Goal: Information Seeking & Learning: Find specific fact

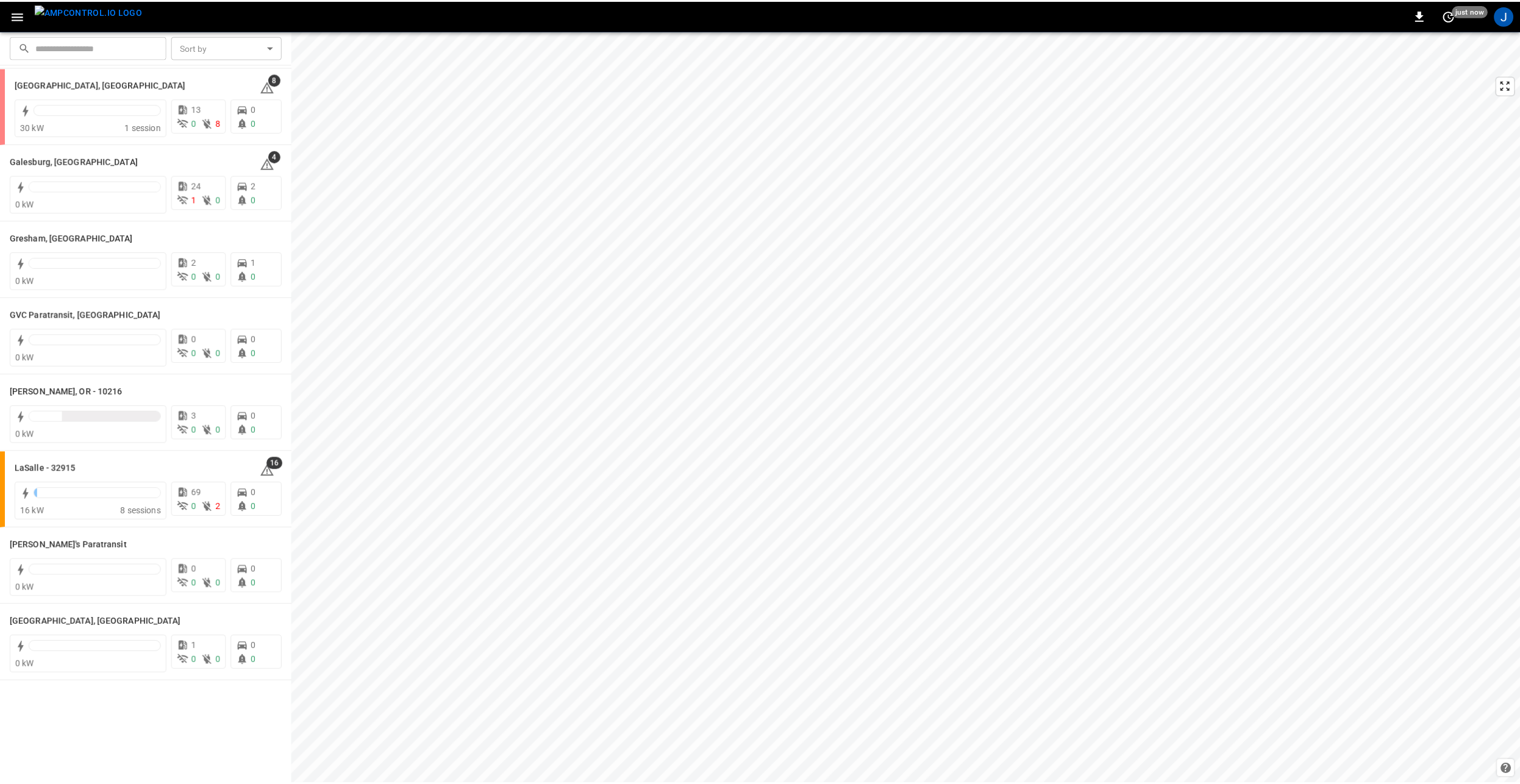
scroll to position [365, 0]
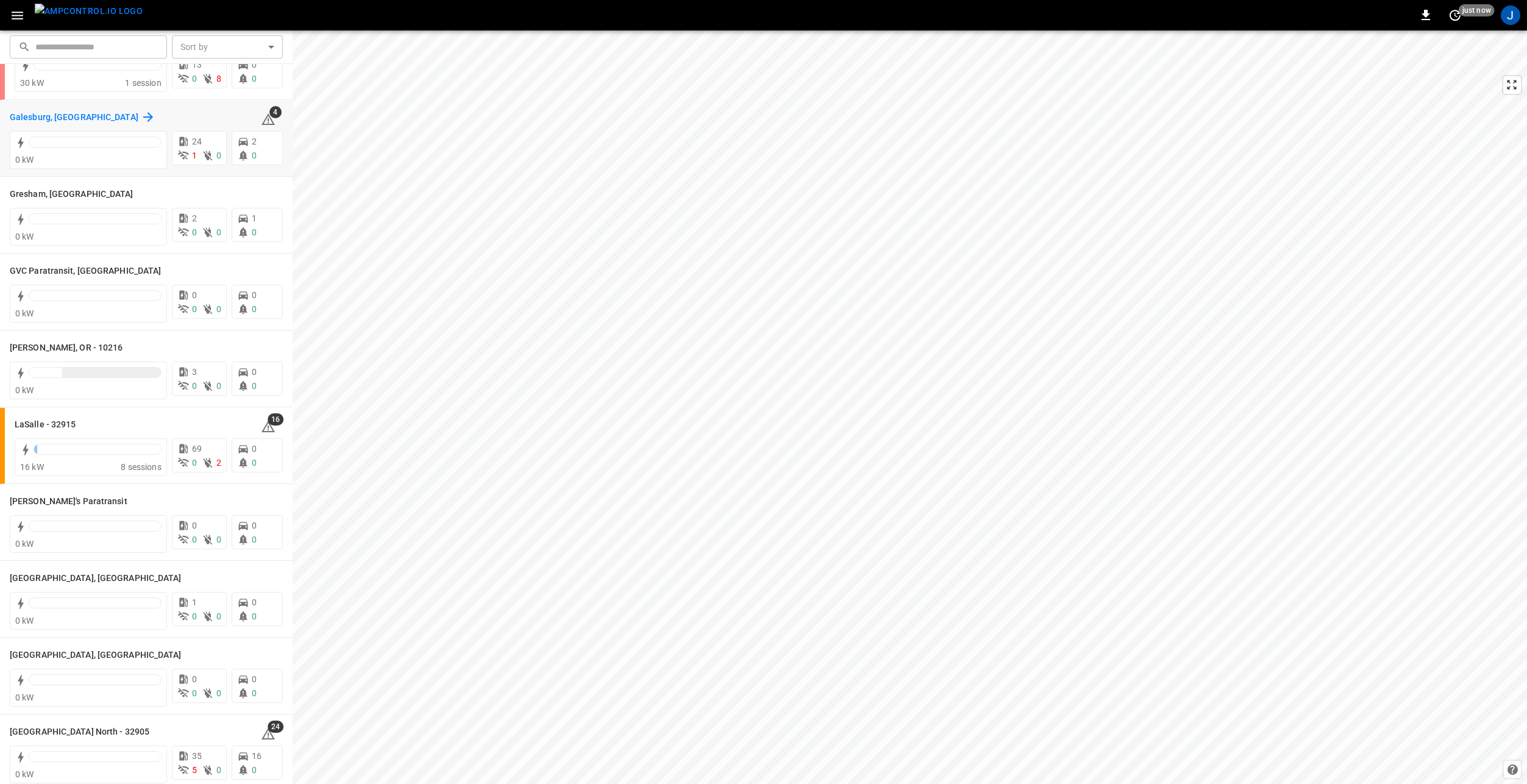
click at [32, 117] on h6 "Galesburg, [GEOGRAPHIC_DATA]" at bounding box center [74, 117] width 129 height 13
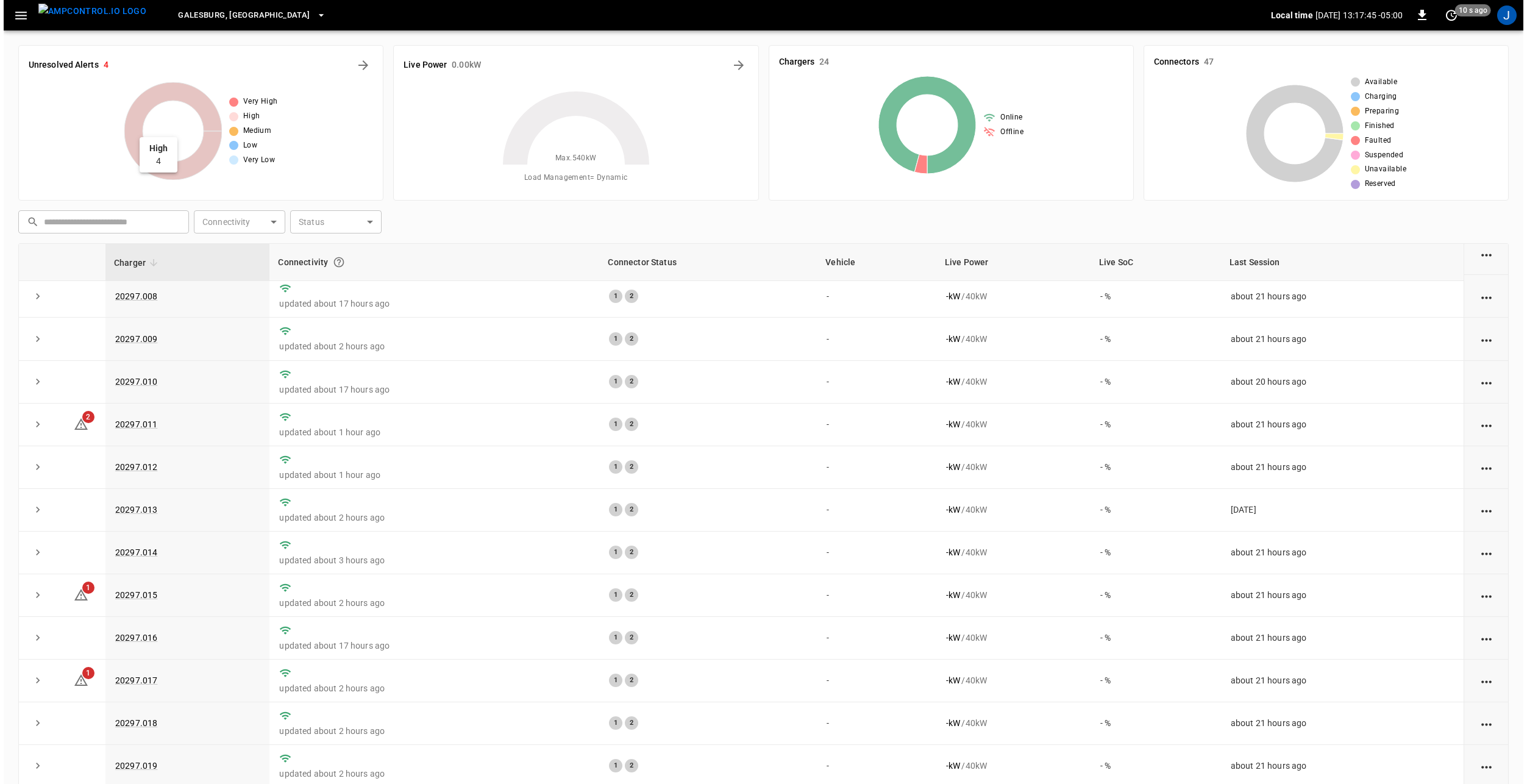
scroll to position [61, 0]
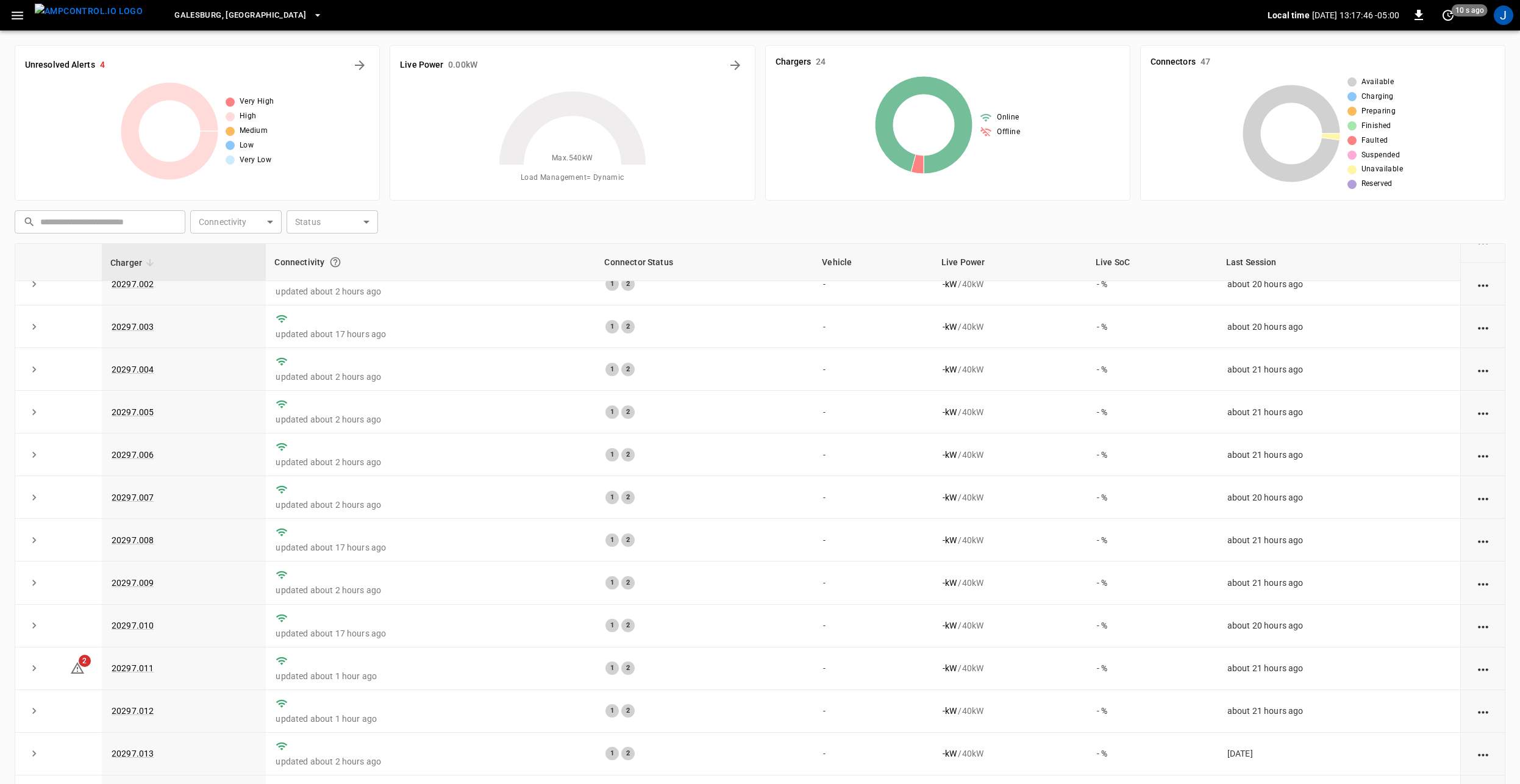
click at [23, 14] on icon "button" at bounding box center [18, 16] width 15 height 15
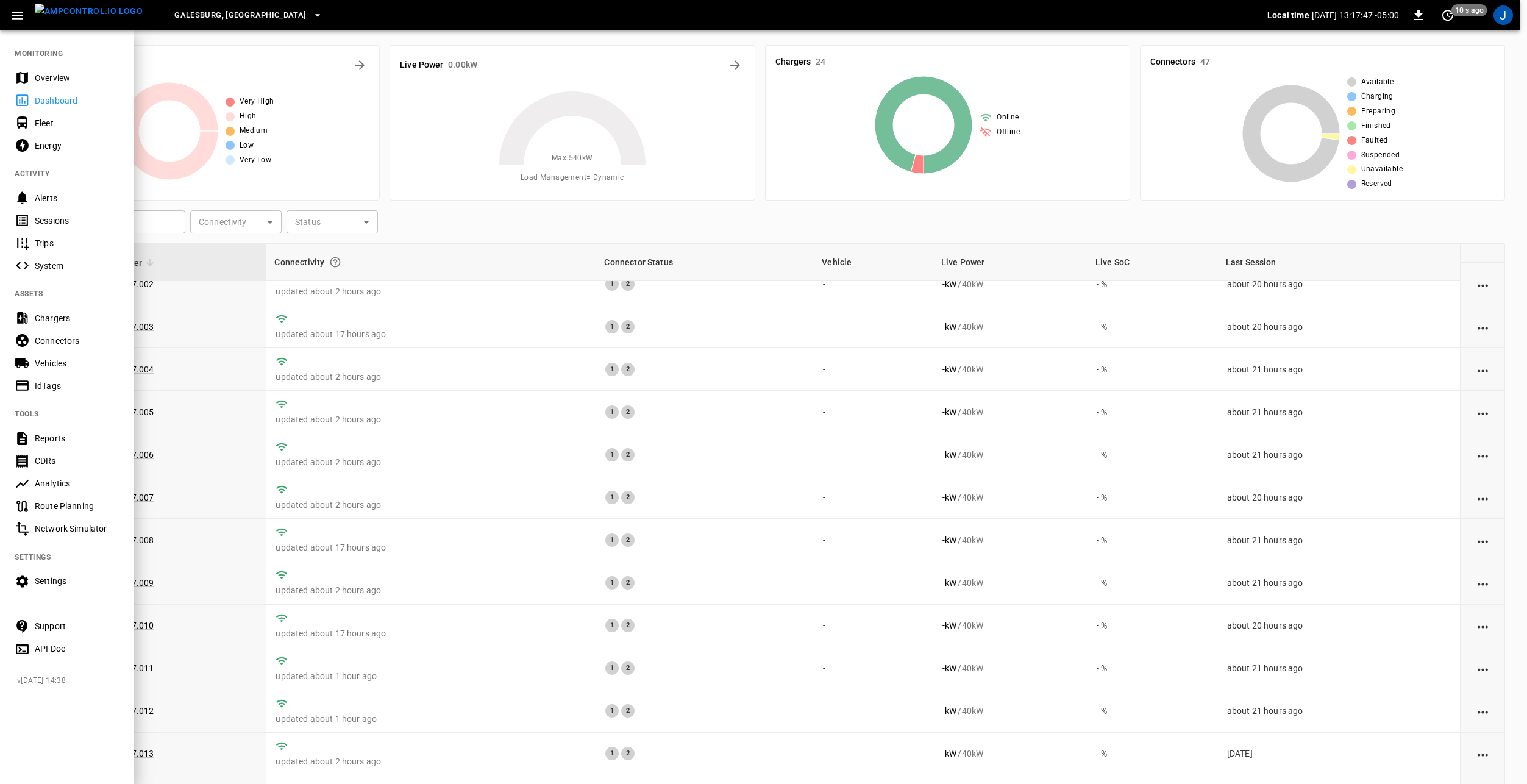
click at [312, 12] on icon "button" at bounding box center [318, 16] width 12 height 12
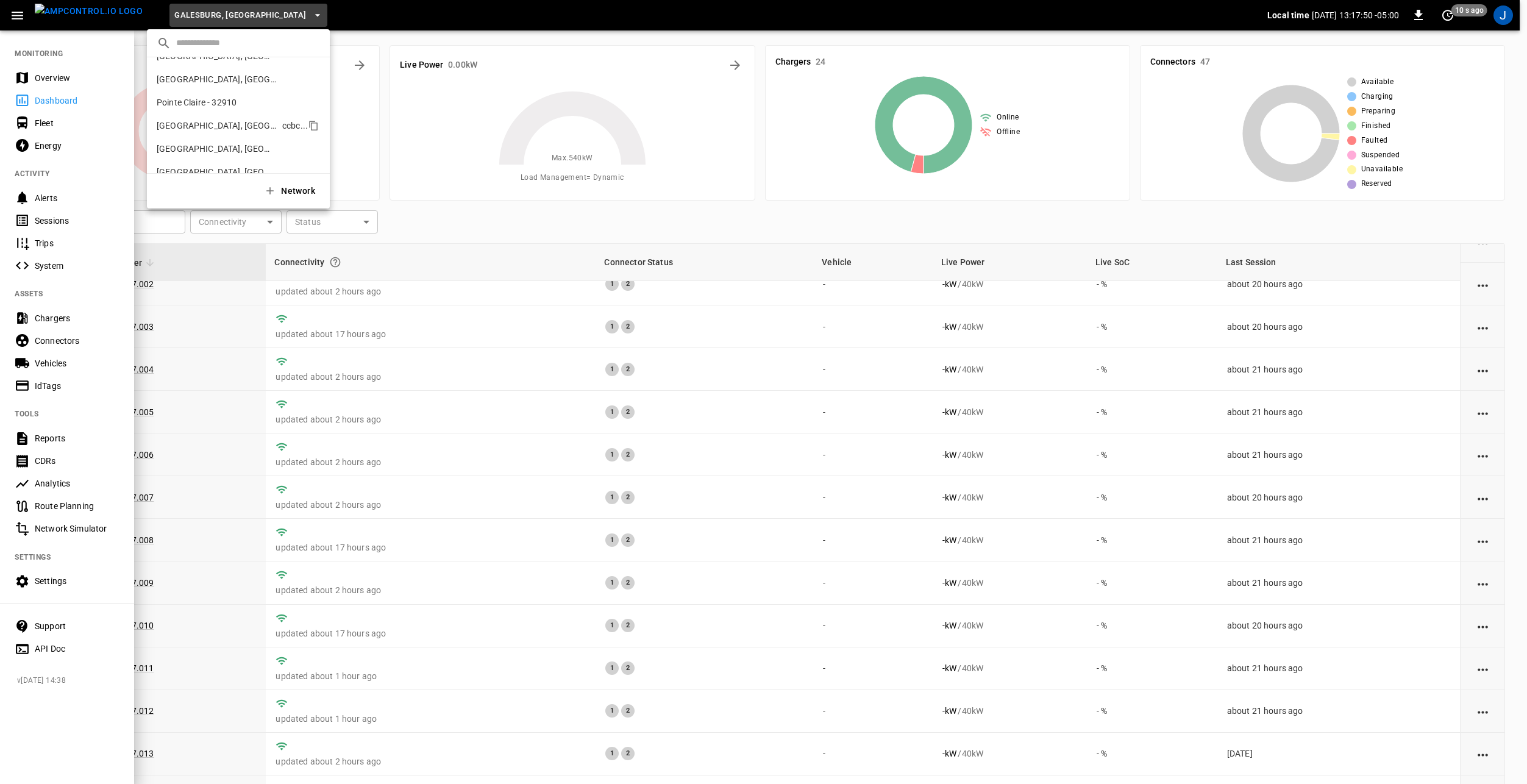
scroll to position [365, 0]
click at [204, 81] on p "[GEOGRAPHIC_DATA], [GEOGRAPHIC_DATA] (Three Rivers)" at bounding box center [216, 79] width 119 height 12
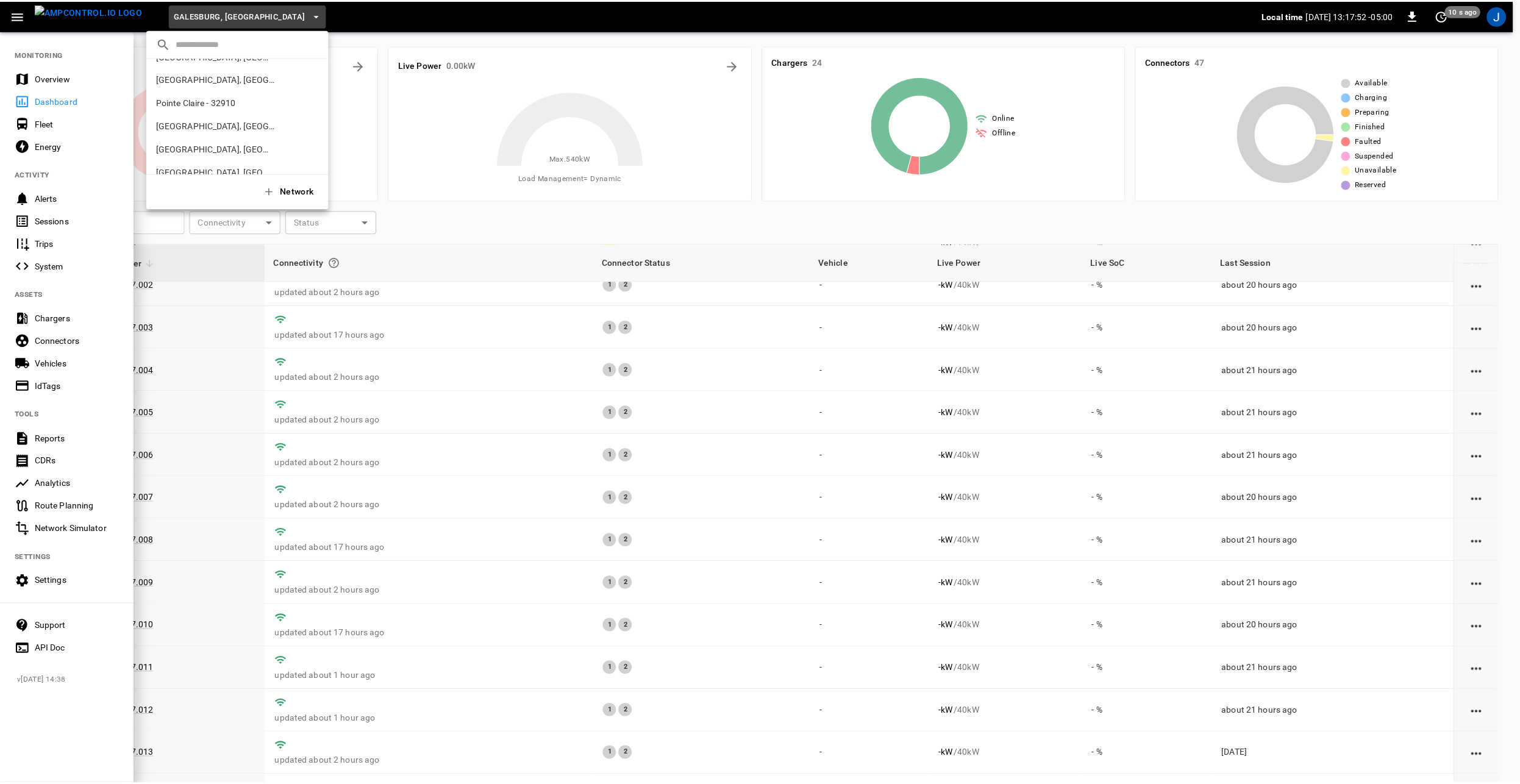
scroll to position [0, 0]
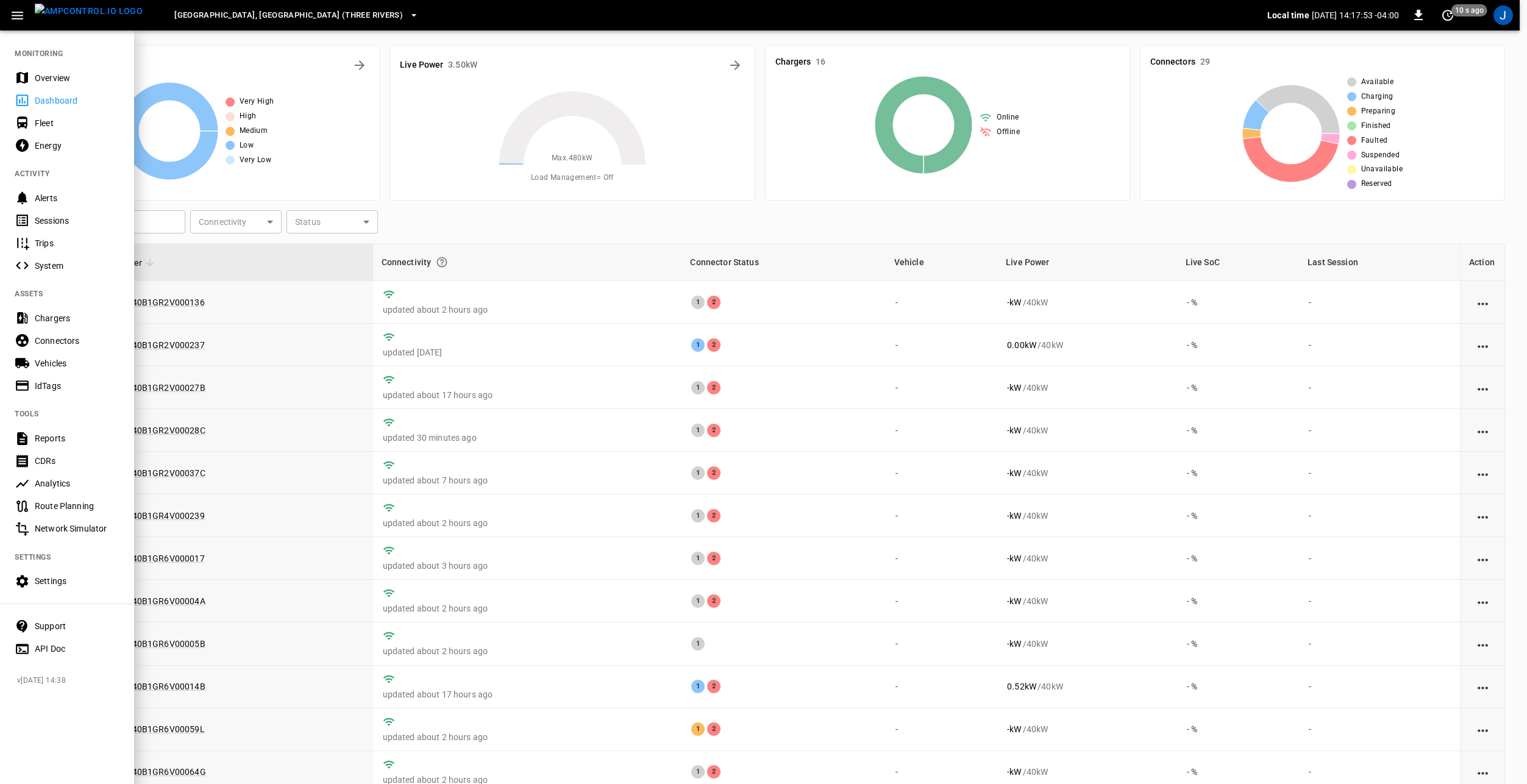
click at [899, 598] on div at bounding box center [764, 392] width 1527 height 784
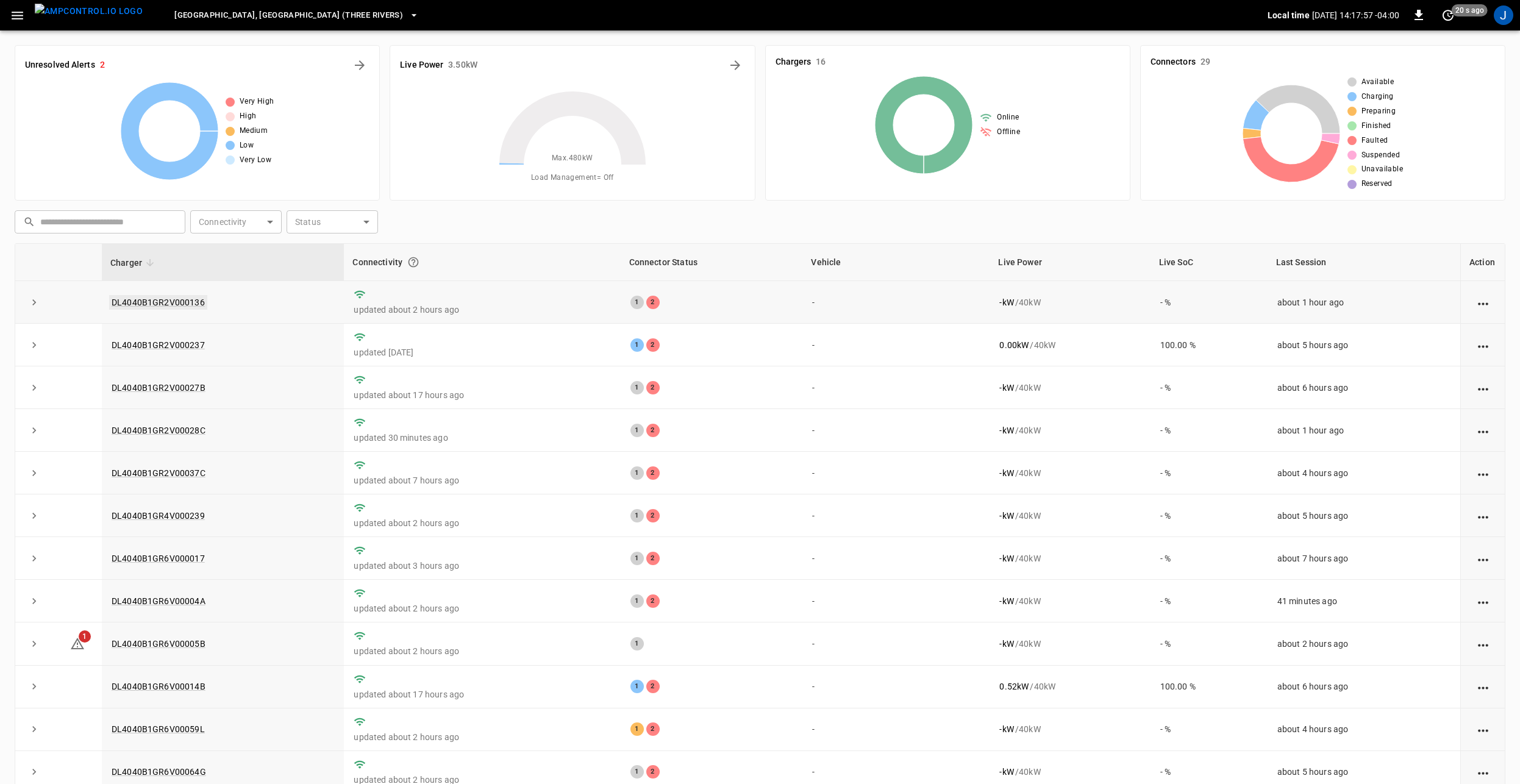
click at [162, 304] on link "DL4040B1GR2V000136" at bounding box center [158, 302] width 98 height 14
click at [174, 427] on link "DL4040B1GR2V00028C" at bounding box center [159, 430] width 99 height 14
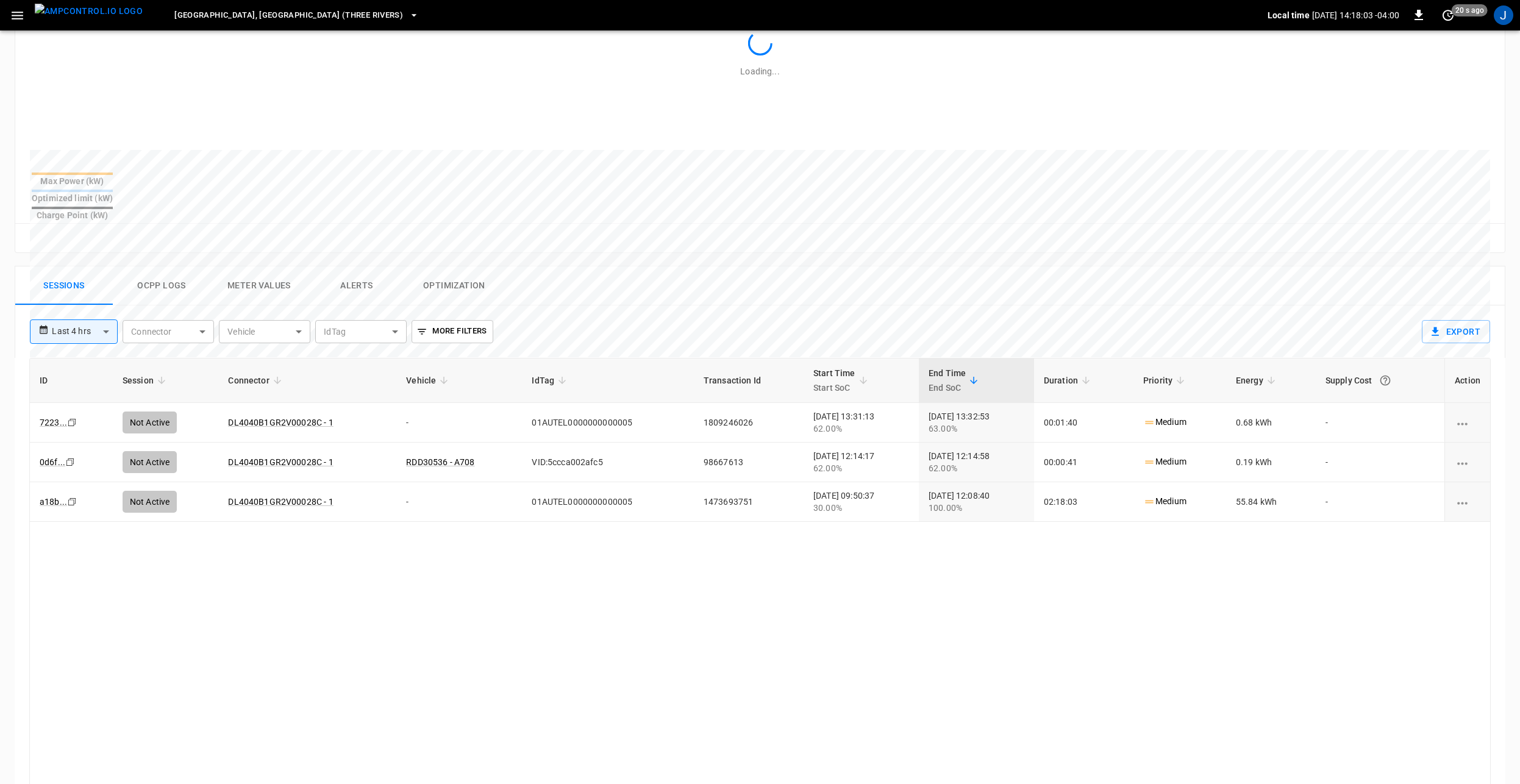
scroll to position [427, 0]
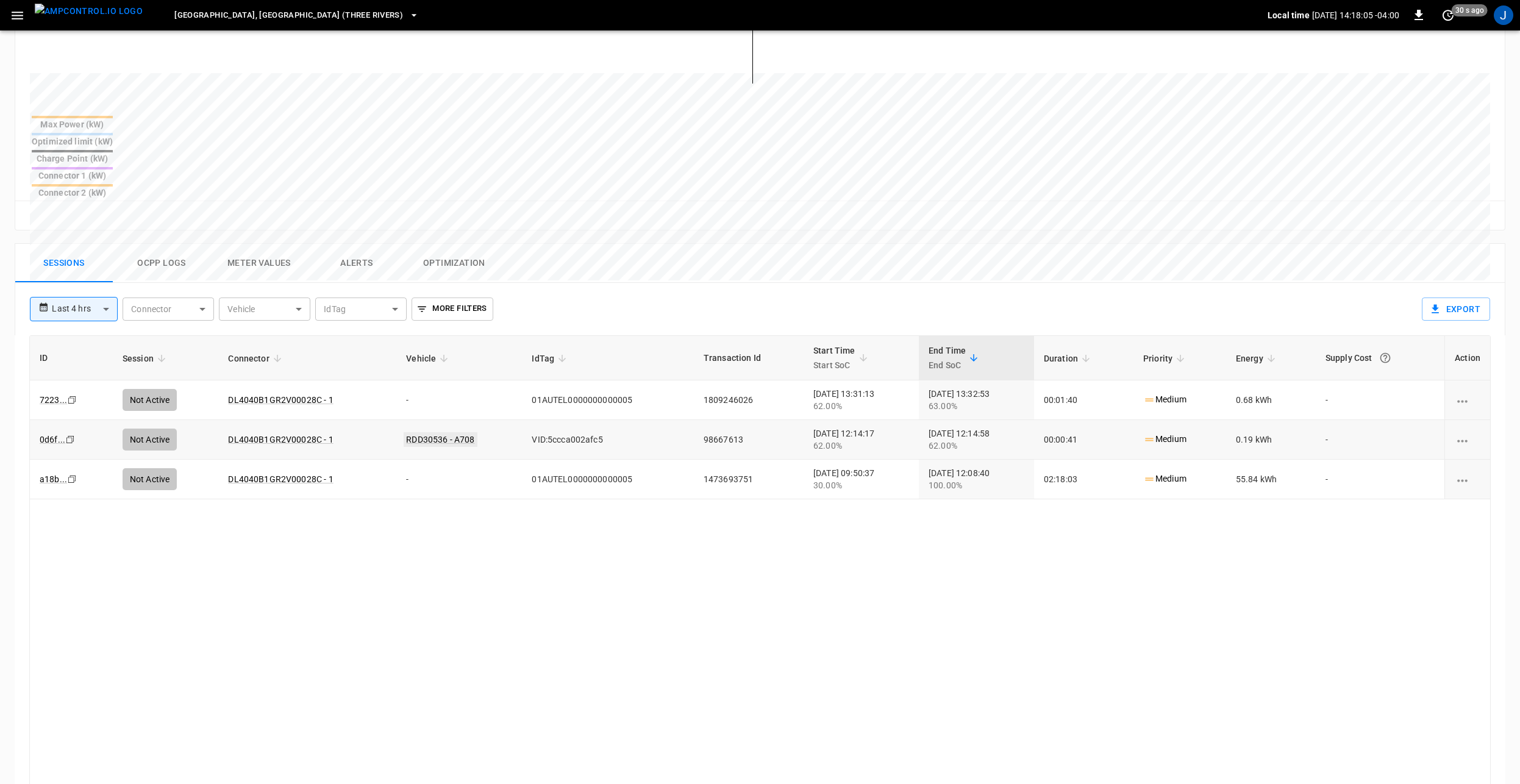
click at [453, 432] on link "RDD30536 - A708" at bounding box center [440, 439] width 73 height 14
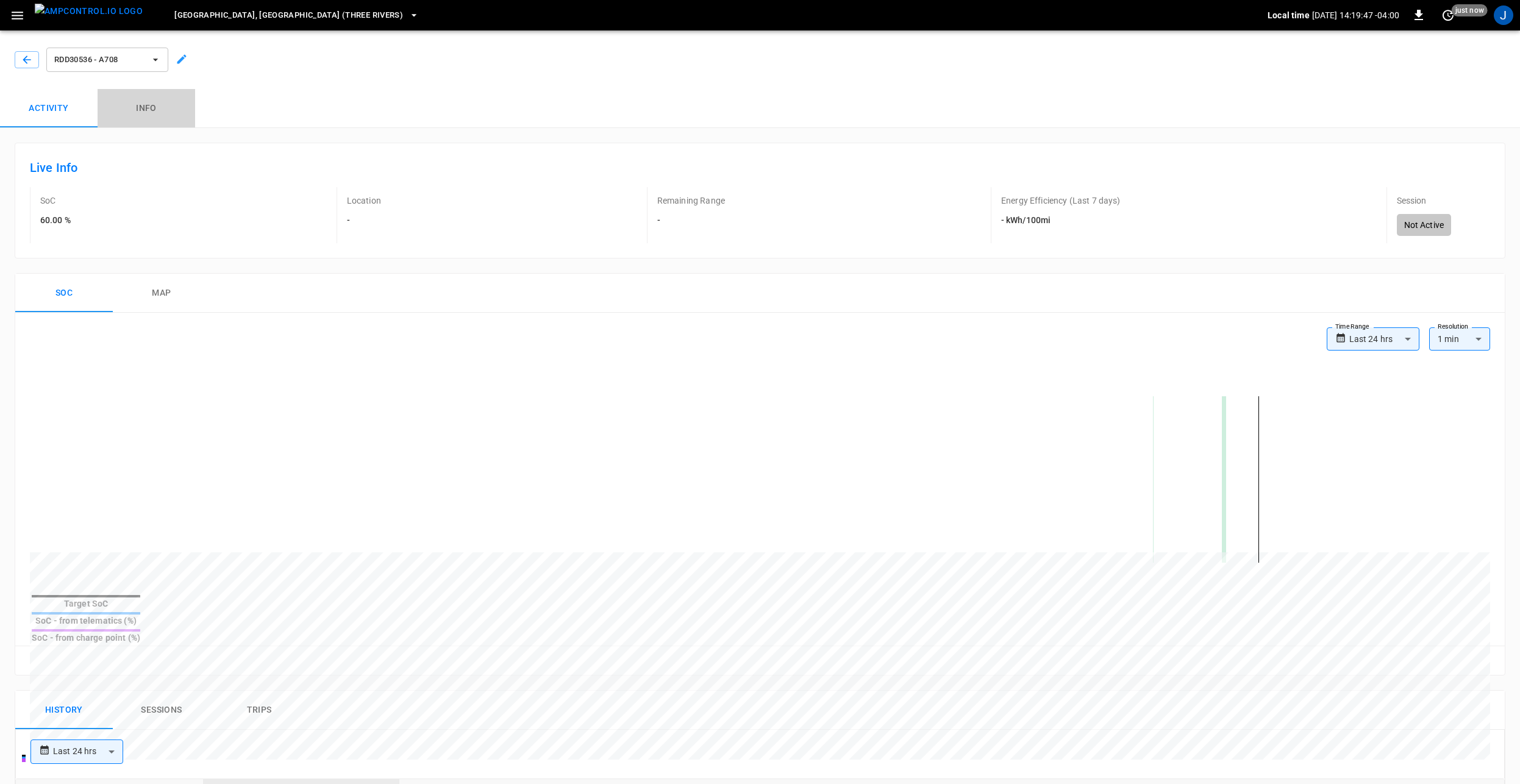
click at [141, 111] on button "Info" at bounding box center [146, 108] width 98 height 39
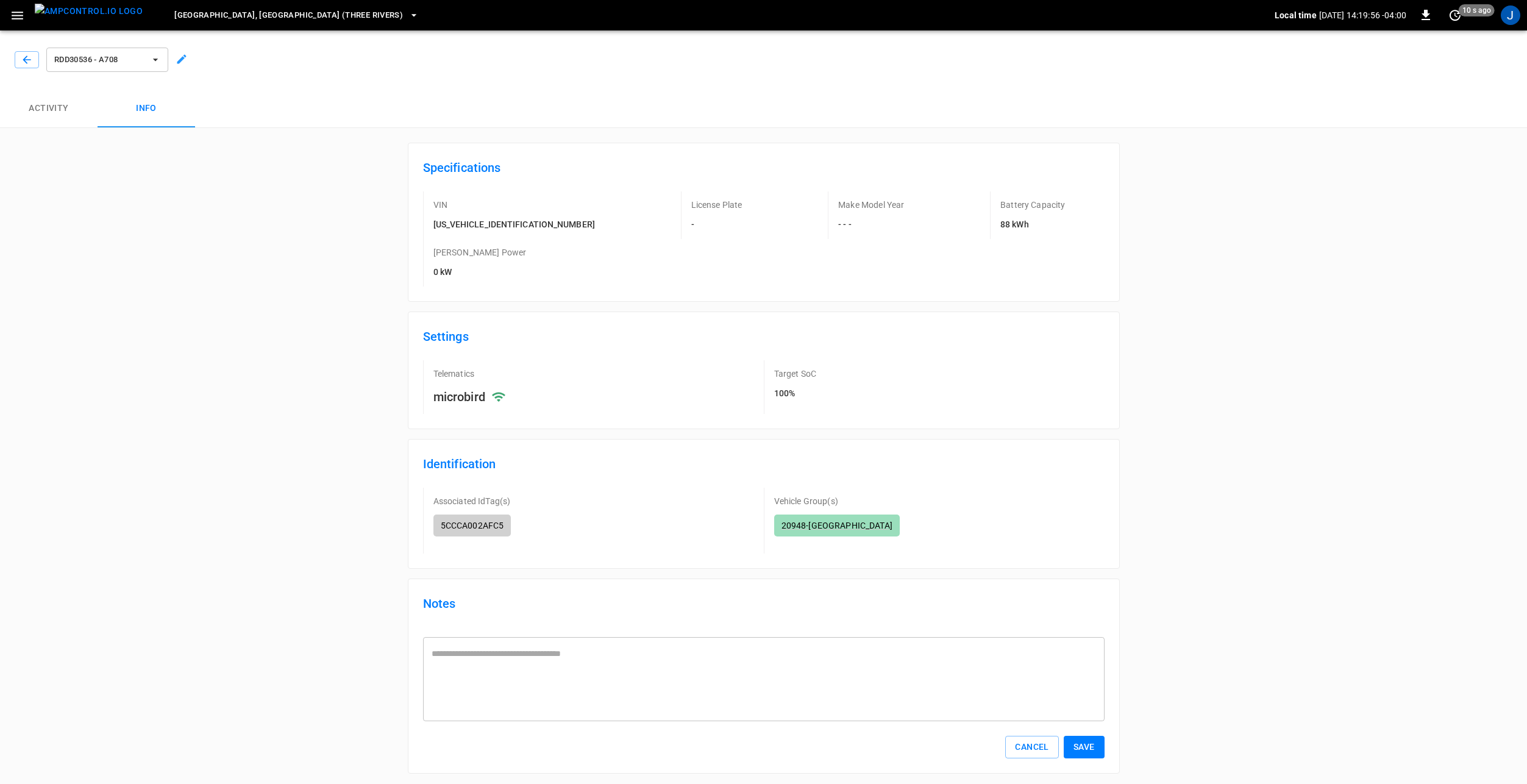
click at [503, 519] on p "5CCCA002AFC5" at bounding box center [472, 525] width 63 height 12
click at [505, 514] on div "5CCCA002AFC5" at bounding box center [472, 525] width 78 height 22
drag, startPoint x: 500, startPoint y: 477, endPoint x: 508, endPoint y: 479, distance: 8.2
click at [500, 519] on p "5CCCA002AFC5" at bounding box center [472, 525] width 63 height 12
click at [508, 514] on div "5CCCA002AFC5" at bounding box center [472, 525] width 78 height 22
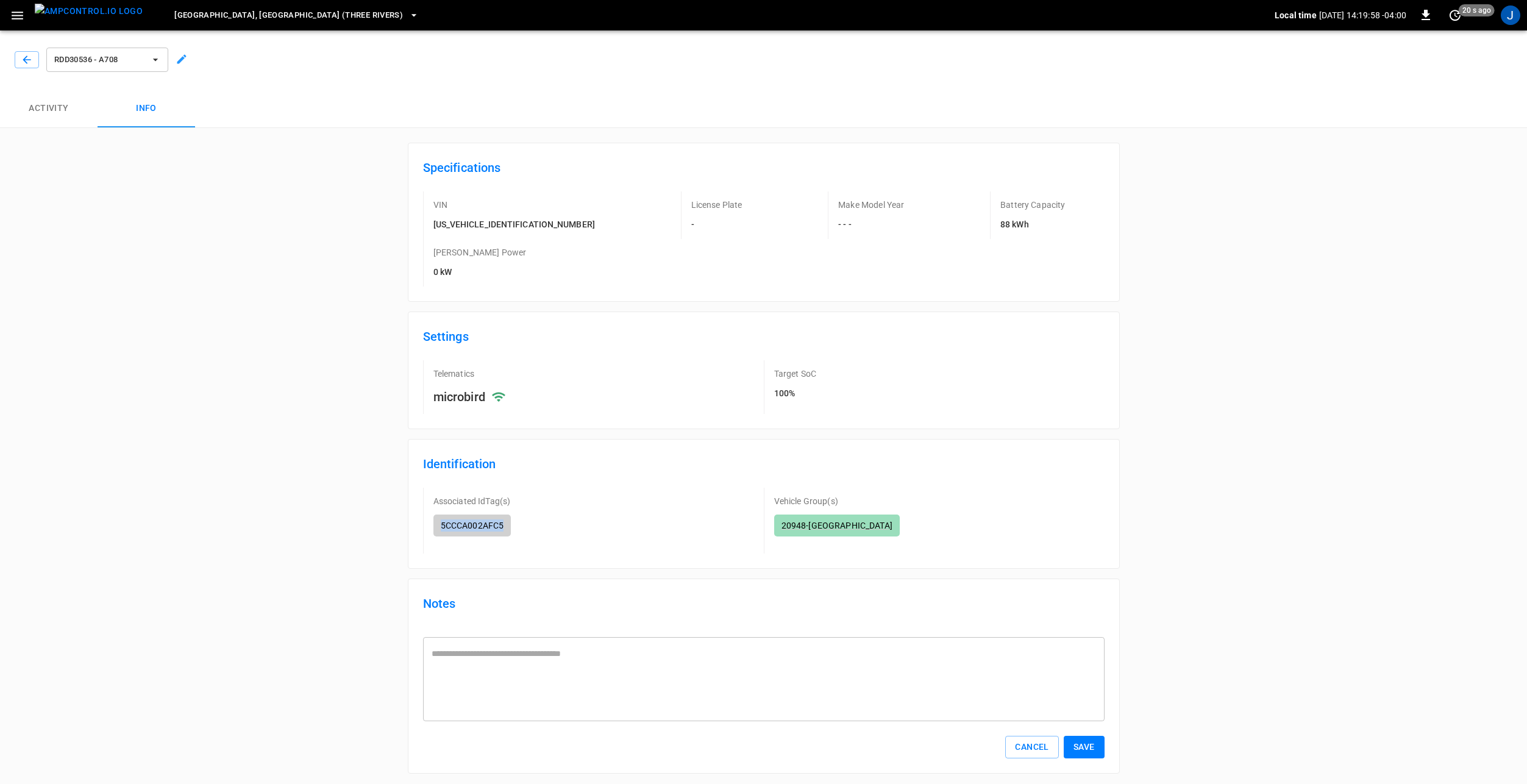
drag, startPoint x: 499, startPoint y: 474, endPoint x: 440, endPoint y: 476, distance: 59.0
click at [440, 514] on div "5CCCA002AFC5" at bounding box center [472, 525] width 78 height 22
drag, startPoint x: 440, startPoint y: 476, endPoint x: 504, endPoint y: 479, distance: 64.1
click at [504, 519] on p "5CCCA002AFC5" at bounding box center [472, 525] width 63 height 12
click at [57, 109] on button "Activity" at bounding box center [49, 108] width 97 height 39
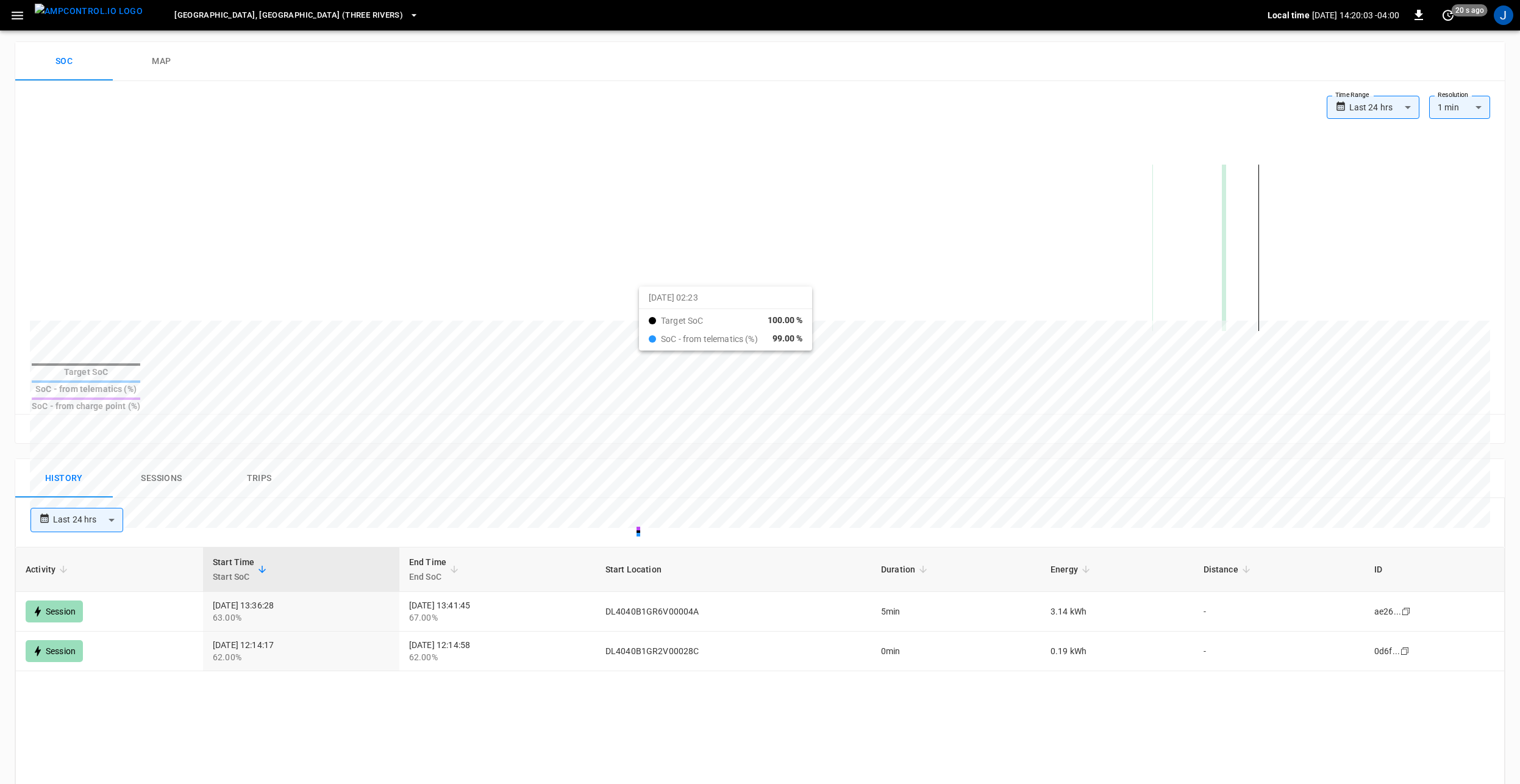
scroll to position [305, 0]
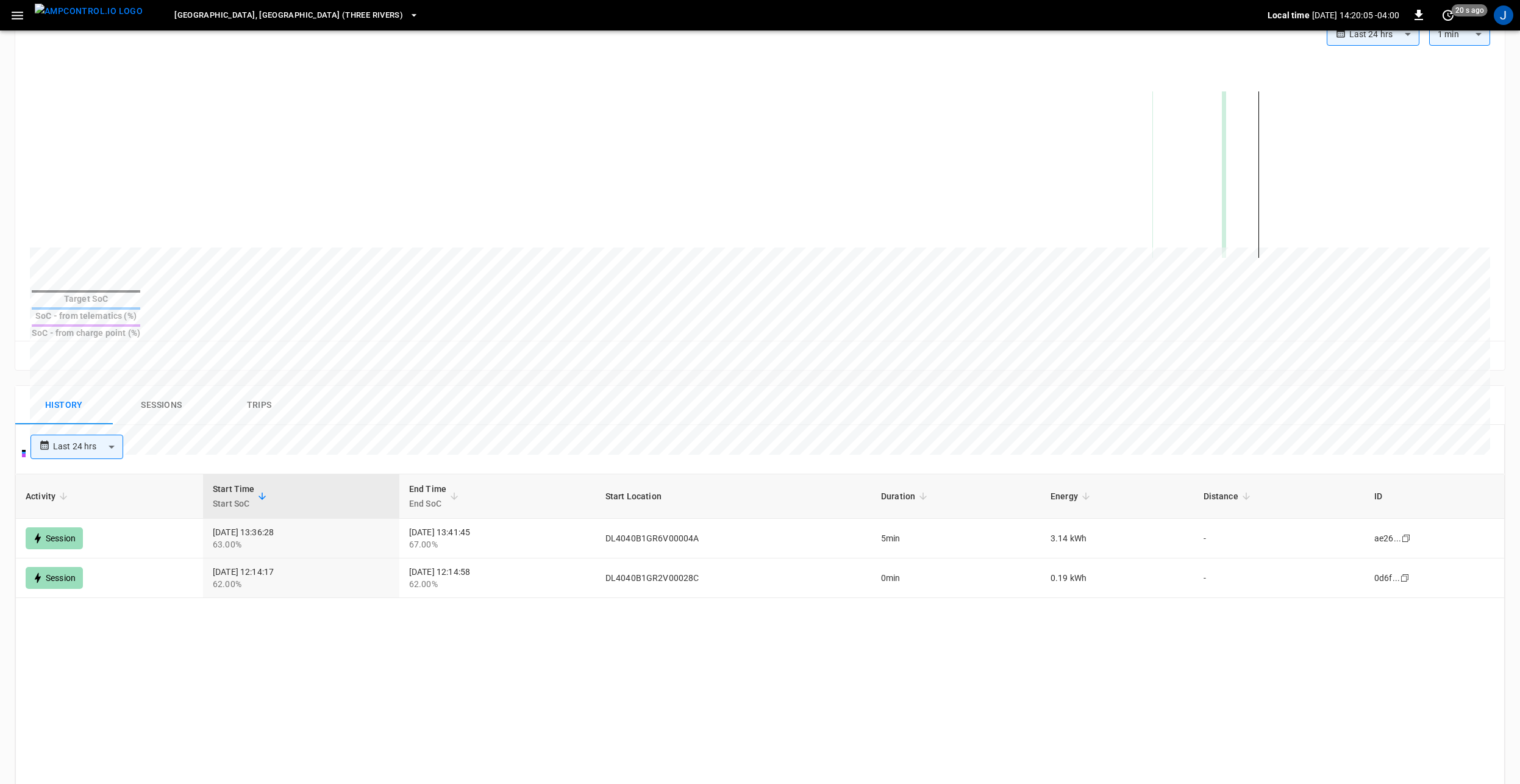
click at [161, 387] on button "Sessions" at bounding box center [162, 405] width 98 height 39
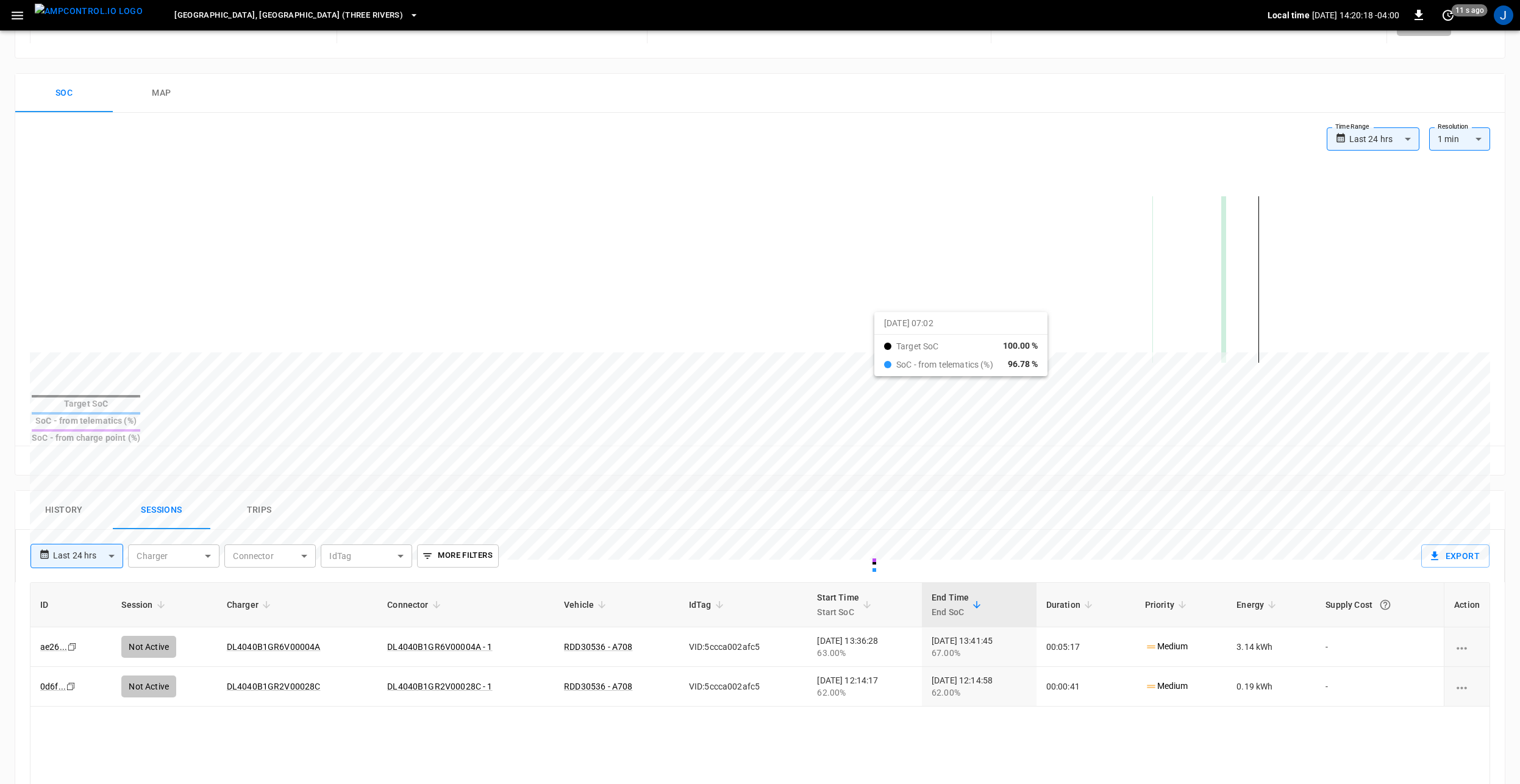
scroll to position [183, 0]
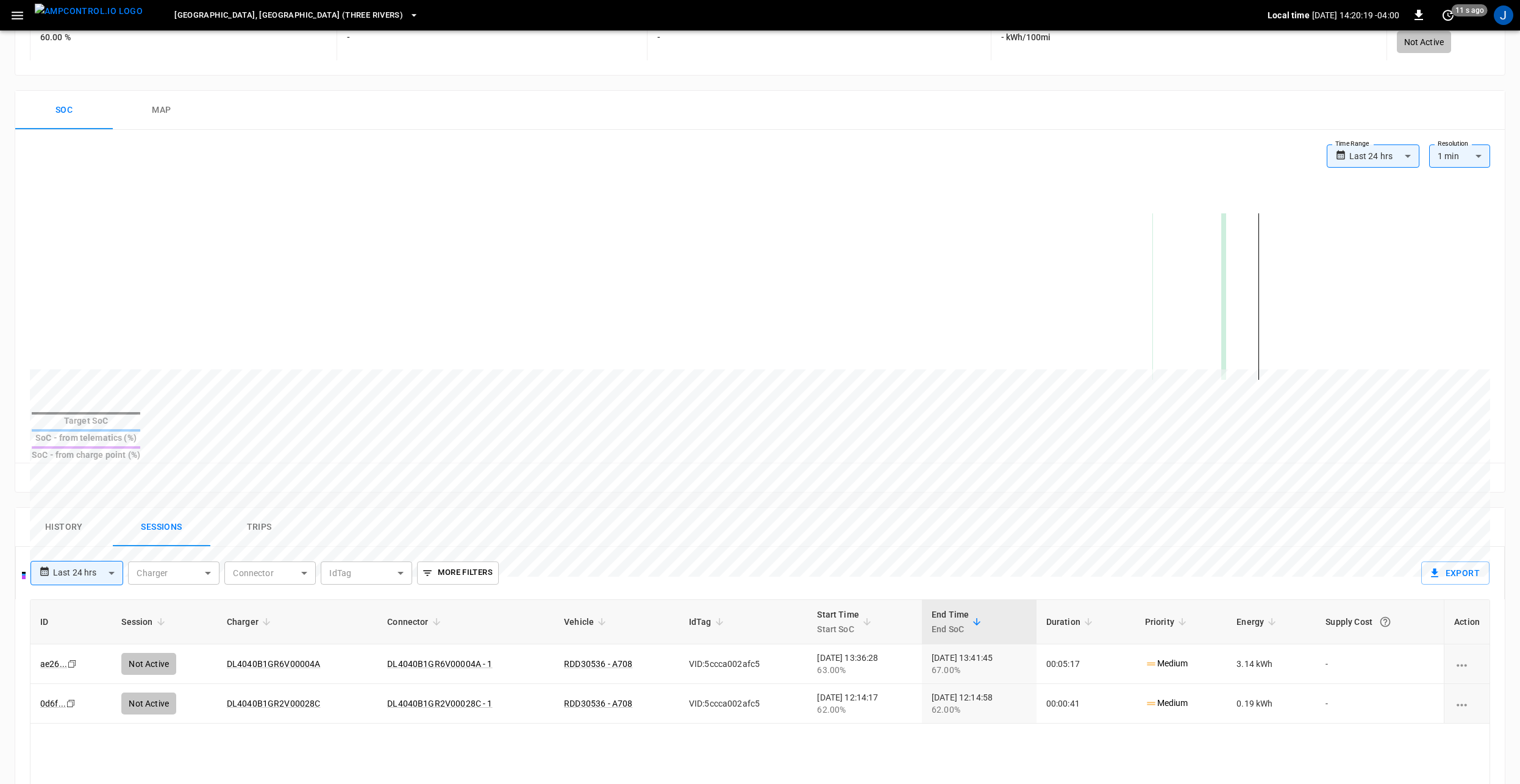
click at [64, 508] on button "History" at bounding box center [64, 527] width 98 height 39
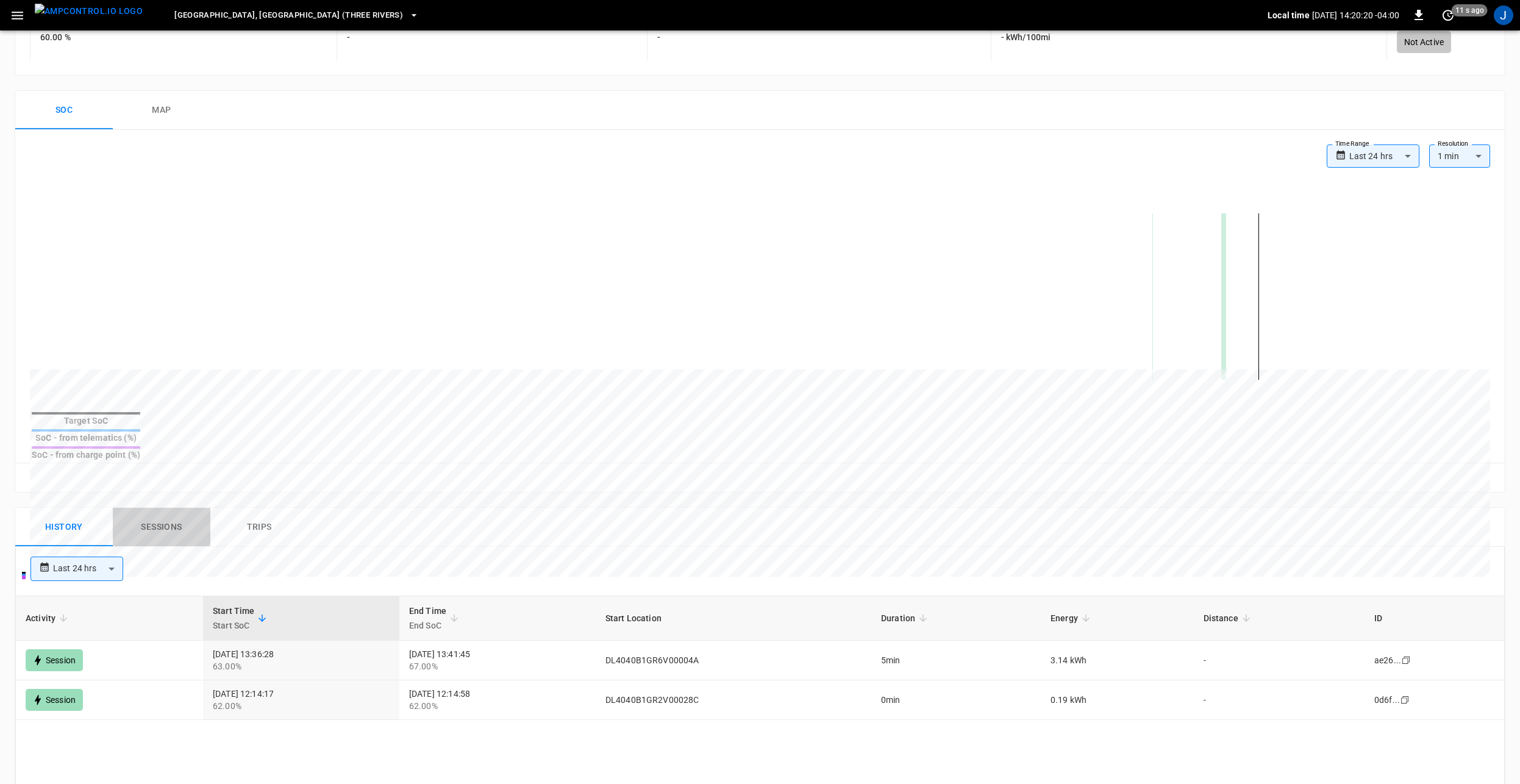
click at [169, 508] on button "Sessions" at bounding box center [162, 527] width 98 height 39
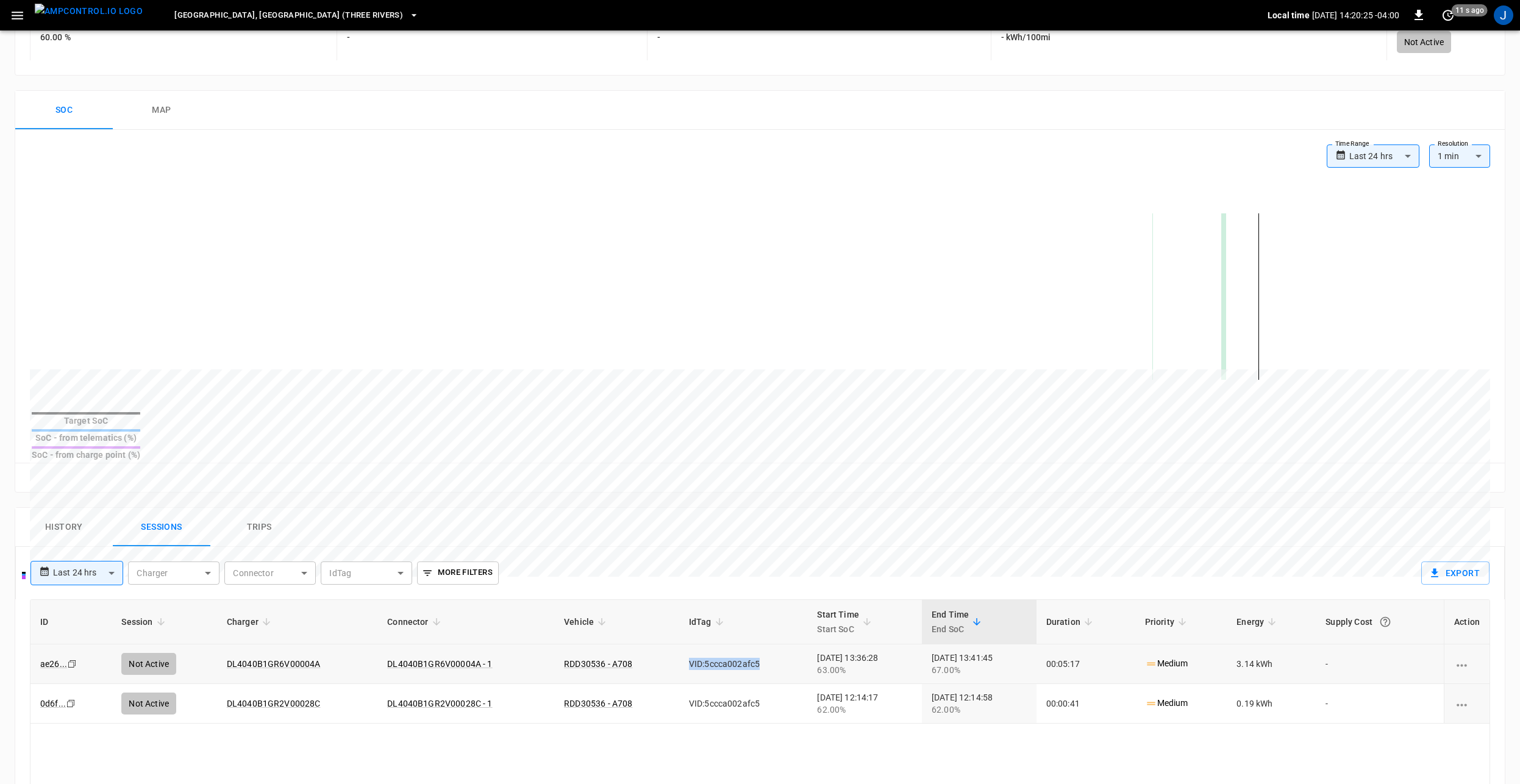
drag, startPoint x: 738, startPoint y: 635, endPoint x: 658, endPoint y: 640, distance: 80.2
click at [679, 644] on td "VID:5ccca002afc5" at bounding box center [744, 663] width 129 height 39
drag, startPoint x: 658, startPoint y: 640, endPoint x: 723, endPoint y: 692, distance: 83.2
click at [723, 692] on td "VID:5ccca002afc5" at bounding box center [744, 703] width 129 height 39
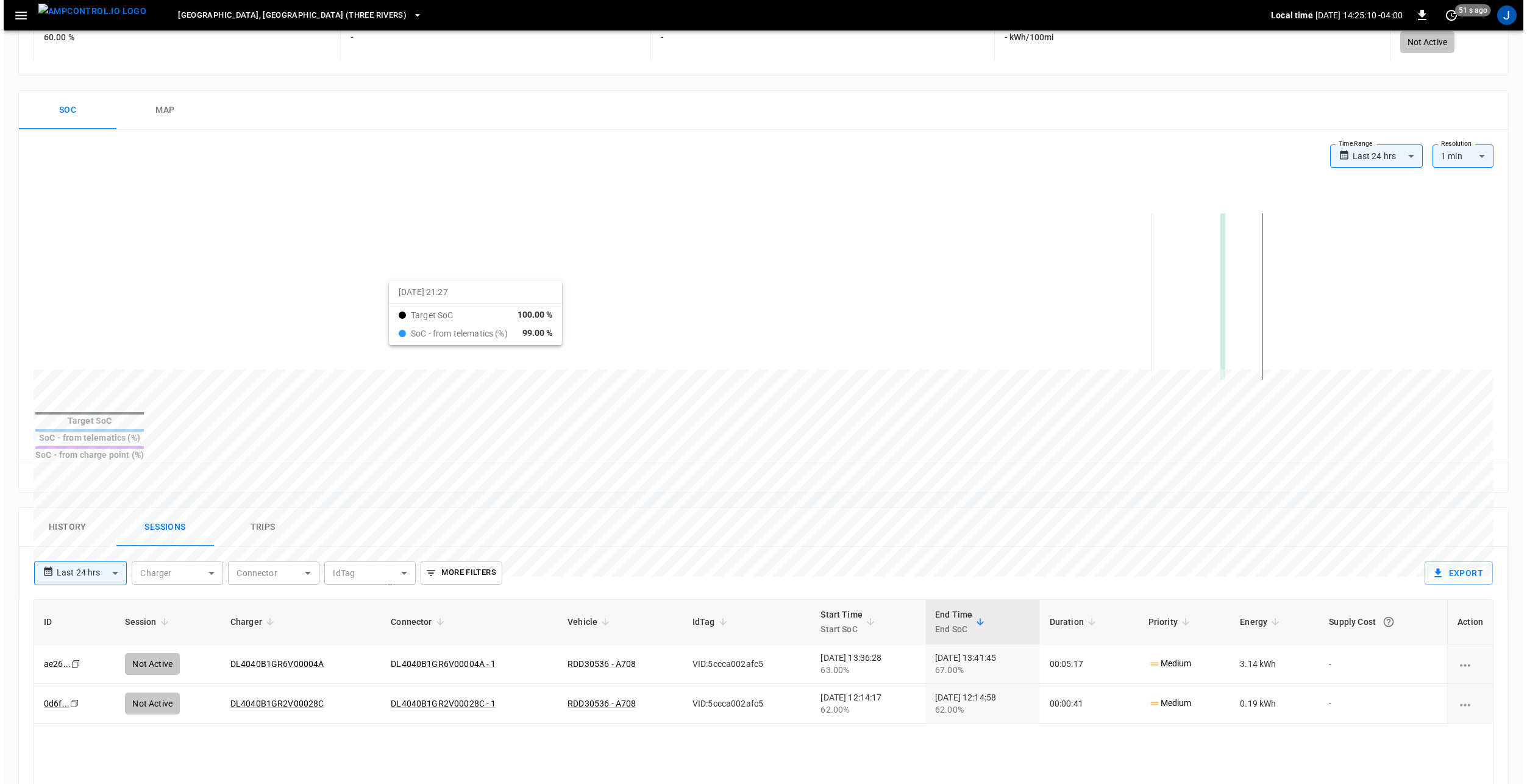
scroll to position [0, 0]
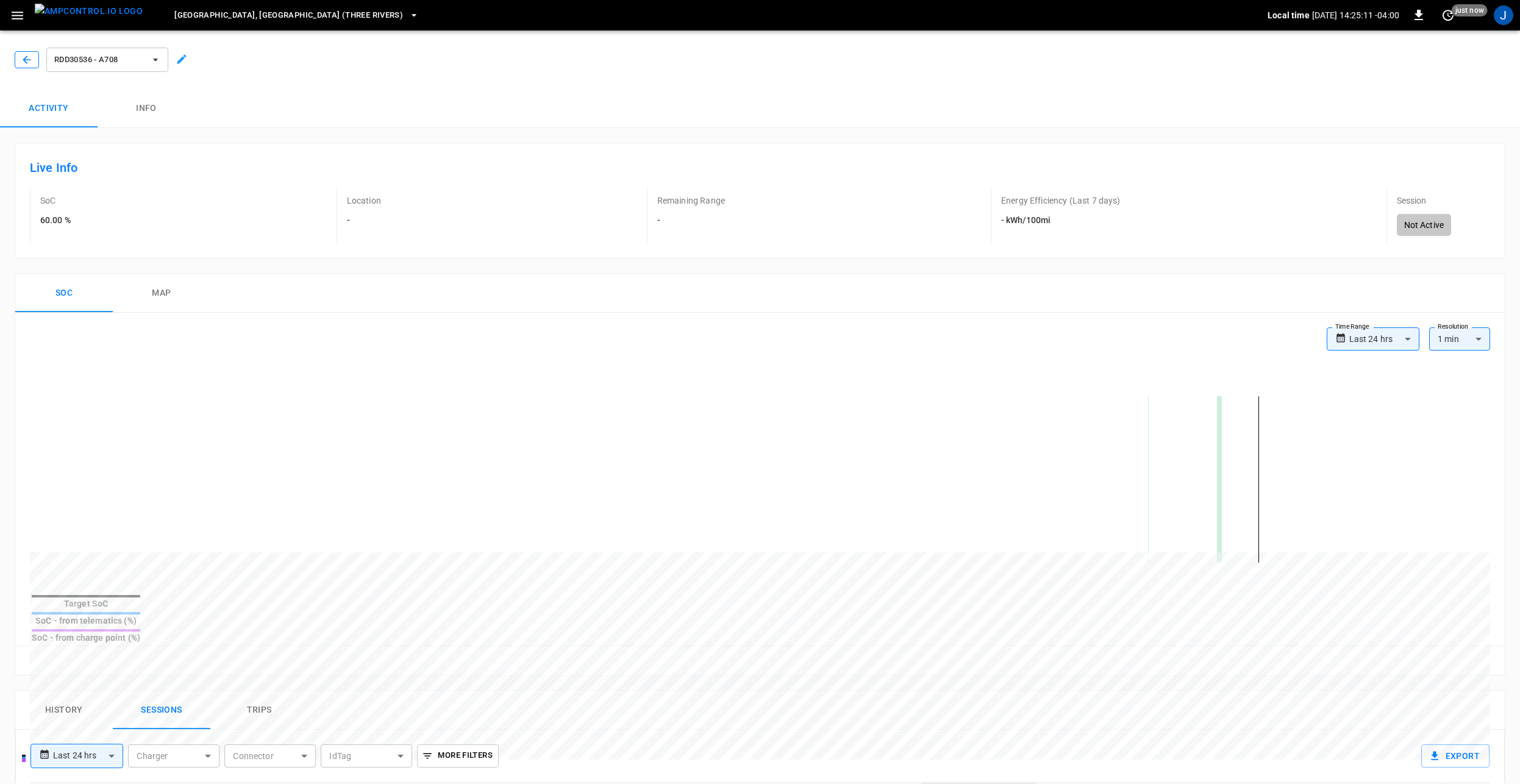
click at [41, 49] on div "RDD30536 - A708" at bounding box center [104, 57] width 132 height 34
click at [22, 59] on icon "button" at bounding box center [27, 60] width 12 height 12
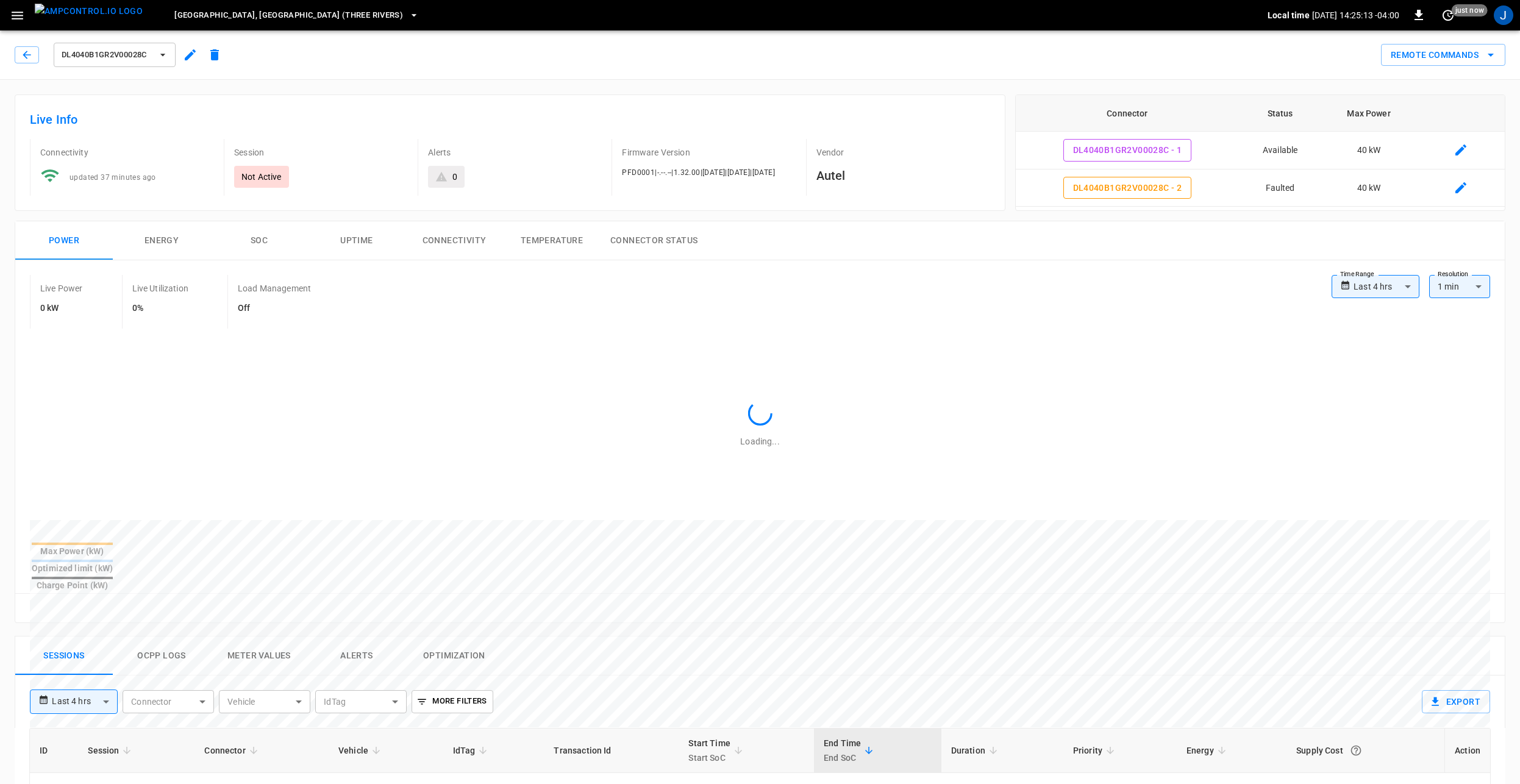
click at [64, 17] on img "menu" at bounding box center [89, 11] width 108 height 15
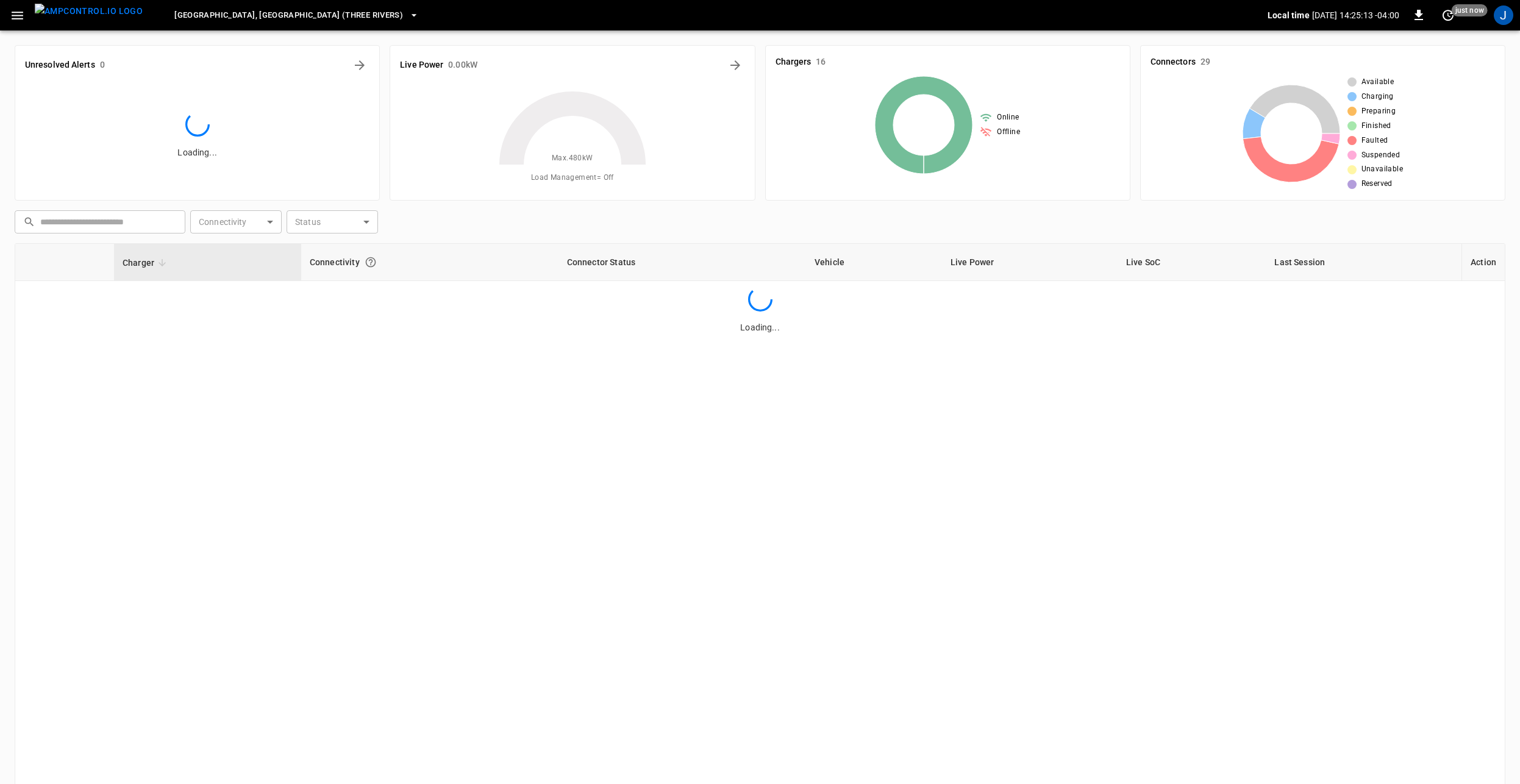
click at [12, 11] on icon "button" at bounding box center [18, 16] width 15 height 15
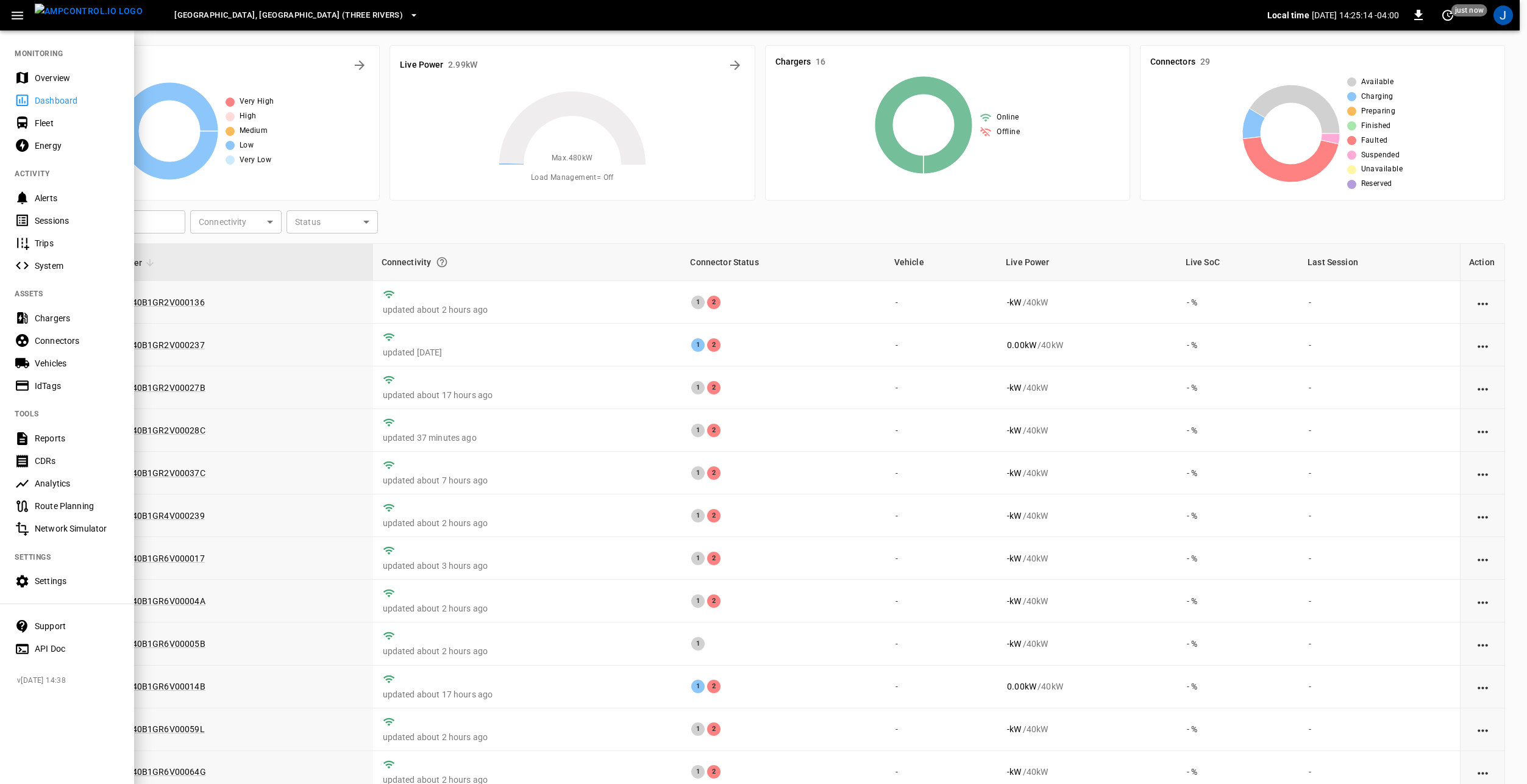
click at [66, 362] on div "Vehicles" at bounding box center [77, 364] width 85 height 12
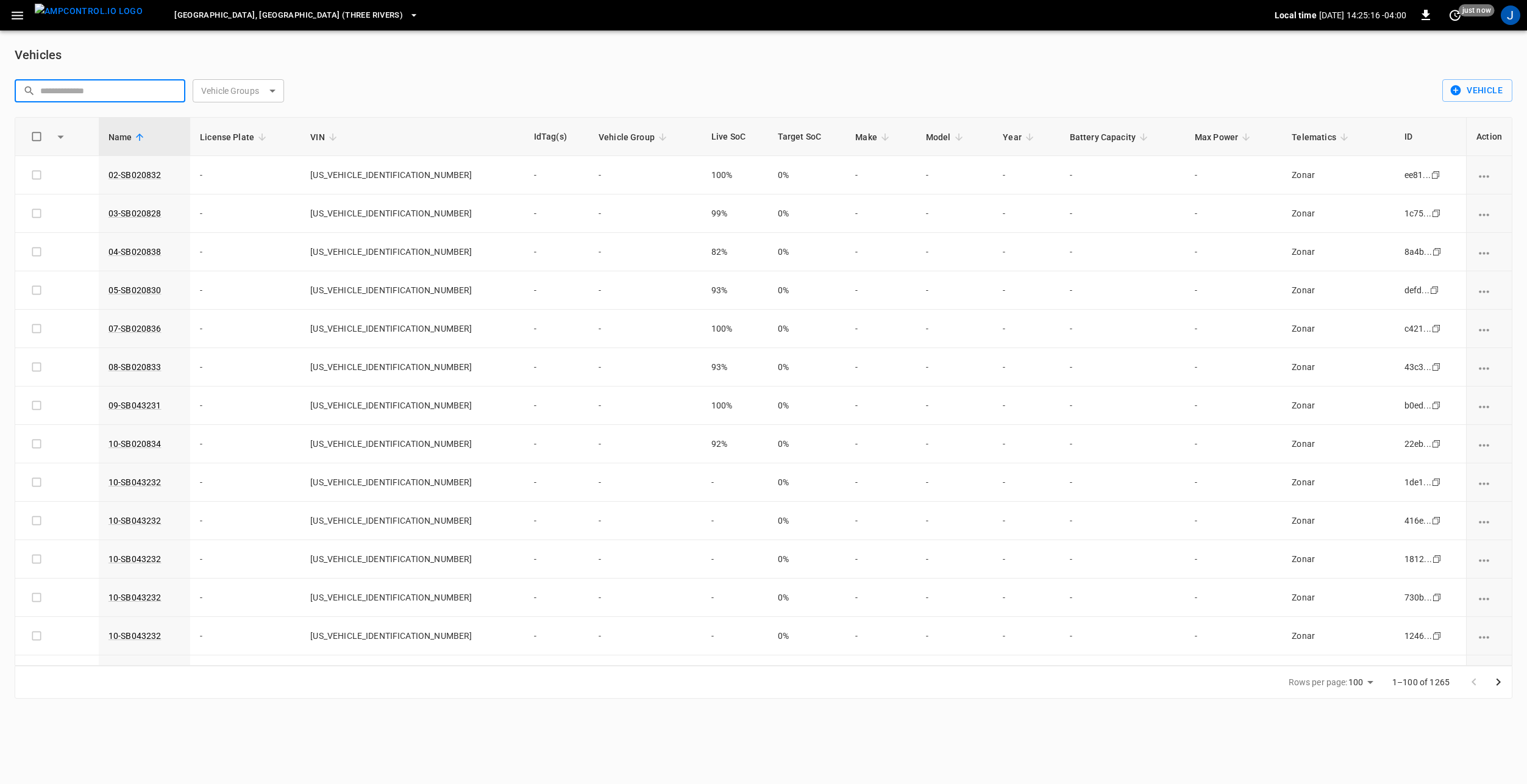
click at [67, 92] on input "text" at bounding box center [108, 91] width 137 height 22
click at [14, 16] on icon "button" at bounding box center [17, 16] width 15 height 15
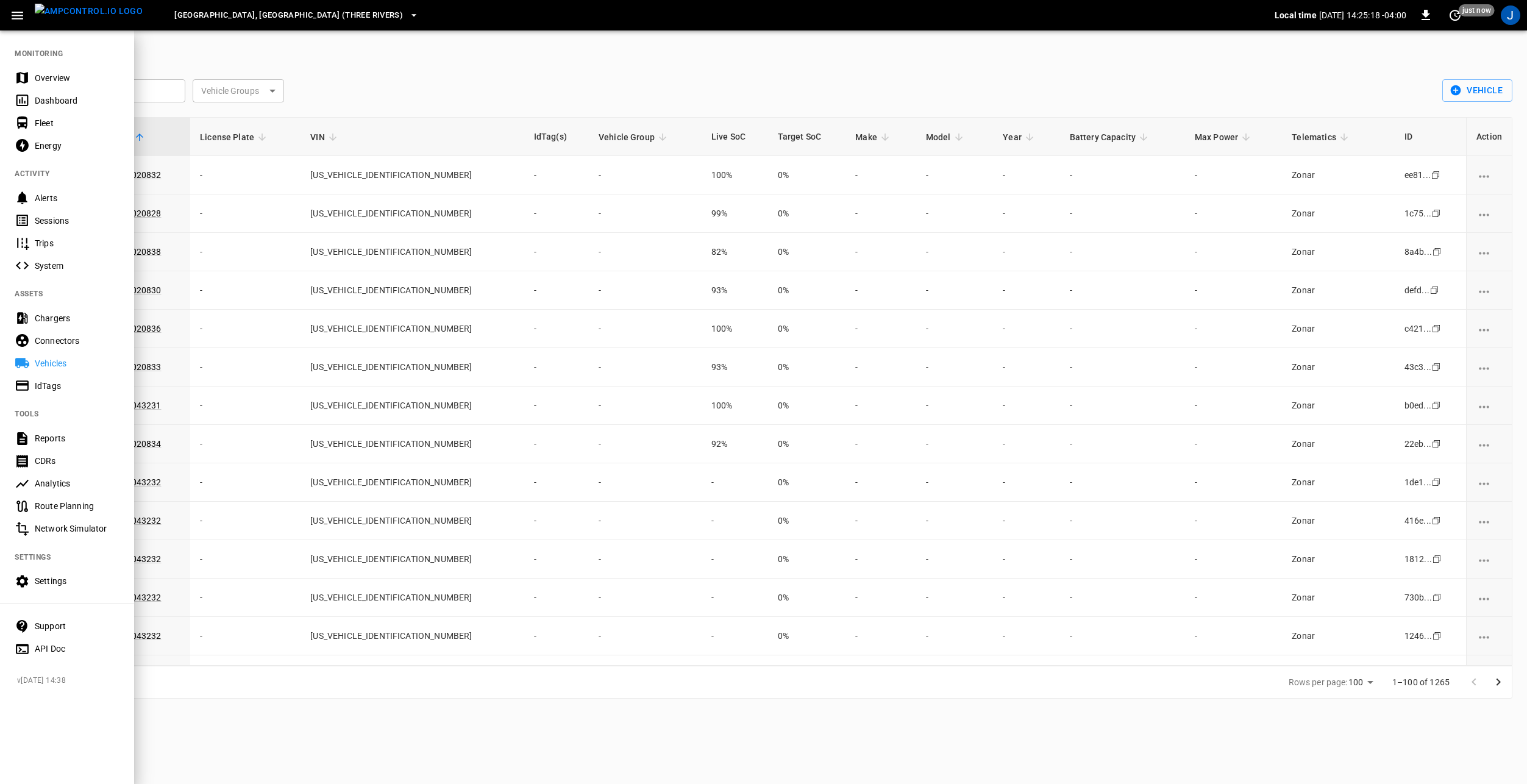
click at [61, 386] on div "IdTags" at bounding box center [77, 386] width 85 height 12
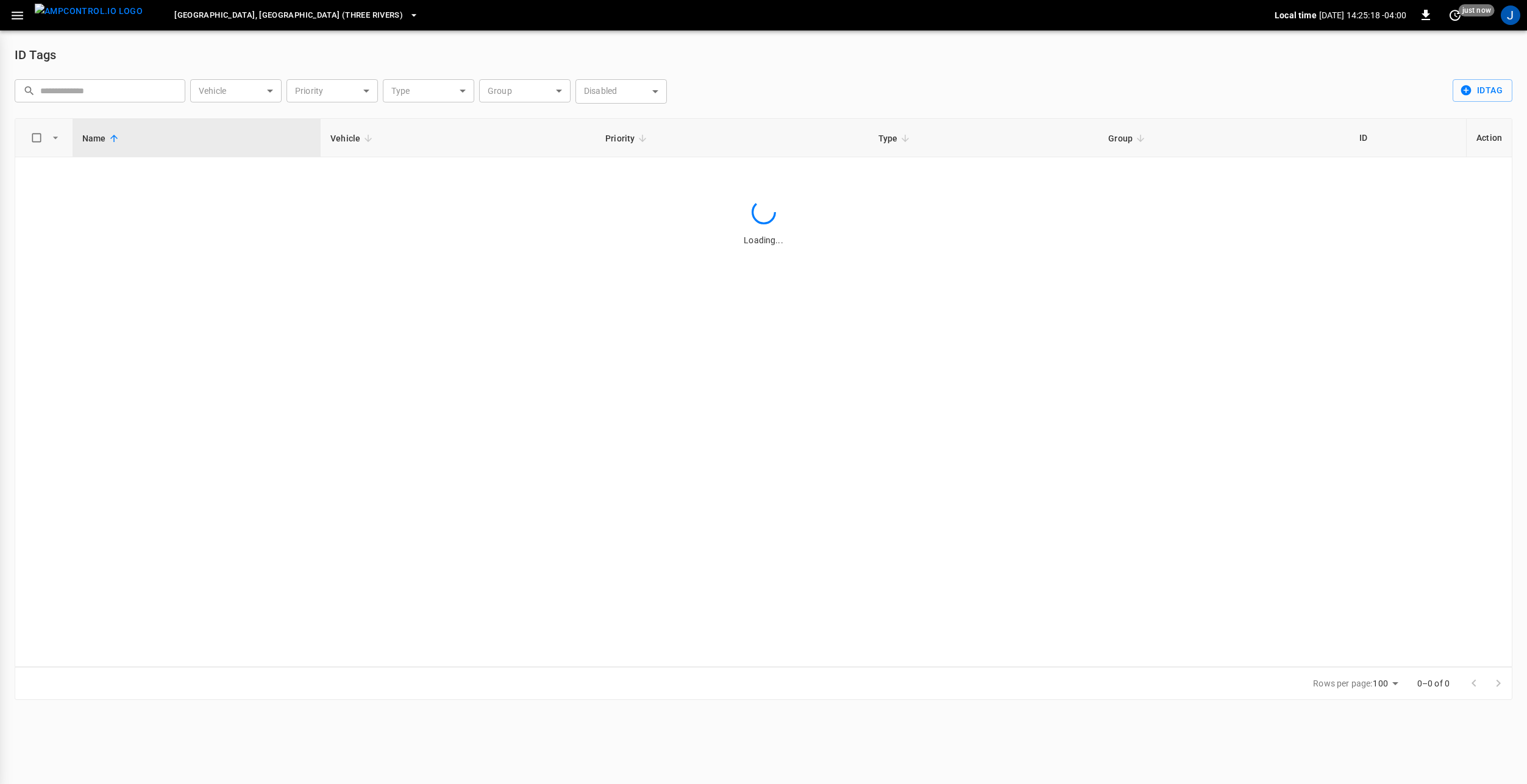
click at [109, 89] on input "text" at bounding box center [108, 91] width 137 height 22
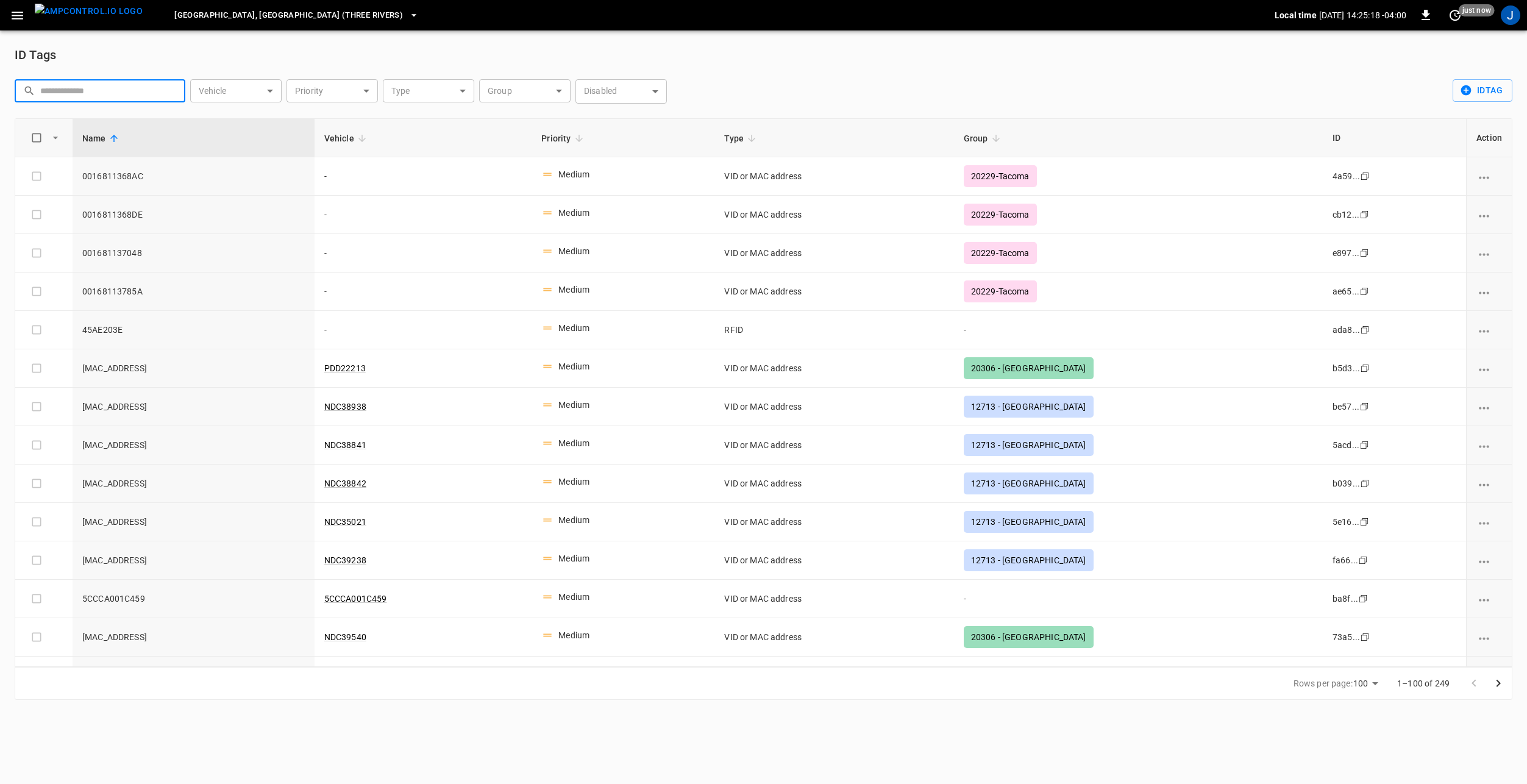
paste input "**********"
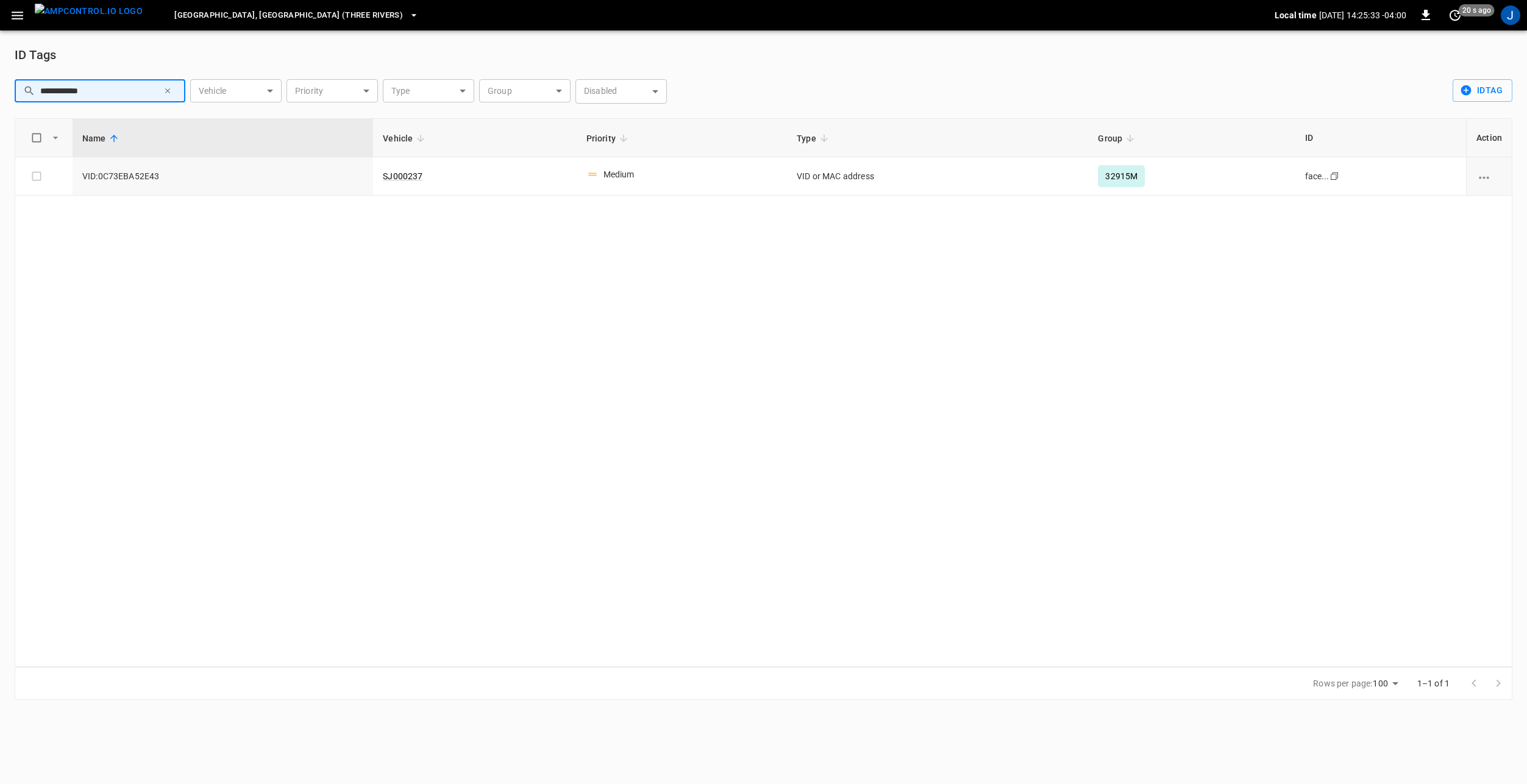
type input "**********"
click at [16, 18] on icon "button" at bounding box center [17, 16] width 12 height 8
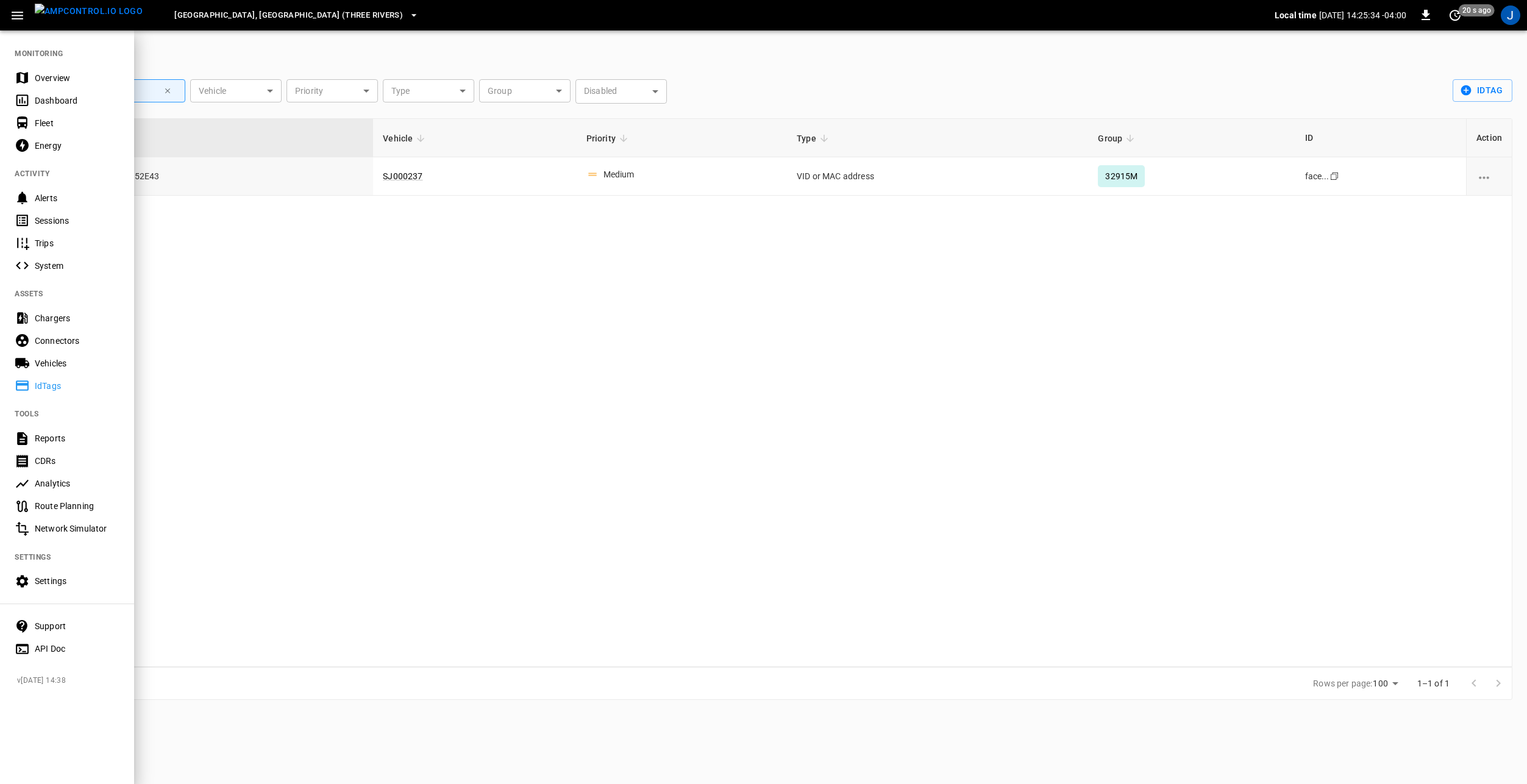
click at [64, 362] on div "Vehicles" at bounding box center [77, 364] width 85 height 12
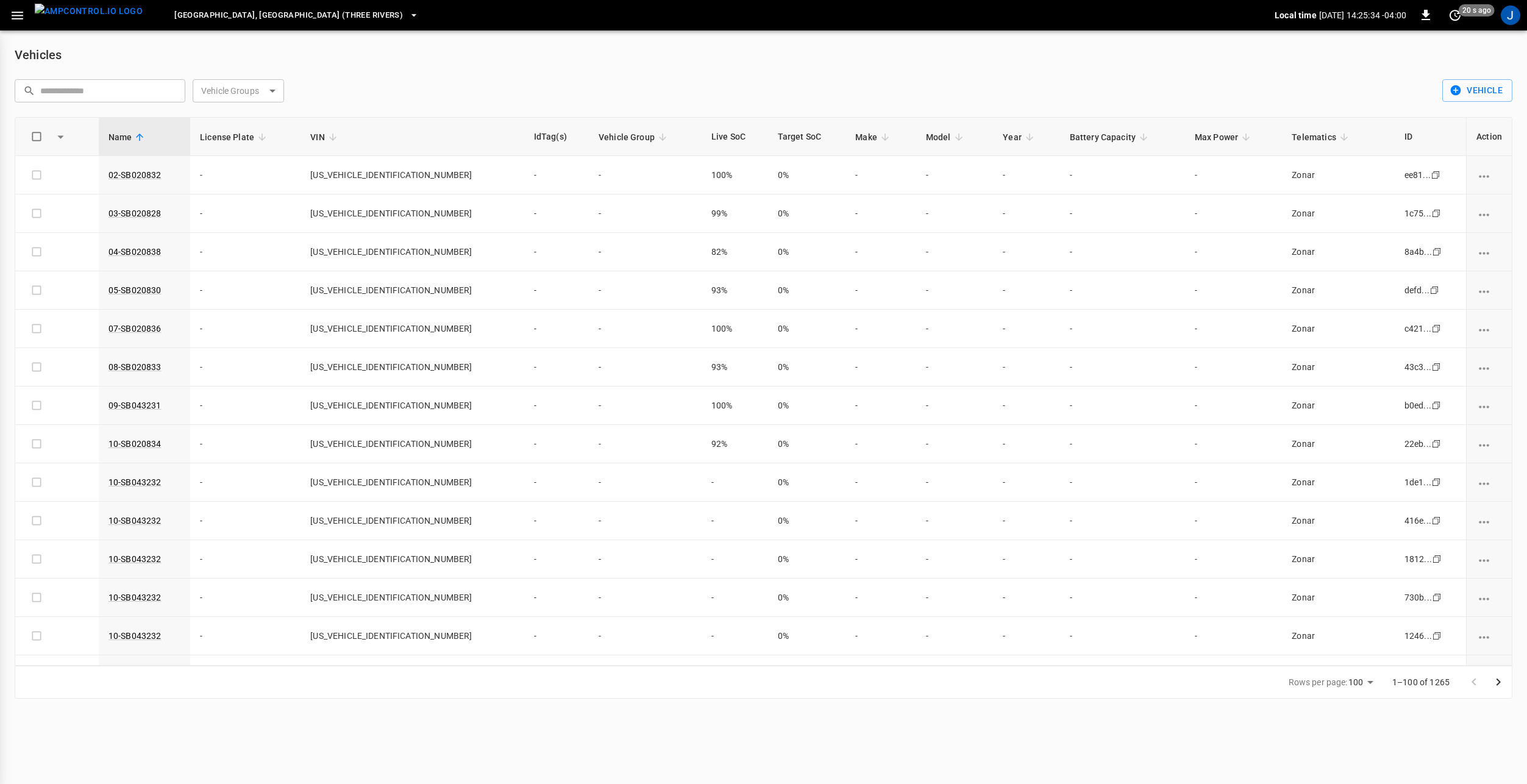
click at [232, 87] on body "[GEOGRAPHIC_DATA], [GEOGRAPHIC_DATA] (Three Rivers) Local time [DATE] 14:25:34 …" at bounding box center [764, 357] width 1527 height 713
click at [218, 254] on div "32910M" at bounding box center [224, 255] width 47 height 22
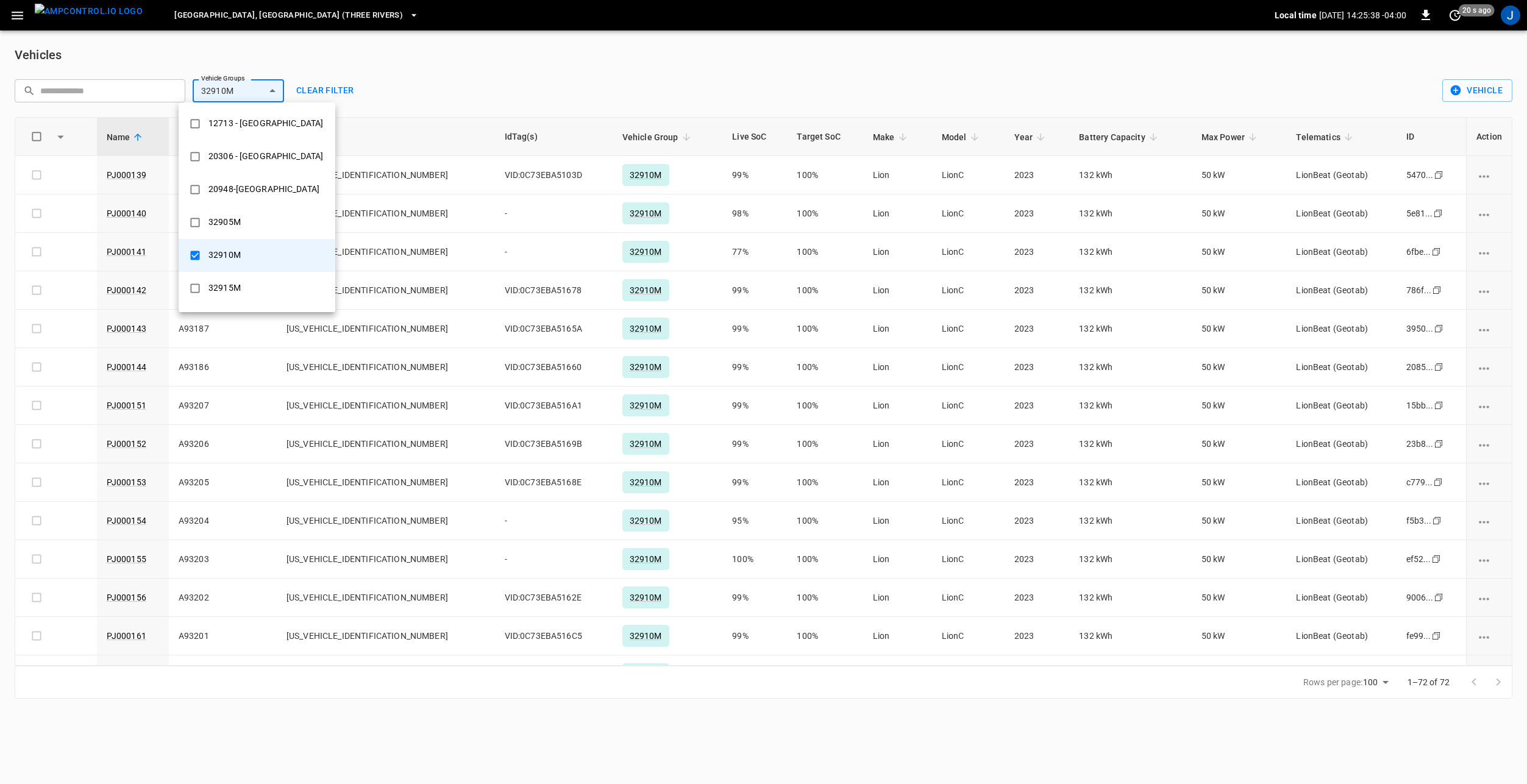
click at [710, 82] on div at bounding box center [764, 392] width 1527 height 784
click at [231, 89] on body "[GEOGRAPHIC_DATA], [GEOGRAPHIC_DATA] (Three Rivers) Local time [DATE] 14:25:43 …" at bounding box center [764, 357] width 1527 height 713
click at [232, 291] on div "32915M" at bounding box center [224, 288] width 47 height 22
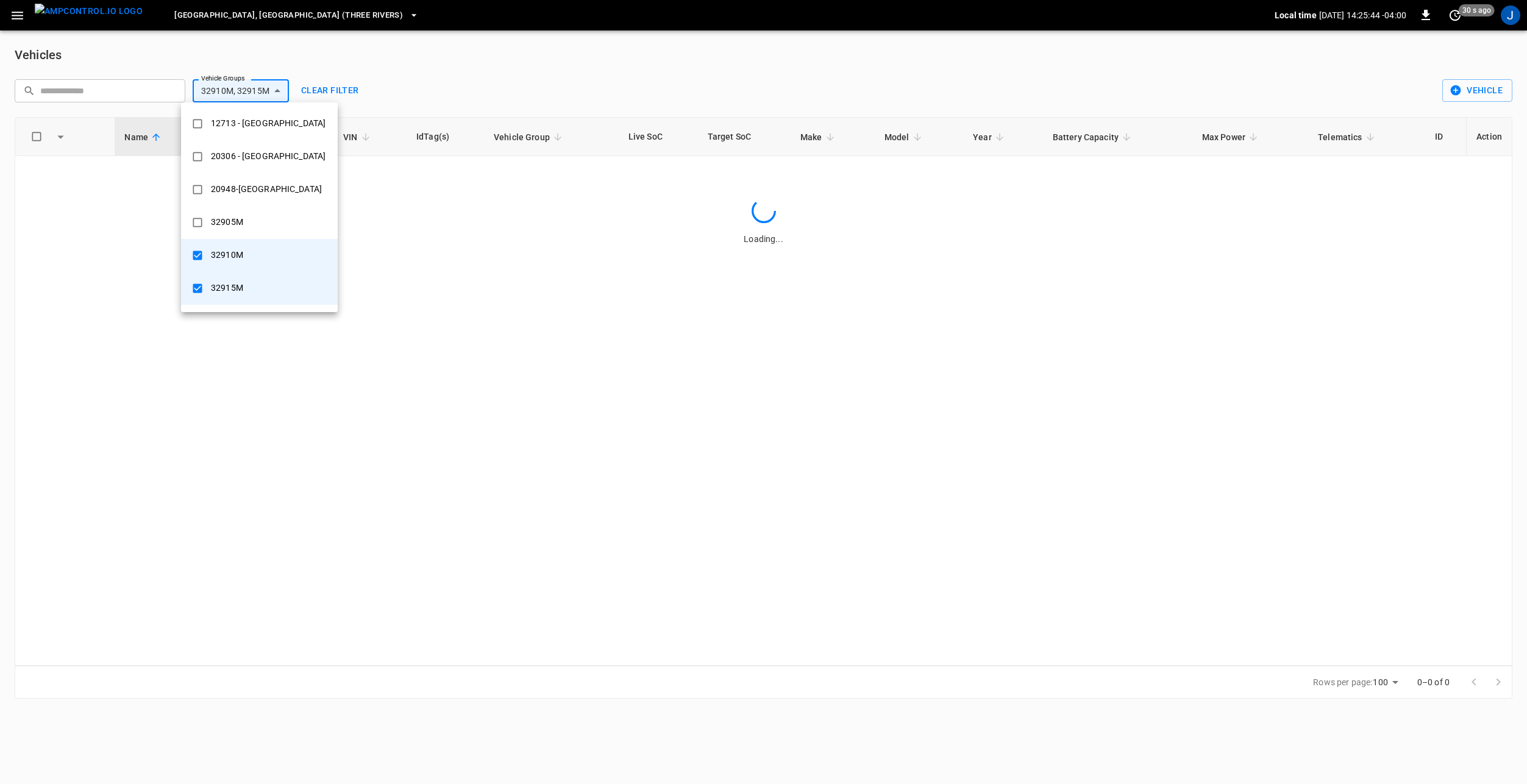
click at [236, 256] on div "32910M" at bounding box center [227, 255] width 47 height 22
click at [517, 81] on div at bounding box center [764, 392] width 1527 height 784
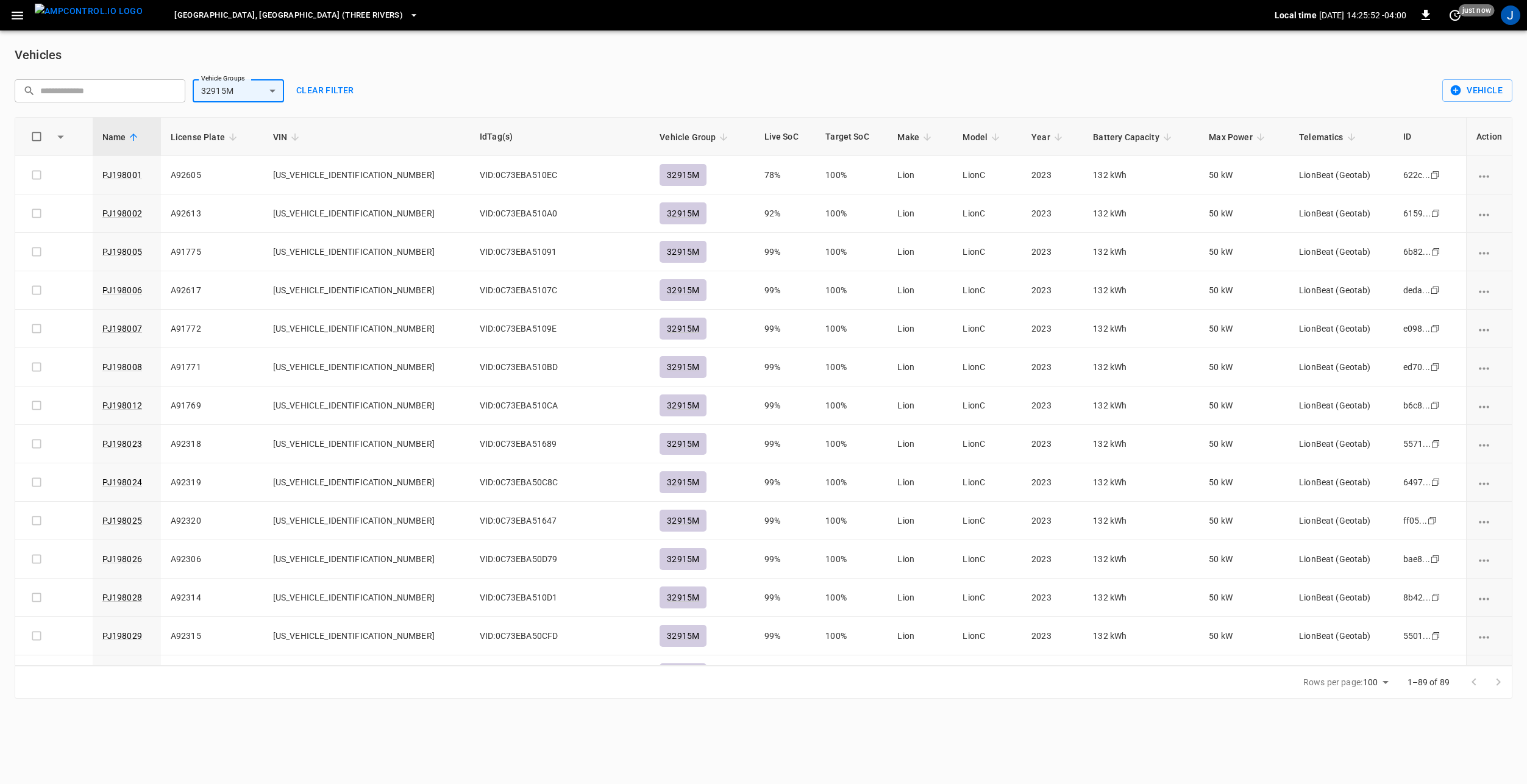
click at [236, 87] on body "[GEOGRAPHIC_DATA], [GEOGRAPHIC_DATA] (Three Rivers) Local time [DATE] 14:25:52 …" at bounding box center [764, 357] width 1527 height 713
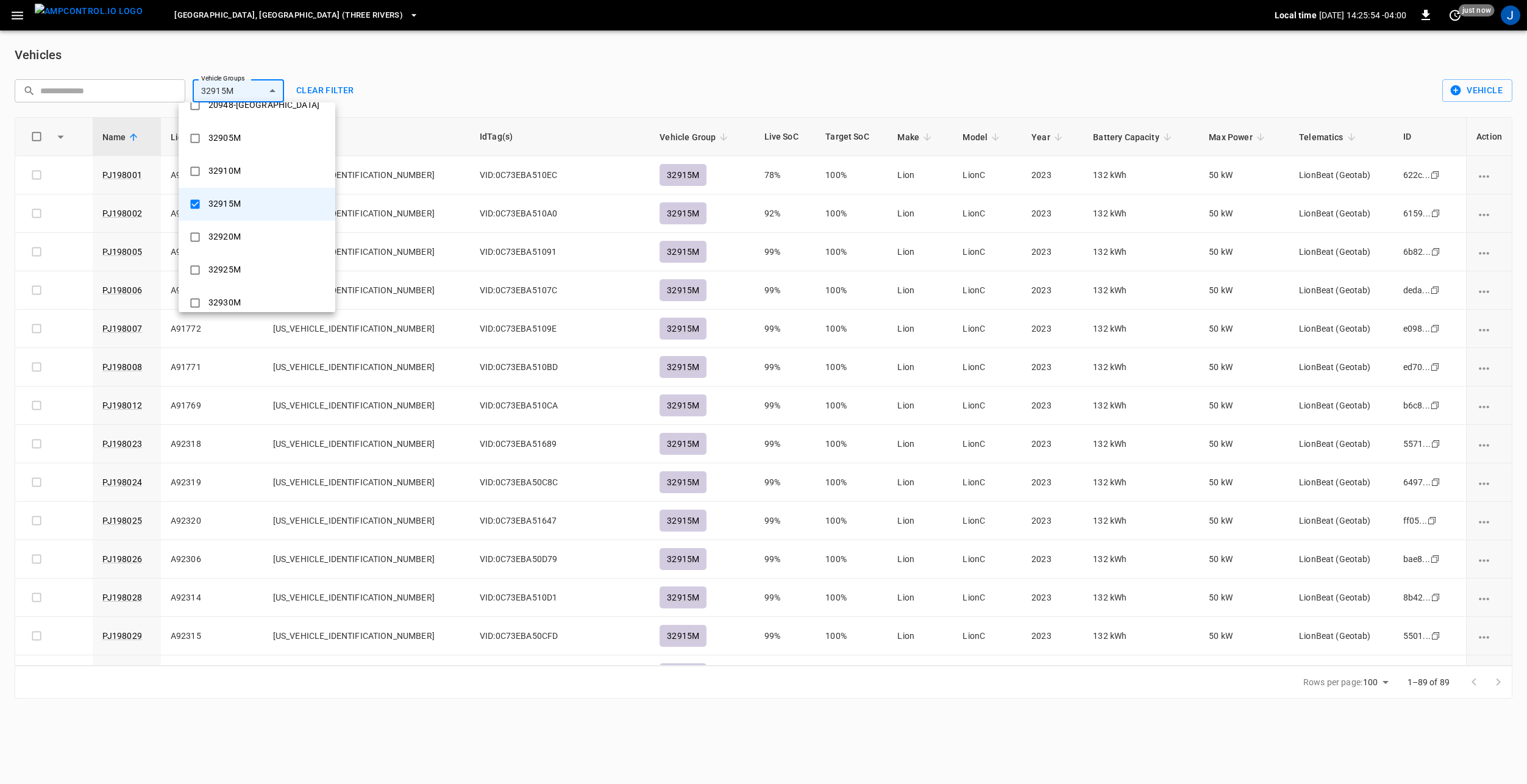
scroll to position [96, 0]
click at [219, 154] on div "32910M" at bounding box center [224, 159] width 47 height 22
type input "**********"
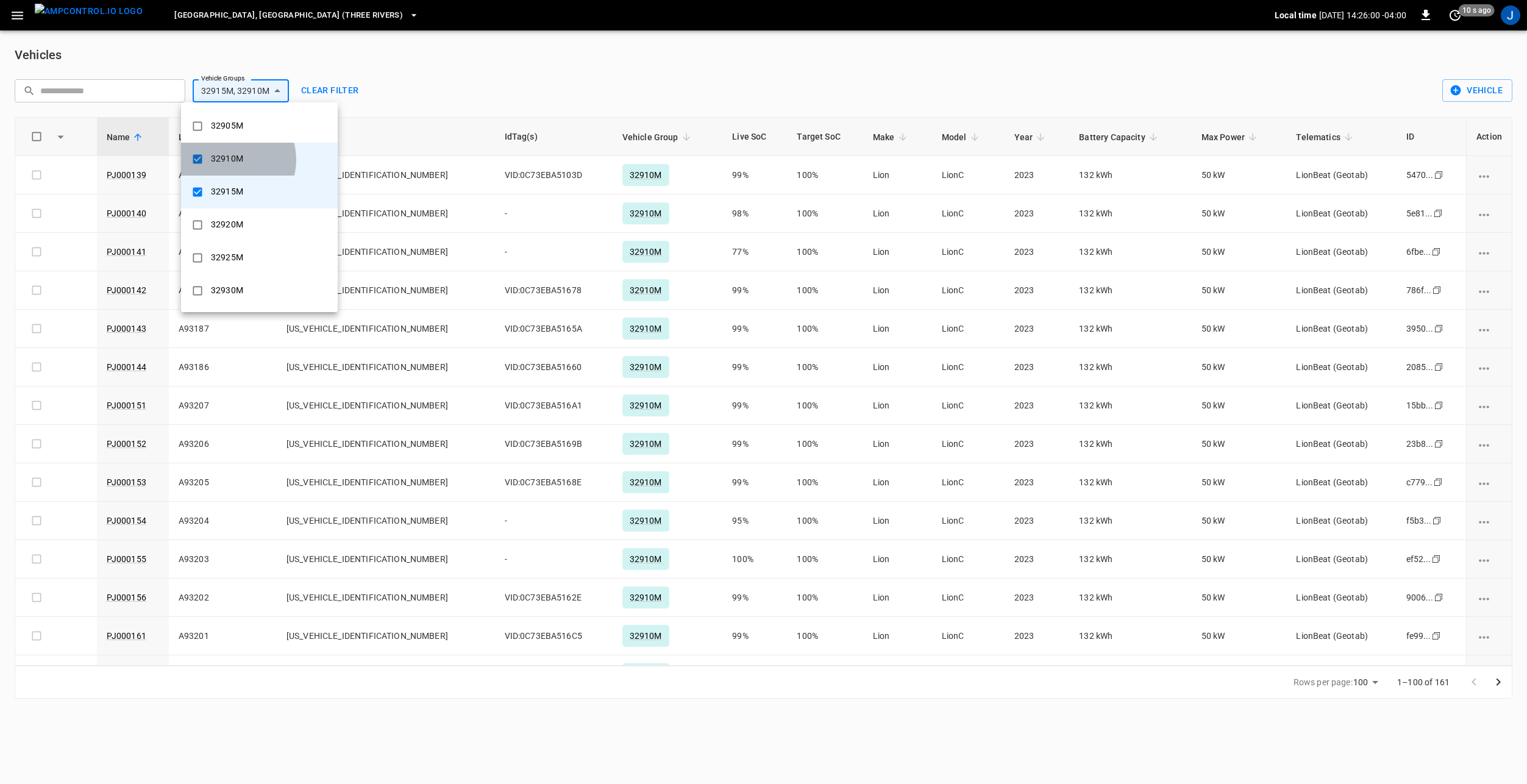
click at [231, 160] on div "32910M" at bounding box center [227, 159] width 47 height 22
click at [230, 194] on div "32915M" at bounding box center [227, 192] width 47 height 22
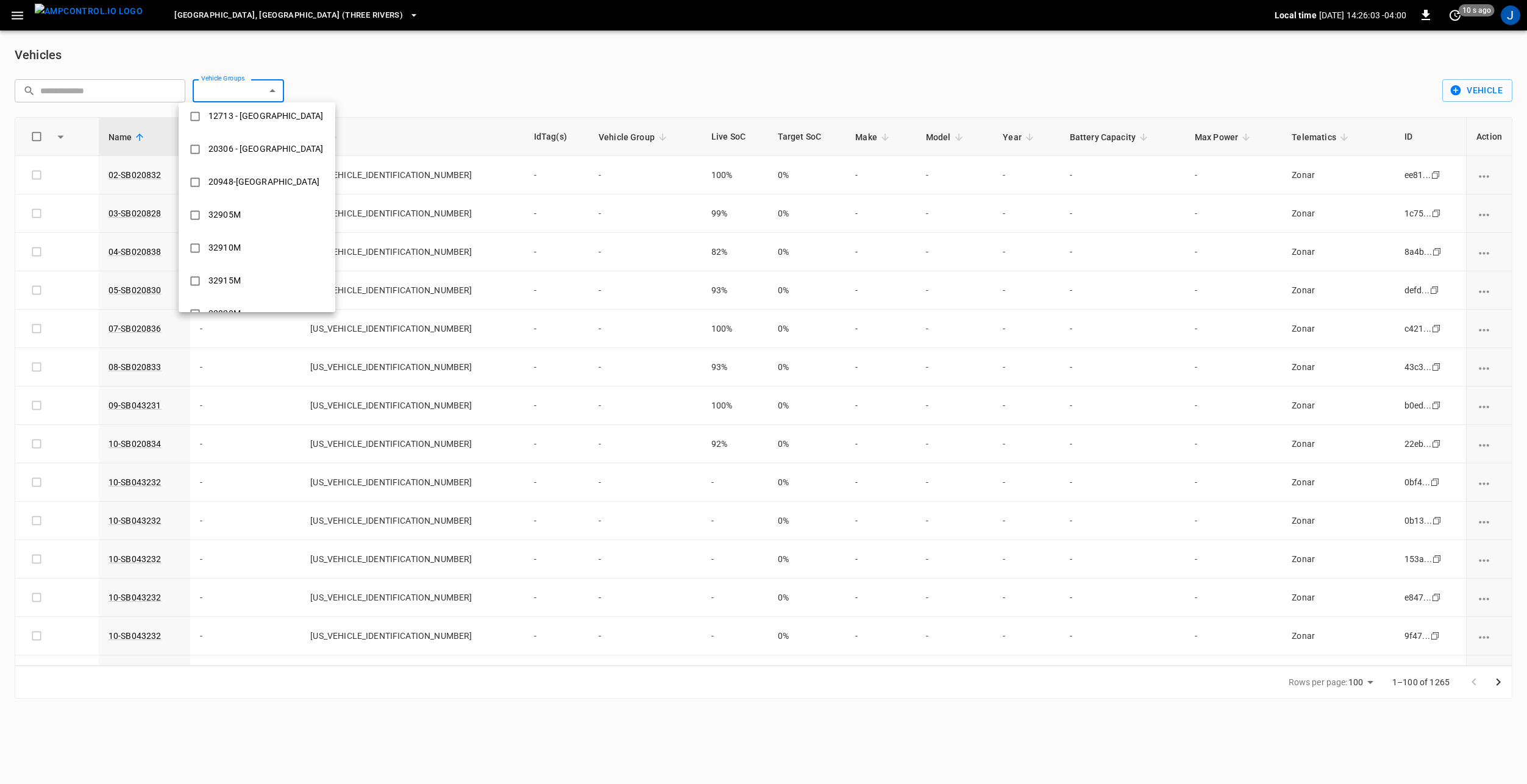
scroll to position [0, 0]
click at [232, 219] on div "32905M" at bounding box center [224, 222] width 47 height 22
type input "******"
click at [232, 259] on div "32920M" at bounding box center [224, 260] width 47 height 22
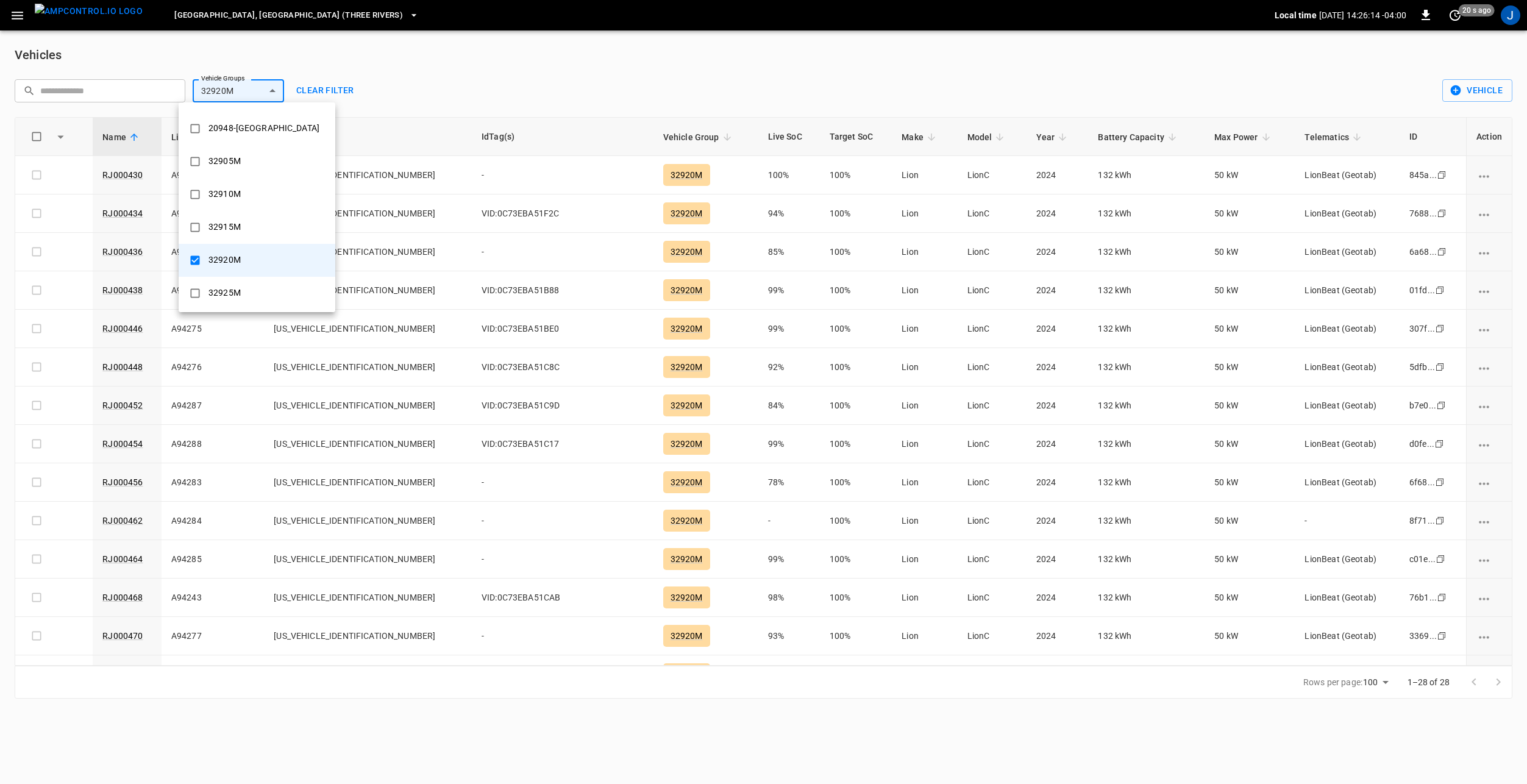
click at [592, 41] on div at bounding box center [764, 392] width 1527 height 784
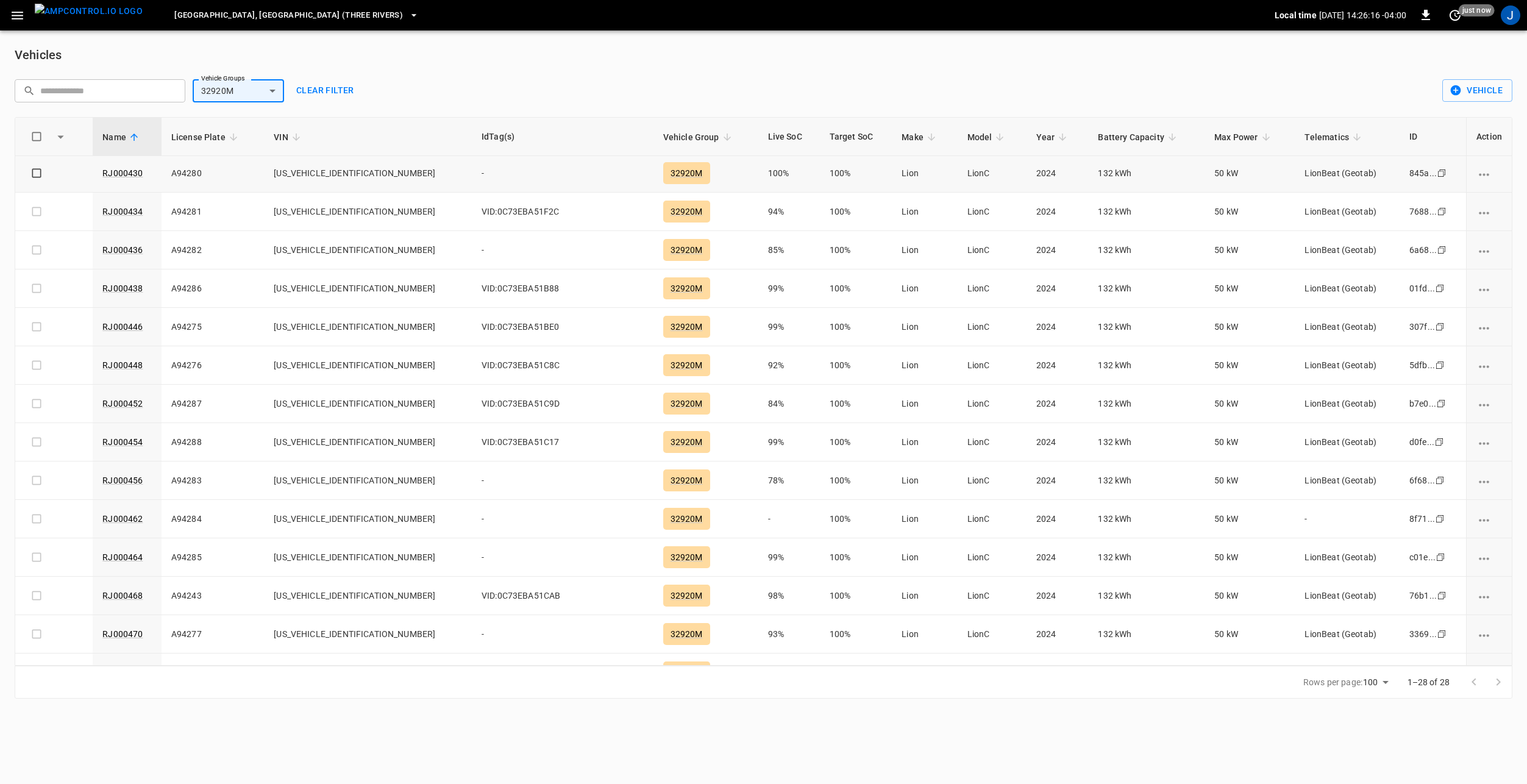
scroll to position [0, 0]
click at [257, 93] on body "[GEOGRAPHIC_DATA], [GEOGRAPHIC_DATA] (Three Rivers) Local time [DATE] 14:26:16 …" at bounding box center [764, 357] width 1527 height 713
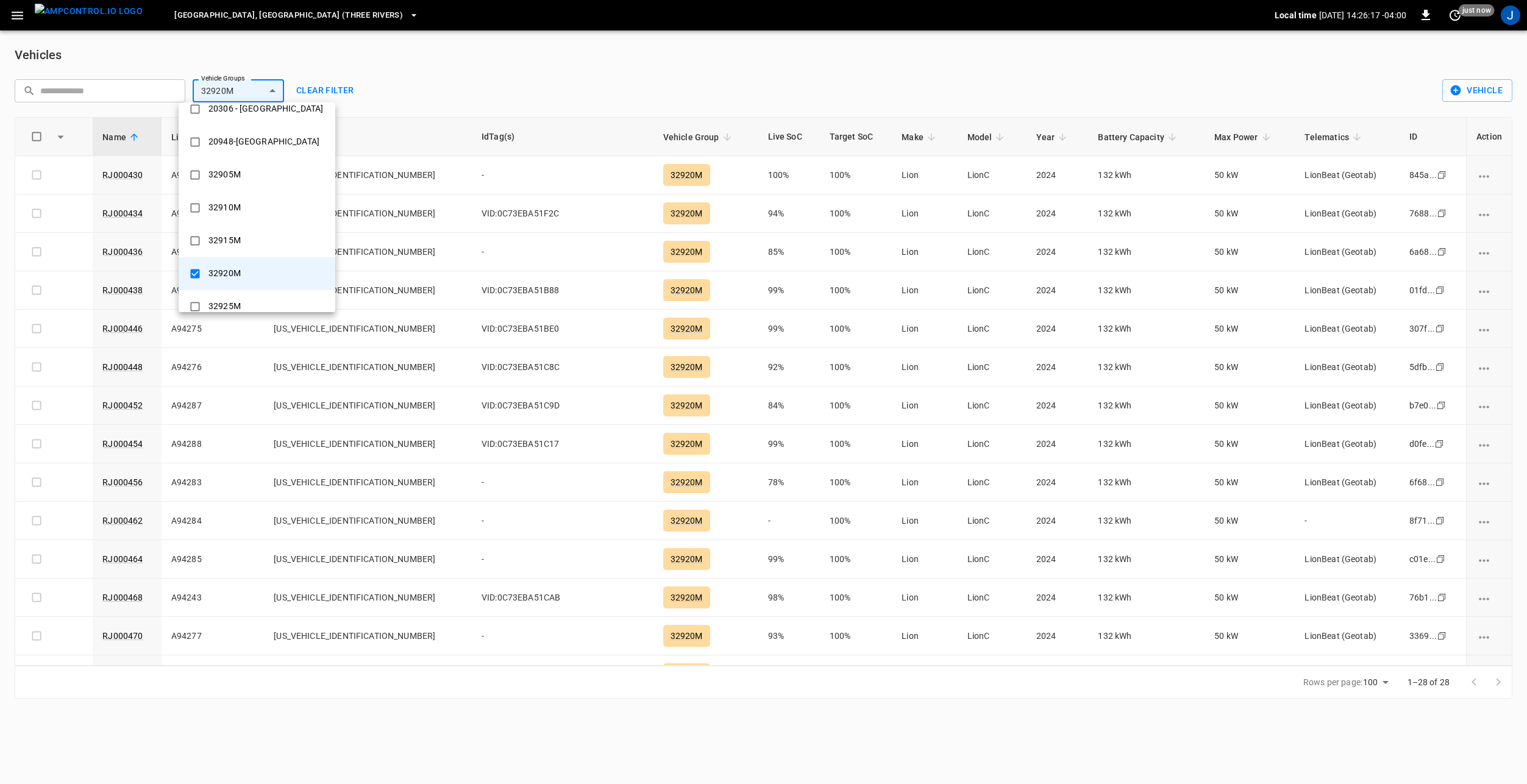
scroll to position [96, 0]
click at [219, 226] on div "32920M" at bounding box center [224, 224] width 47 height 22
click at [223, 170] on div "32910M" at bounding box center [224, 159] width 47 height 22
type input "******"
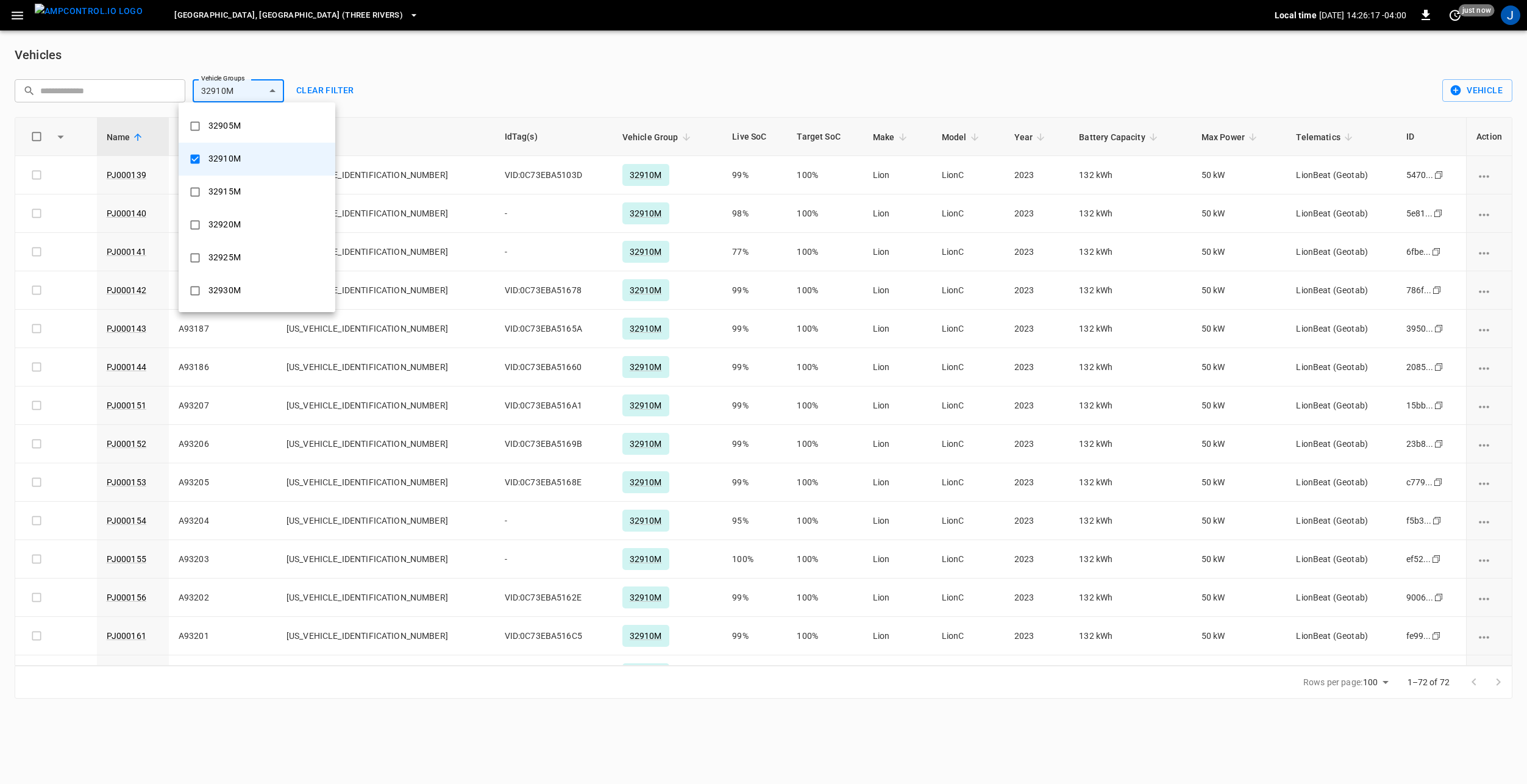
scroll to position [0, 0]
click at [461, 63] on div at bounding box center [764, 392] width 1527 height 784
click at [249, 94] on body "[GEOGRAPHIC_DATA], [GEOGRAPHIC_DATA] (Three Rivers) Local time [DATE] 14:26:25 …" at bounding box center [764, 357] width 1527 height 713
click at [222, 256] on div "32910M" at bounding box center [224, 255] width 47 height 22
click at [489, 76] on div at bounding box center [764, 392] width 1527 height 784
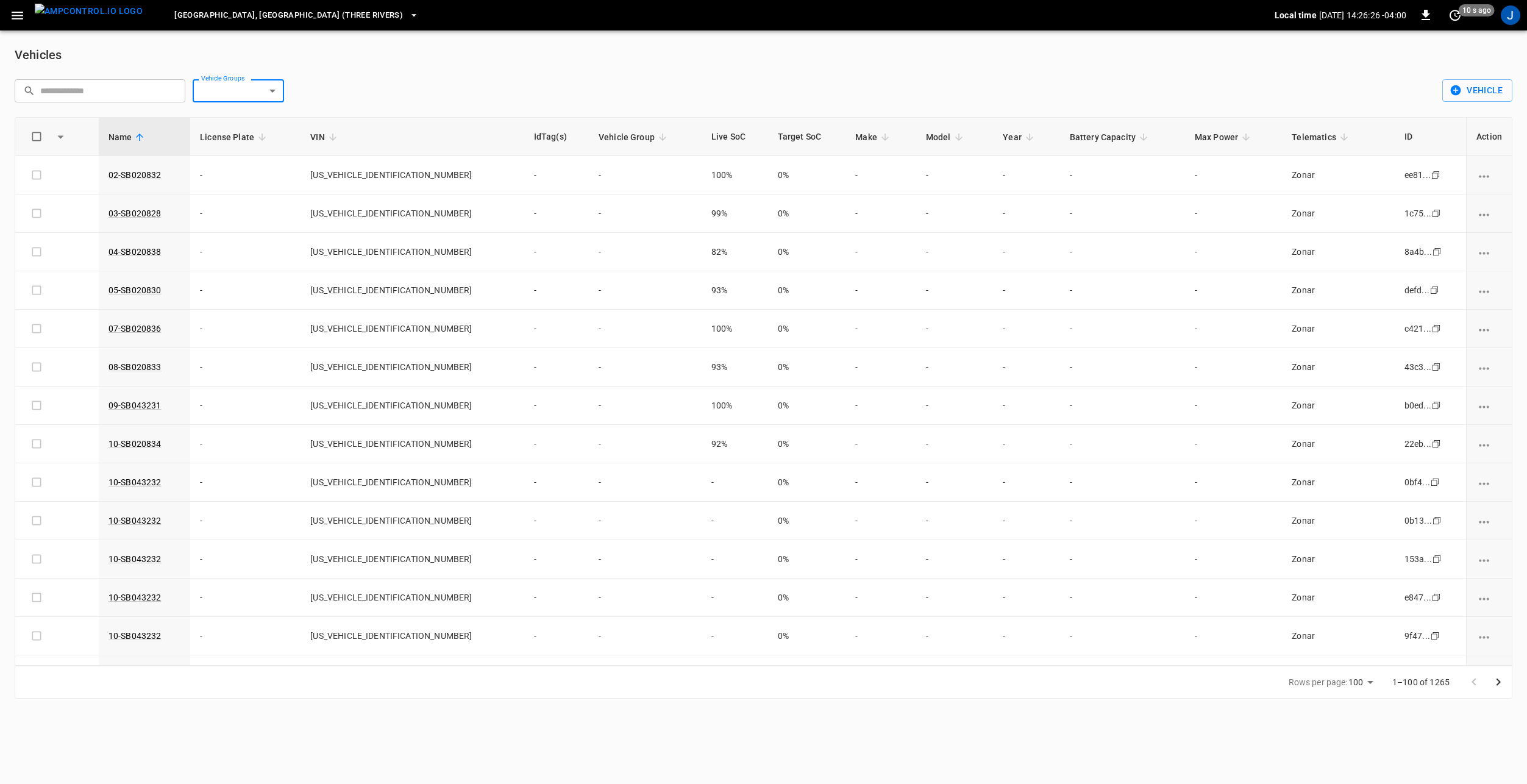
click at [446, 52] on div at bounding box center [764, 392] width 1527 height 784
click at [22, 22] on icon "button" at bounding box center [17, 16] width 15 height 15
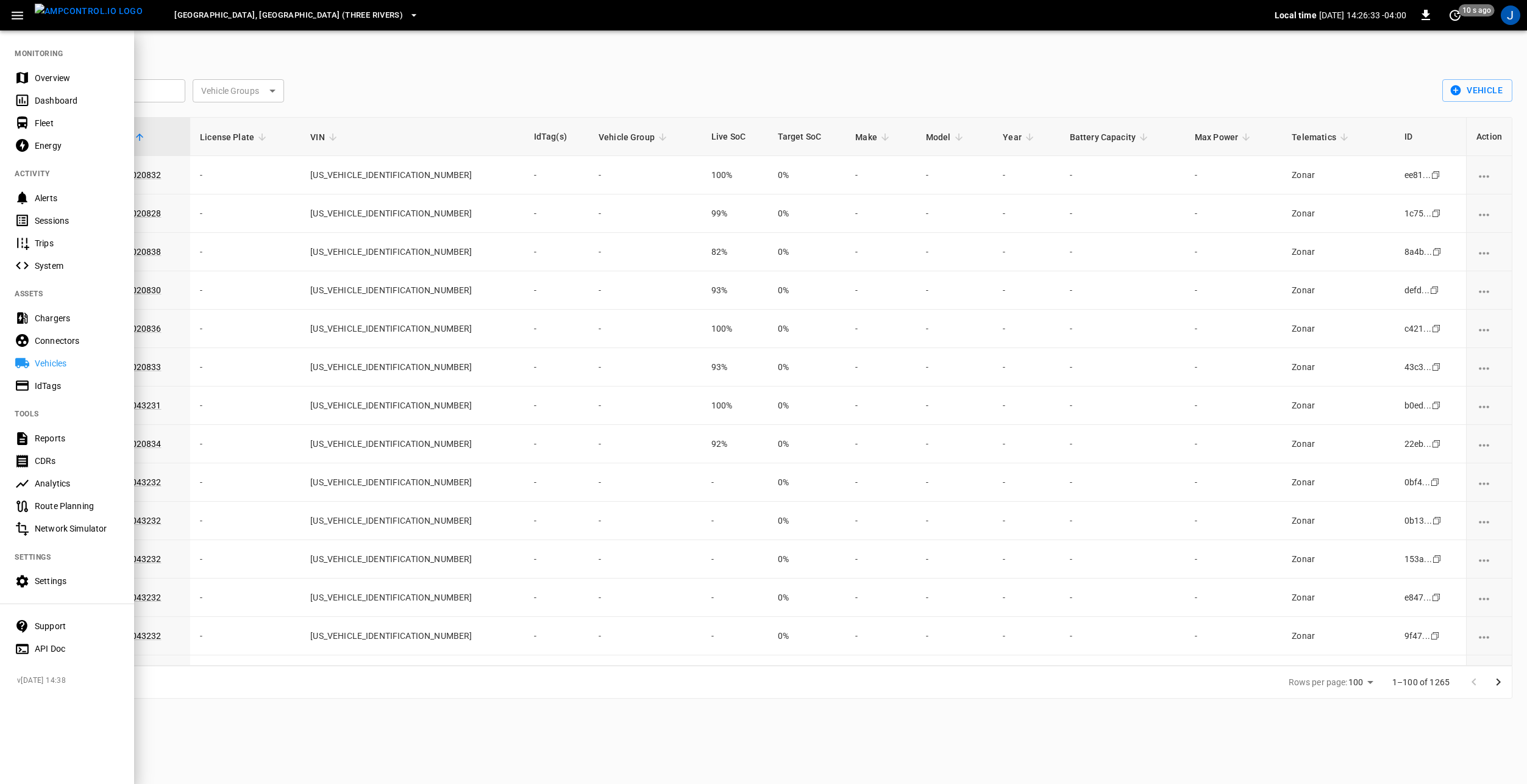
click at [71, 442] on div "Reports" at bounding box center [77, 439] width 85 height 12
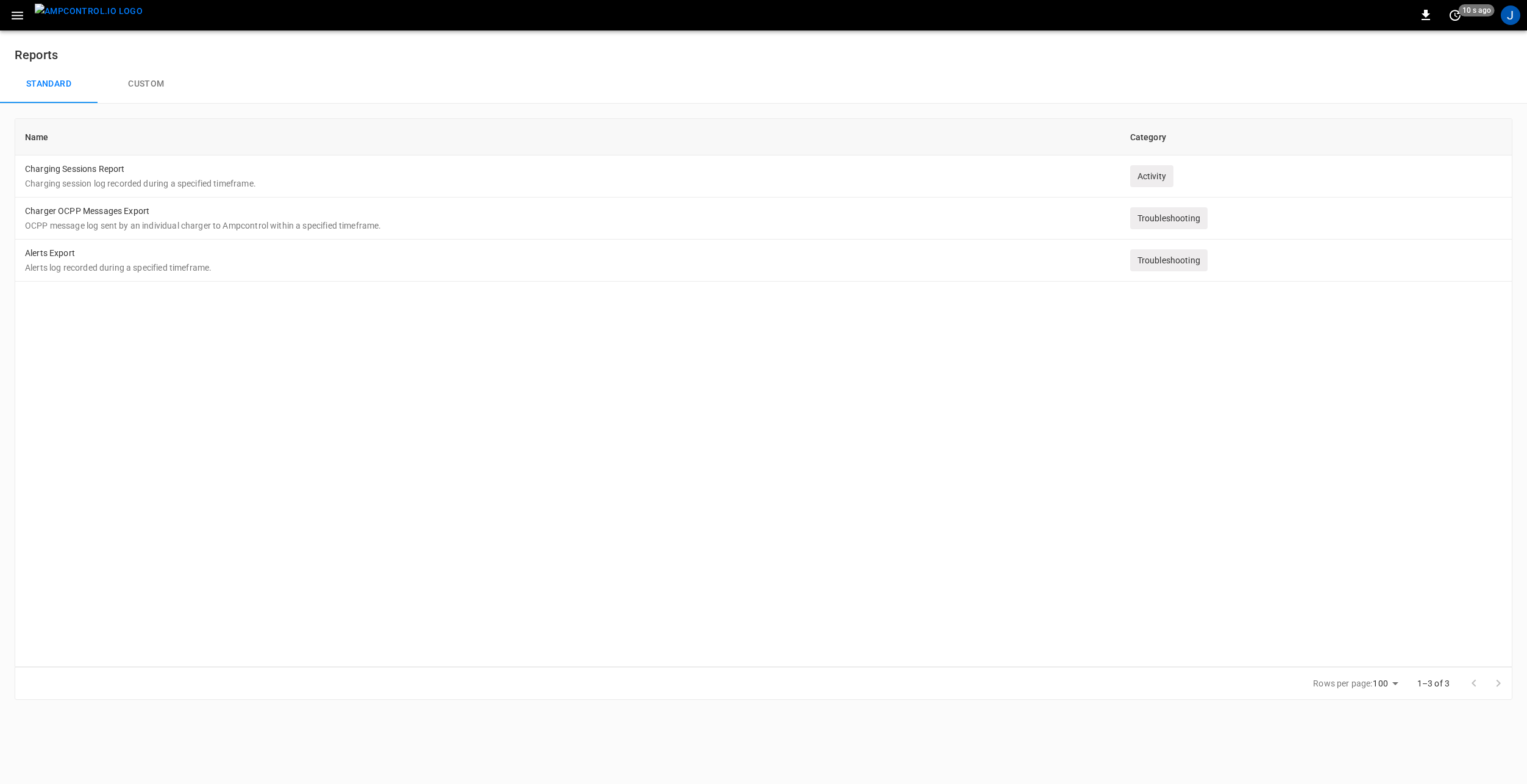
click at [332, 71] on div "Standard Custom" at bounding box center [764, 84] width 1527 height 39
click at [19, 12] on icon "button" at bounding box center [17, 16] width 12 height 8
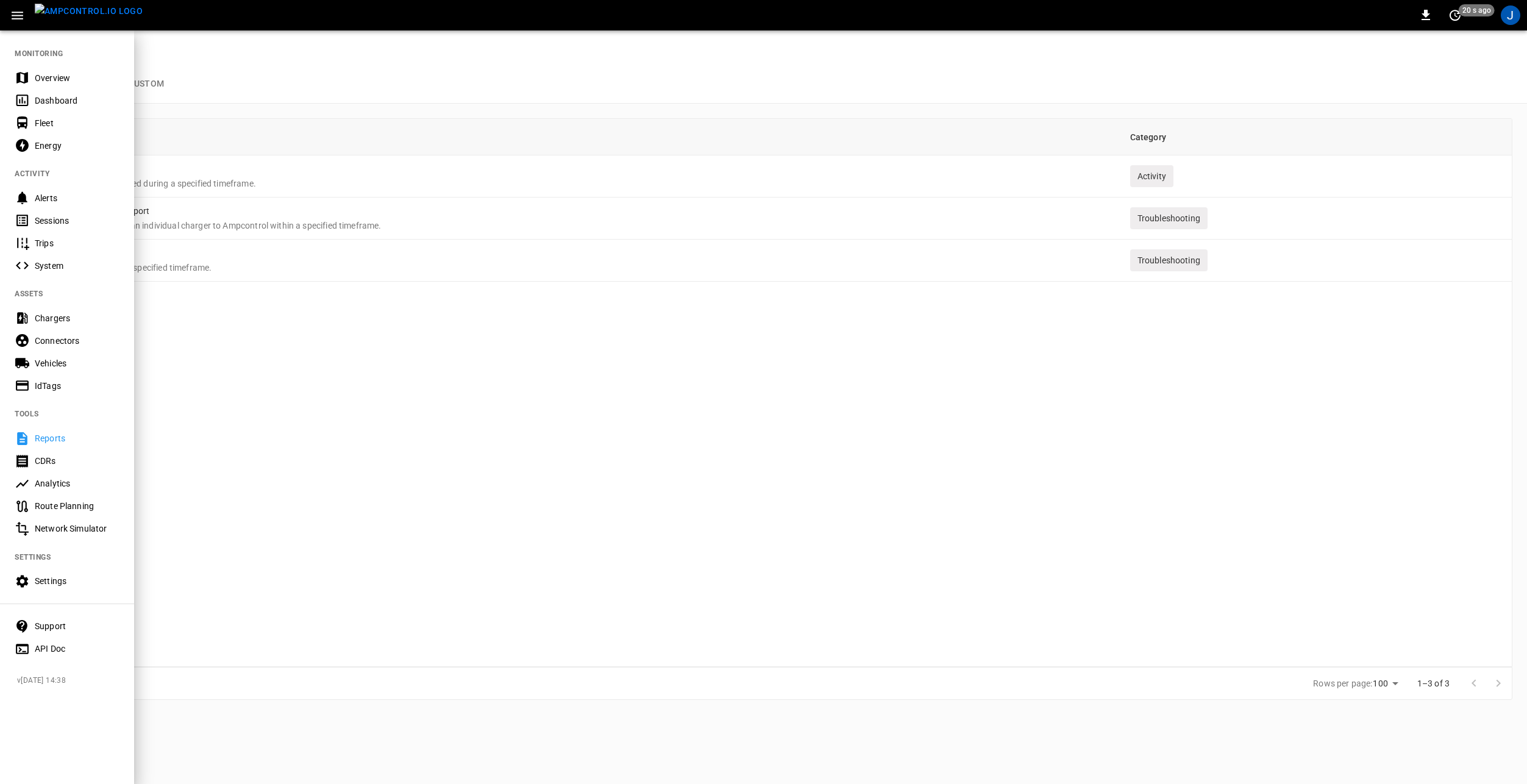
click at [255, 68] on div at bounding box center [764, 392] width 1527 height 784
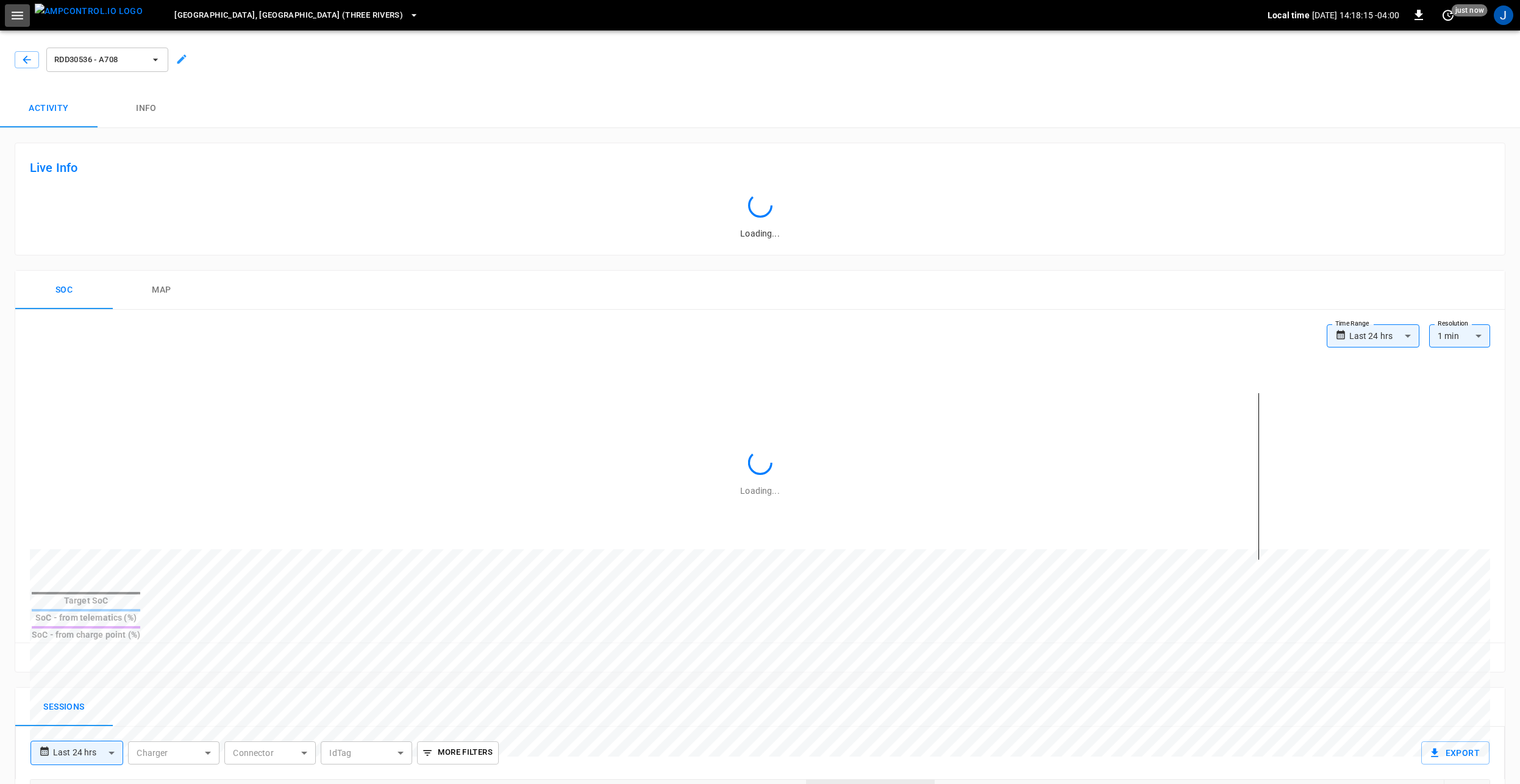
click at [18, 16] on icon "button" at bounding box center [18, 16] width 12 height 8
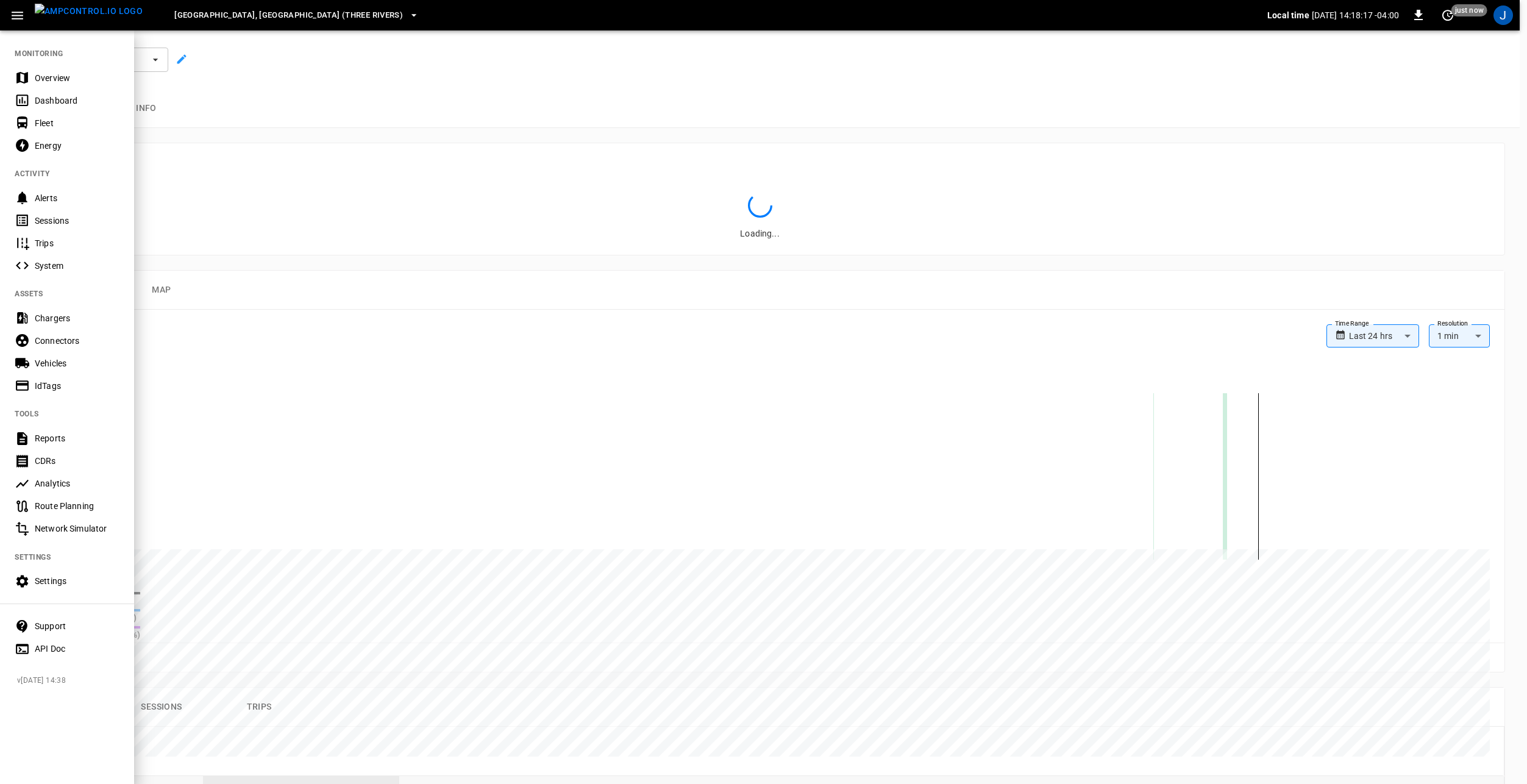
drag, startPoint x: 66, startPoint y: 362, endPoint x: 136, endPoint y: 362, distance: 70.0
click at [66, 362] on div "Vehicles" at bounding box center [77, 364] width 85 height 12
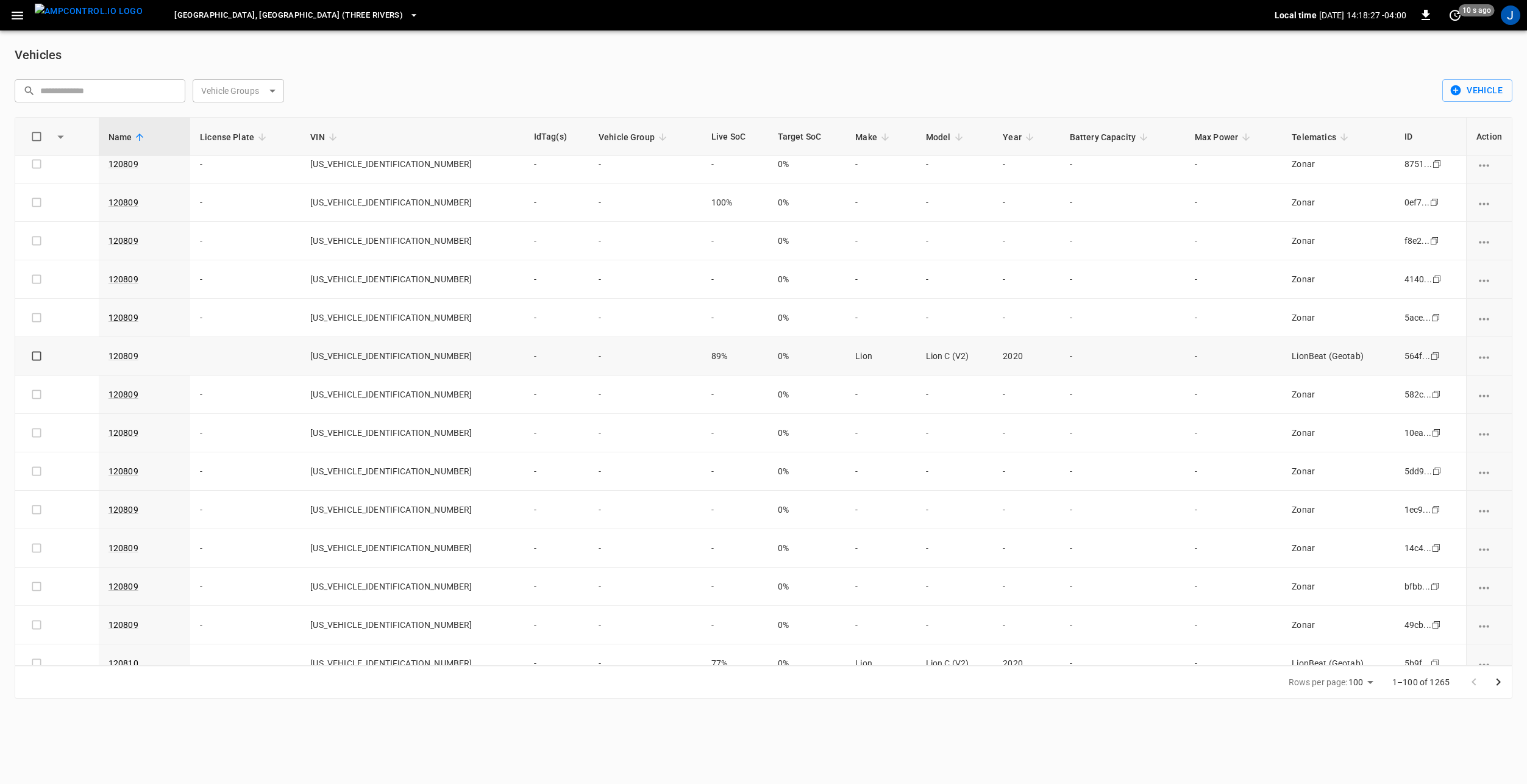
scroll to position [3331, 0]
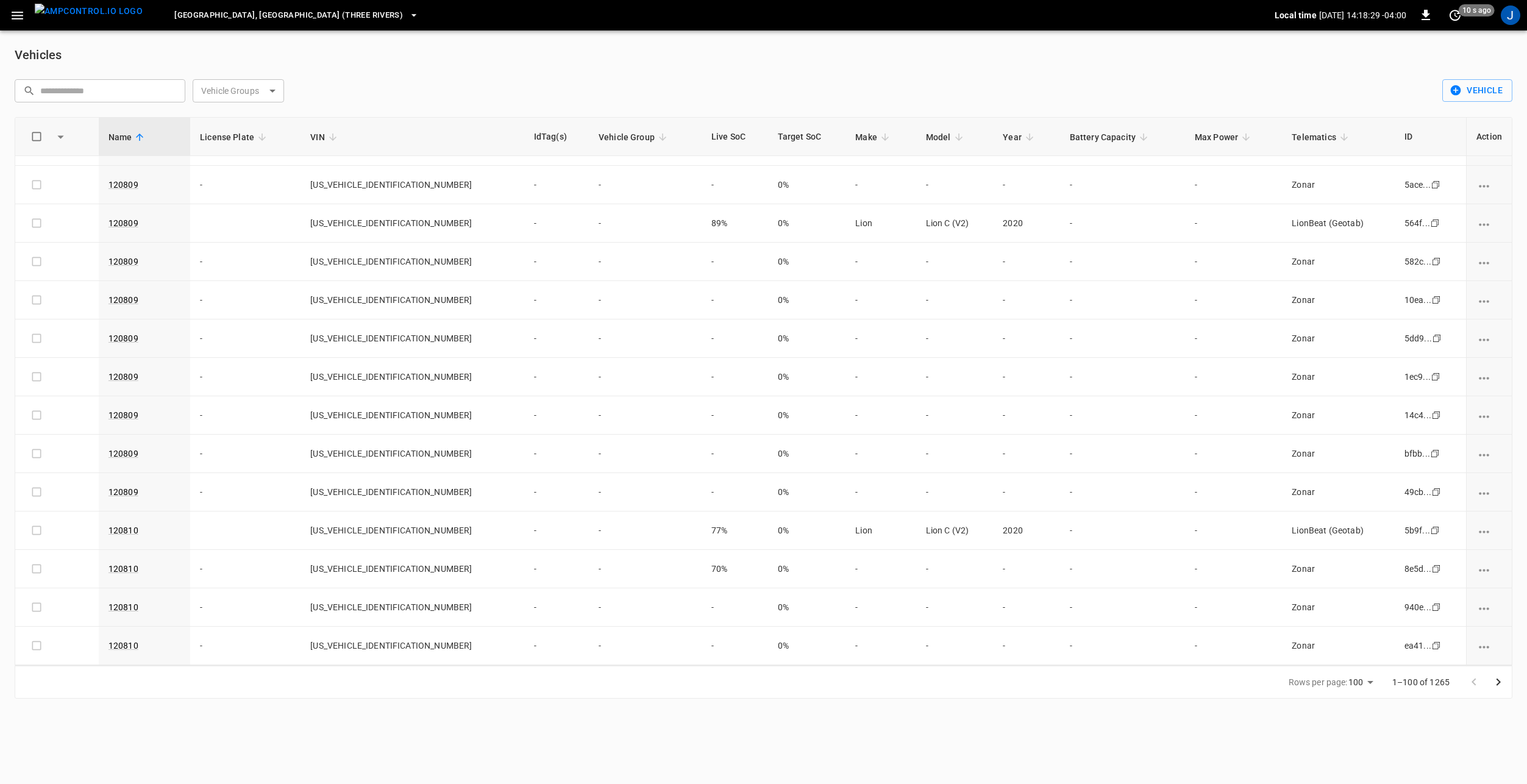
click at [1494, 678] on icon "Go to next page" at bounding box center [1498, 682] width 14 height 14
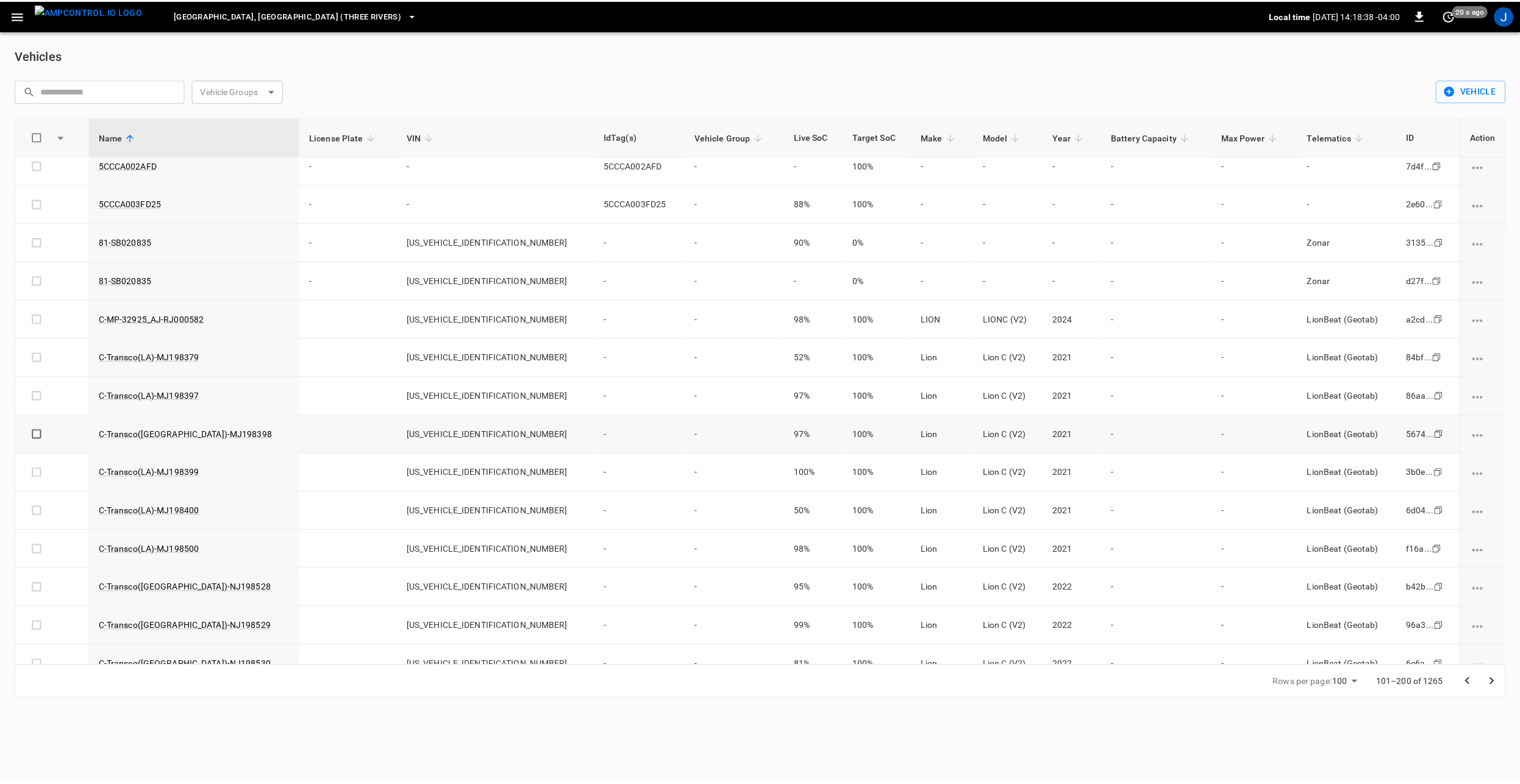
scroll to position [3087, 0]
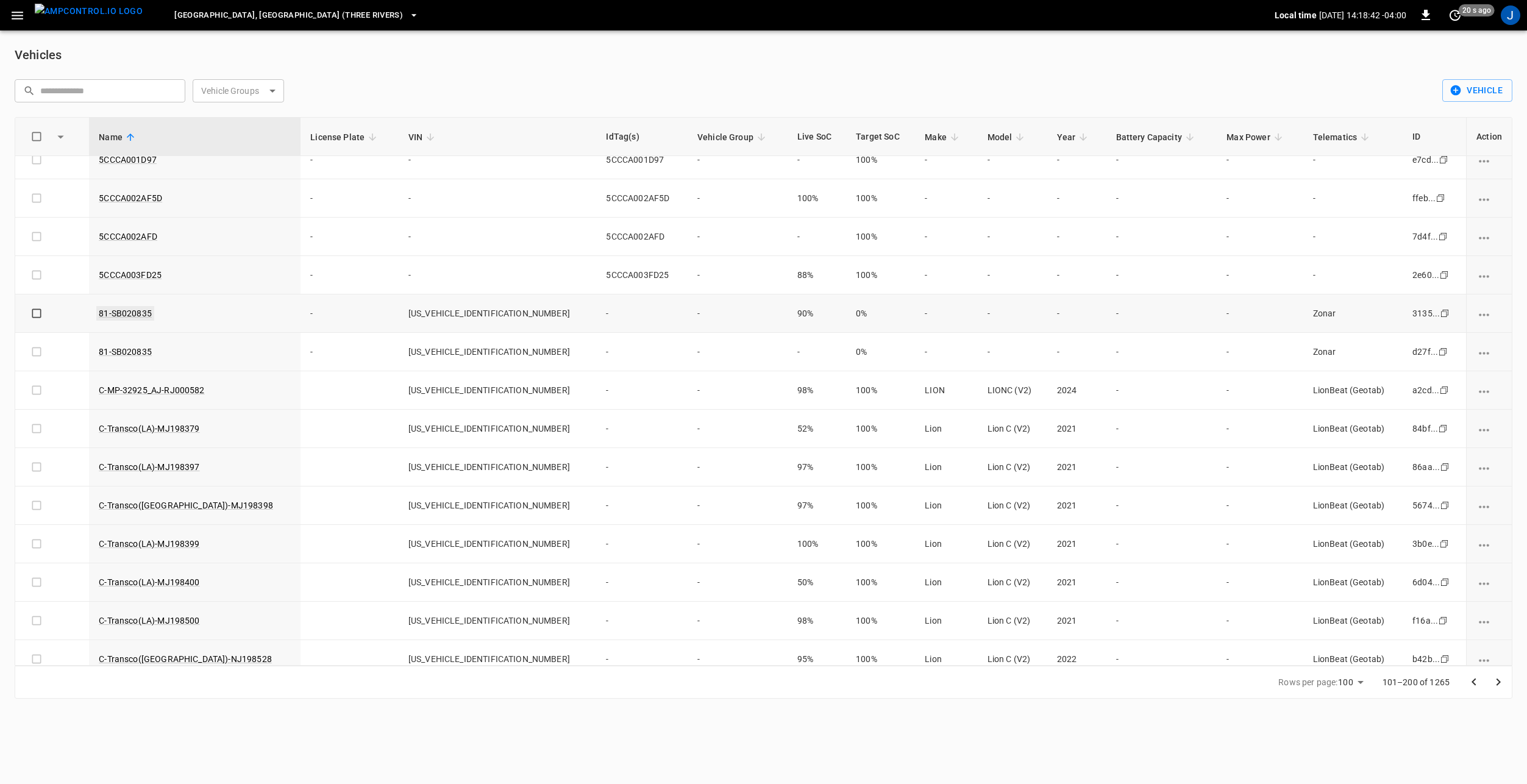
click at [138, 315] on link "81-SB020835" at bounding box center [125, 313] width 58 height 14
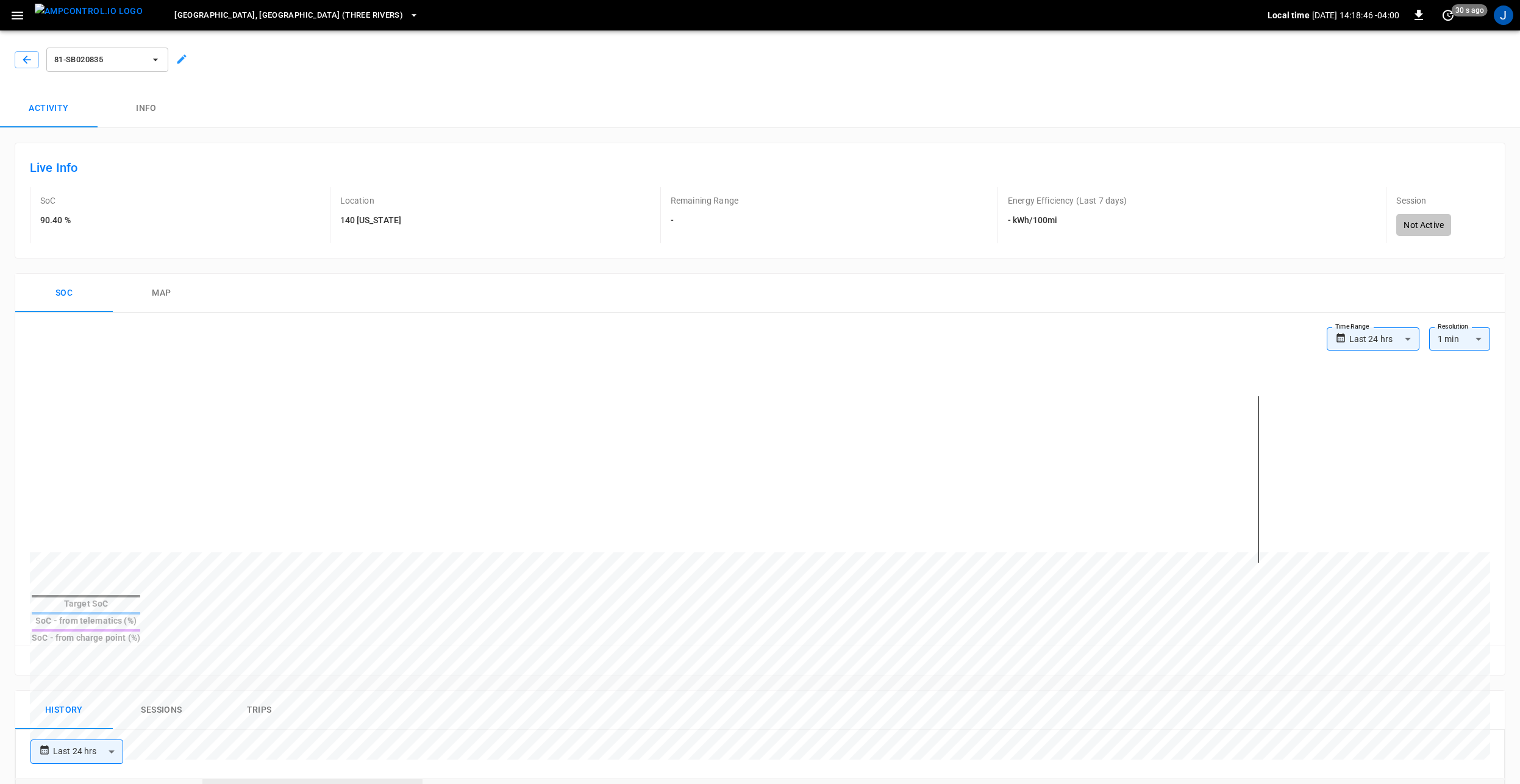
click at [149, 118] on button "Info" at bounding box center [146, 108] width 98 height 39
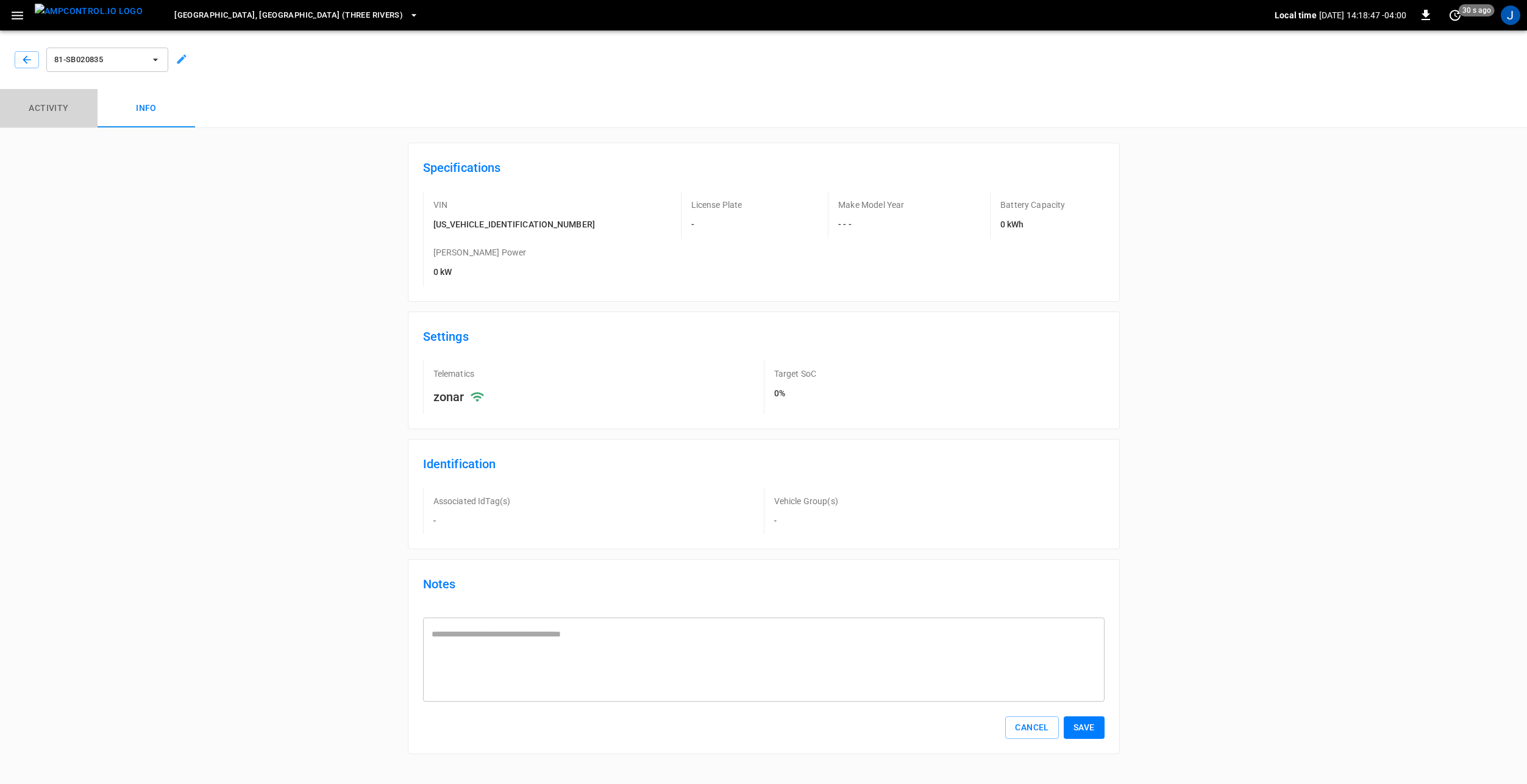
click at [37, 116] on button "Activity" at bounding box center [49, 108] width 97 height 39
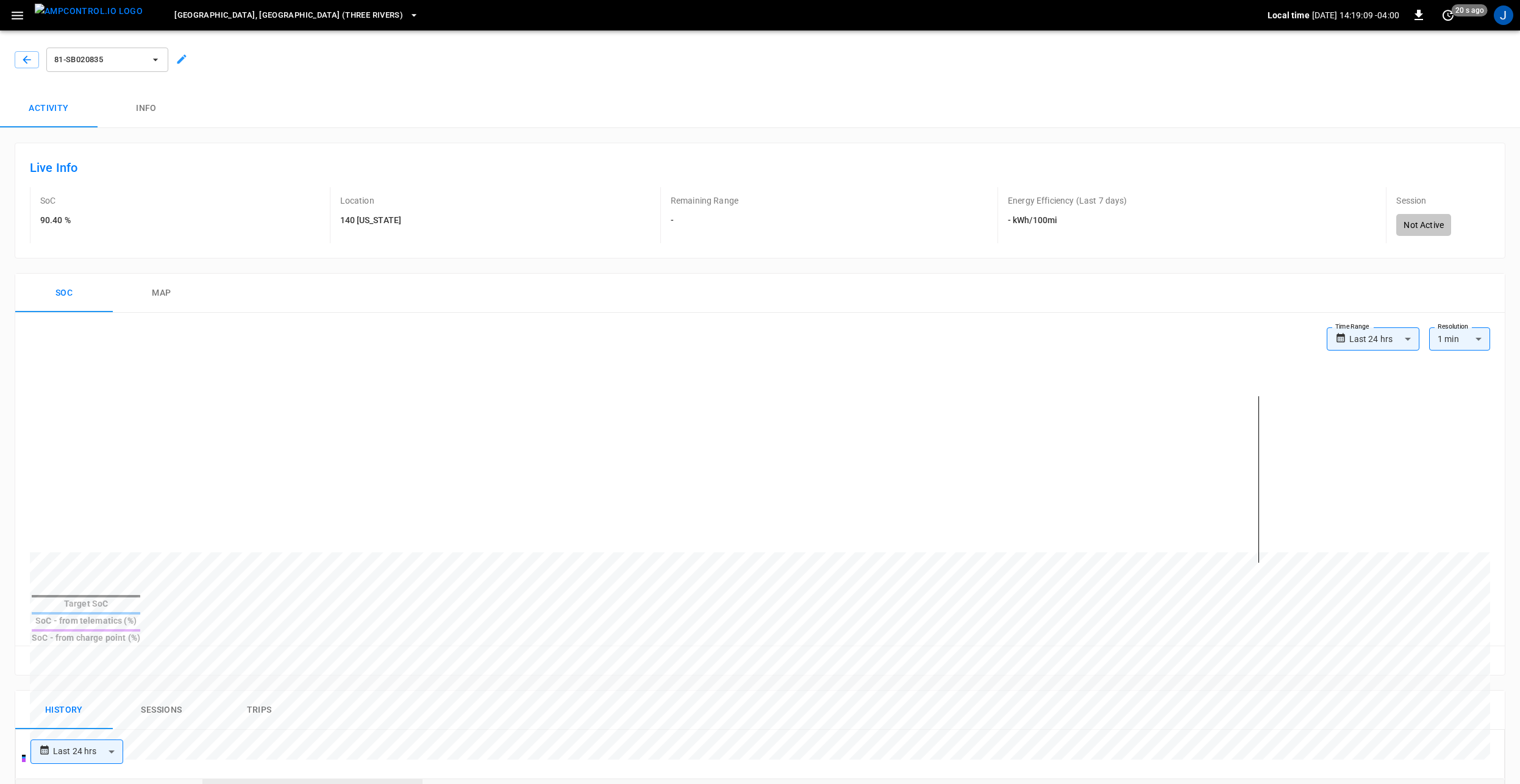
click at [152, 111] on button "Info" at bounding box center [146, 108] width 98 height 39
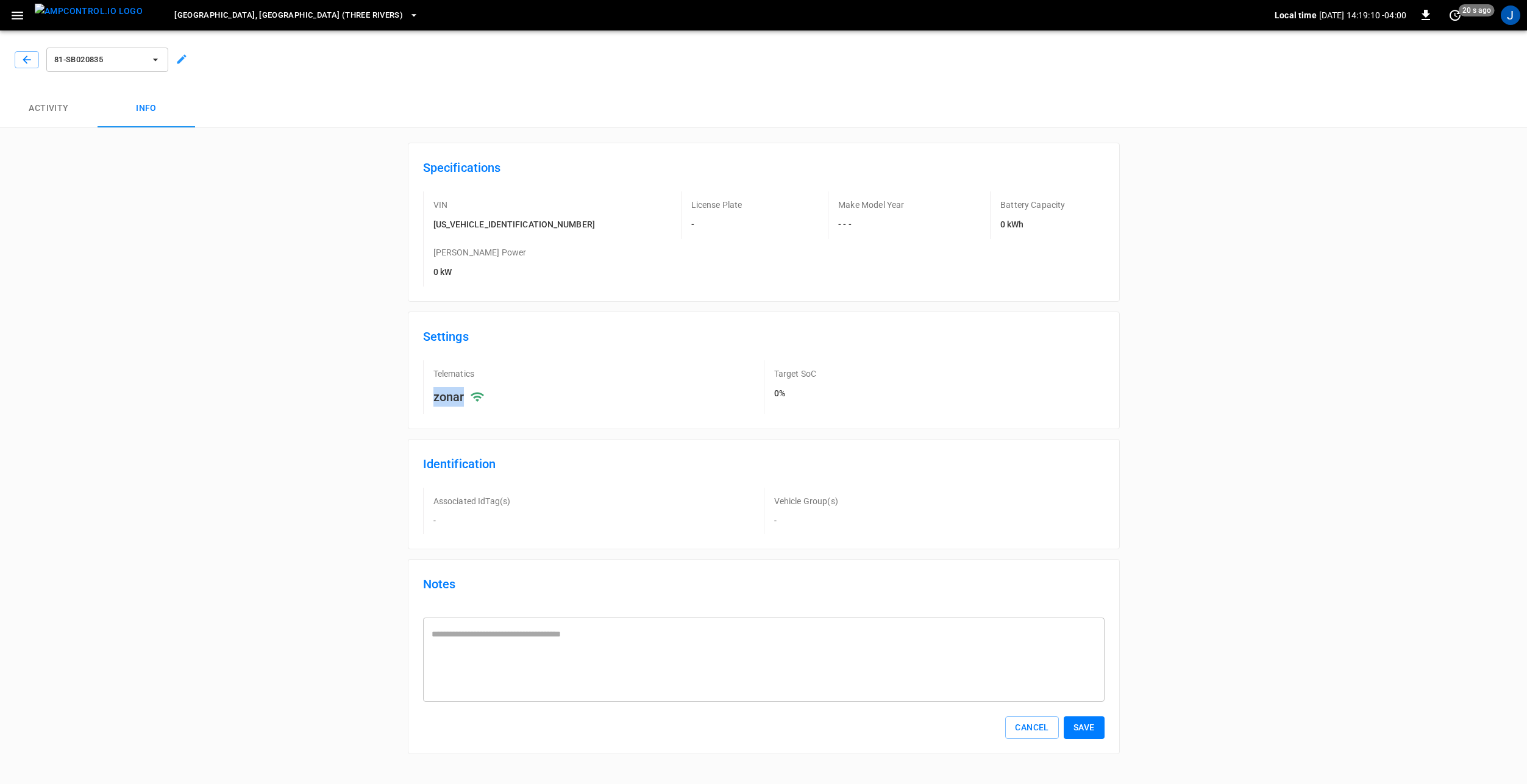
drag, startPoint x: 443, startPoint y: 350, endPoint x: 433, endPoint y: 350, distance: 10.0
click at [434, 387] on div "zonar" at bounding box center [579, 397] width 291 height 19
drag, startPoint x: 433, startPoint y: 350, endPoint x: 561, endPoint y: 351, distance: 128.0
click at [562, 387] on div "zonar" at bounding box center [579, 397] width 291 height 19
drag, startPoint x: 441, startPoint y: 226, endPoint x: 529, endPoint y: 224, distance: 88.0
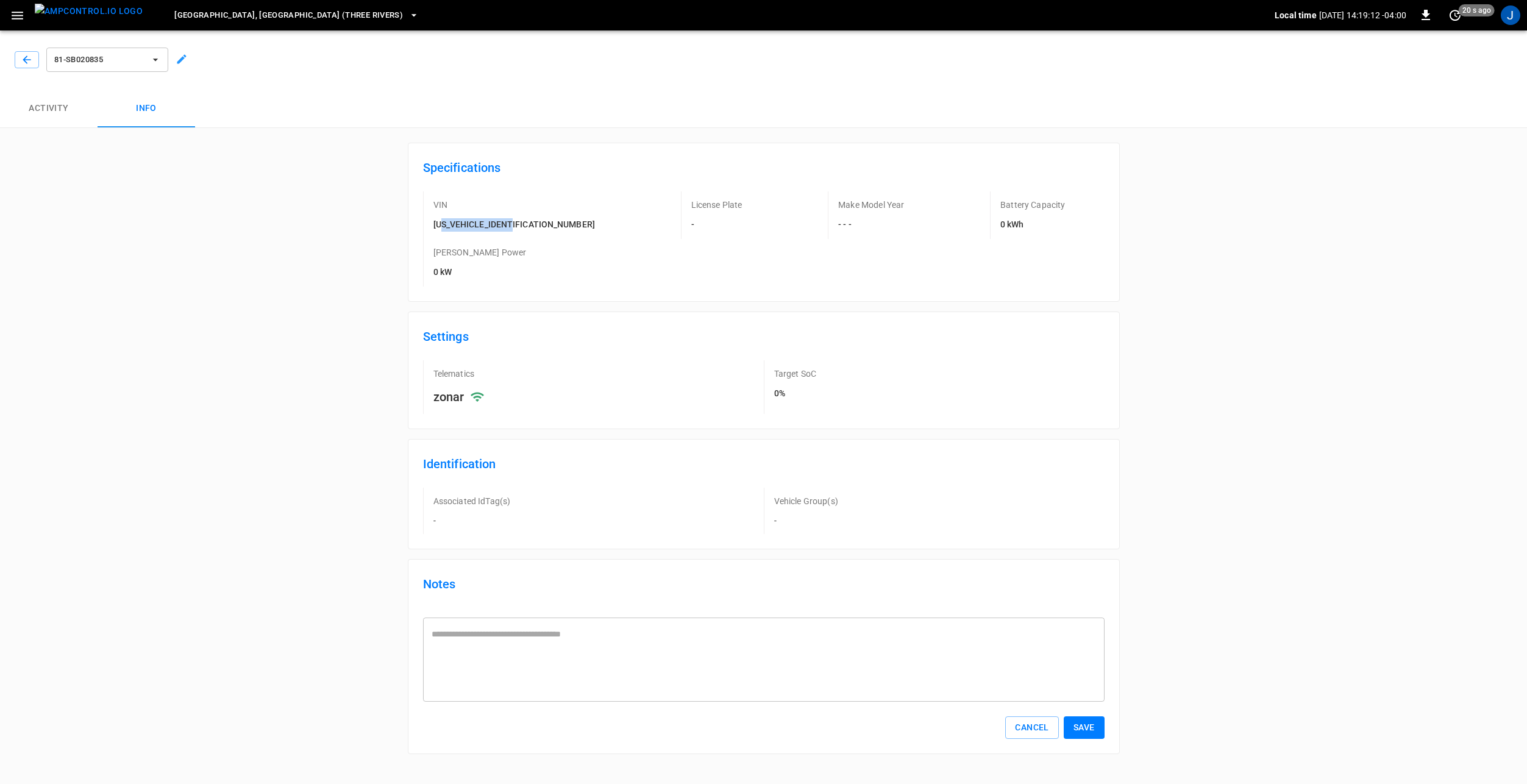
click at [529, 224] on div "VIN 4DREBE2R1SB020835" at bounding box center [529, 215] width 211 height 47
drag, startPoint x: 529, startPoint y: 224, endPoint x: 553, endPoint y: 268, distance: 50.1
click at [553, 312] on div "Settings Telematics zonar Target SoC 0%" at bounding box center [764, 370] width 712 height 117
drag, startPoint x: 615, startPoint y: 221, endPoint x: 651, endPoint y: 220, distance: 36.0
click at [691, 220] on h6 "-" at bounding box center [717, 224] width 51 height 13
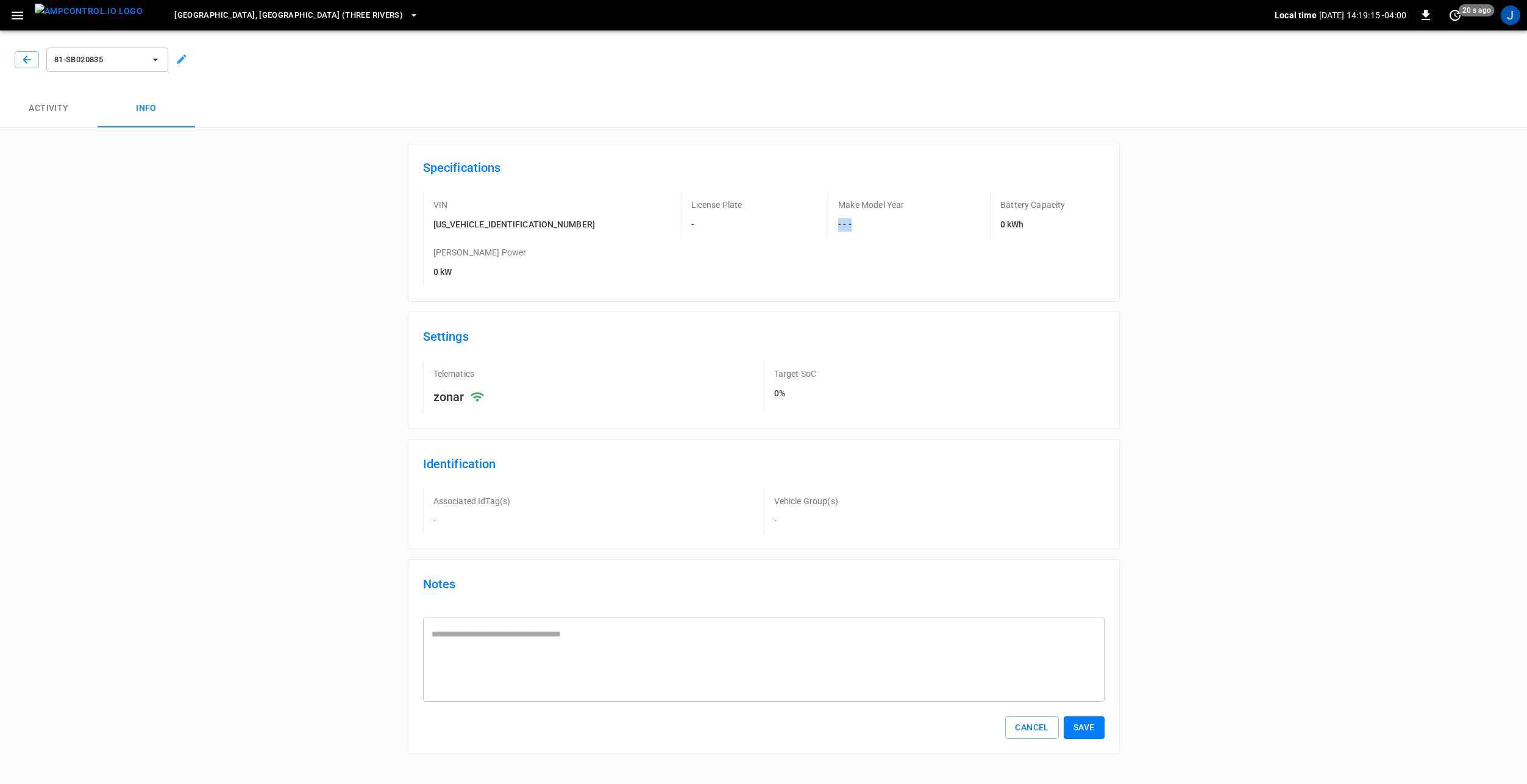
drag, startPoint x: 712, startPoint y: 216, endPoint x: 757, endPoint y: 216, distance: 45.0
click at [828, 216] on div "Make Model Year - - -" at bounding box center [885, 215] width 115 height 47
drag, startPoint x: 757, startPoint y: 216, endPoint x: 823, endPoint y: 241, distance: 70.6
click at [801, 242] on div "Specifications VIN 4DREBE2R1SB020835 License Plate - Make Model Year - - - Batt…" at bounding box center [764, 222] width 712 height 159
click at [55, 111] on button "Activity" at bounding box center [49, 108] width 97 height 39
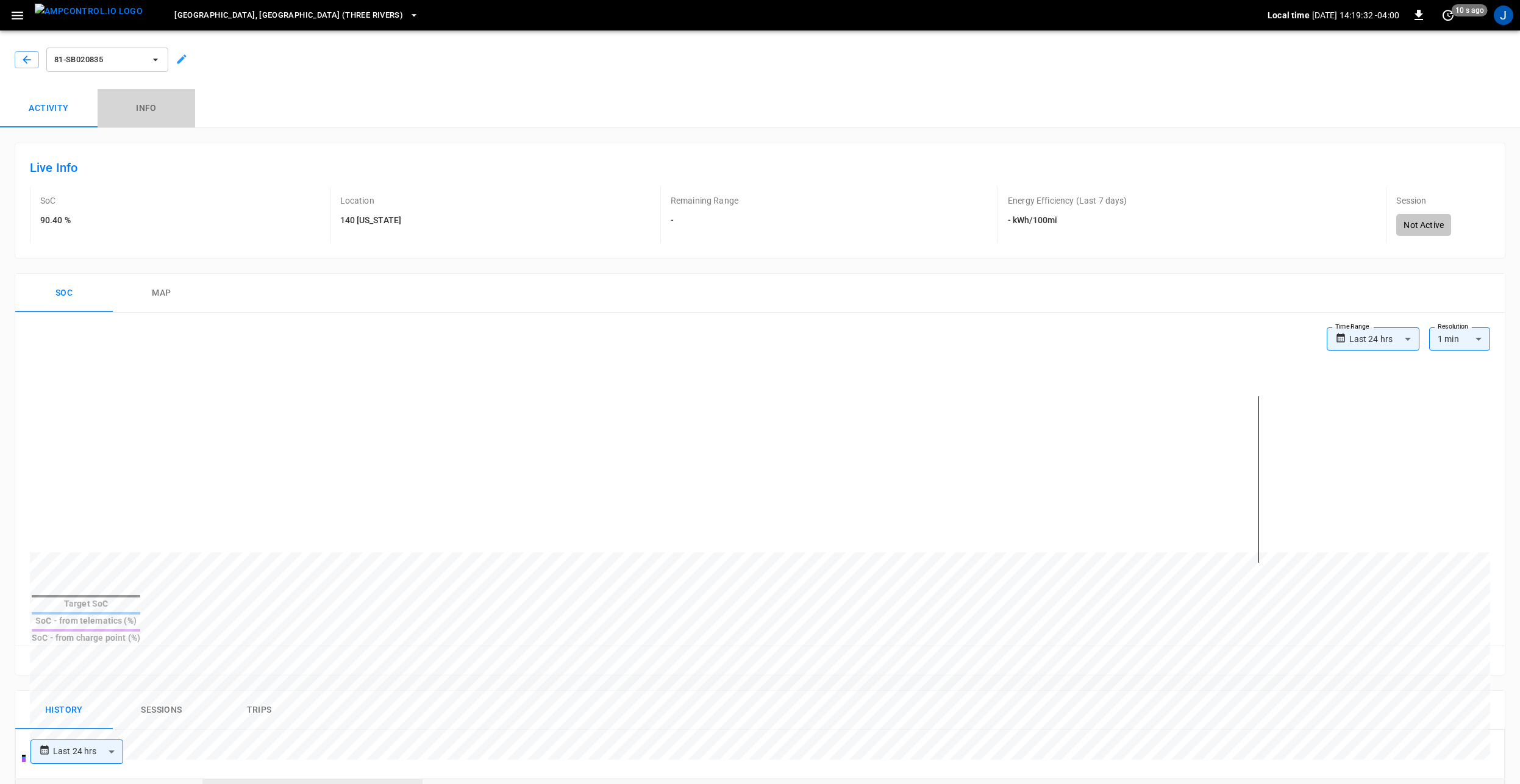
click at [158, 103] on button "Info" at bounding box center [146, 108] width 98 height 39
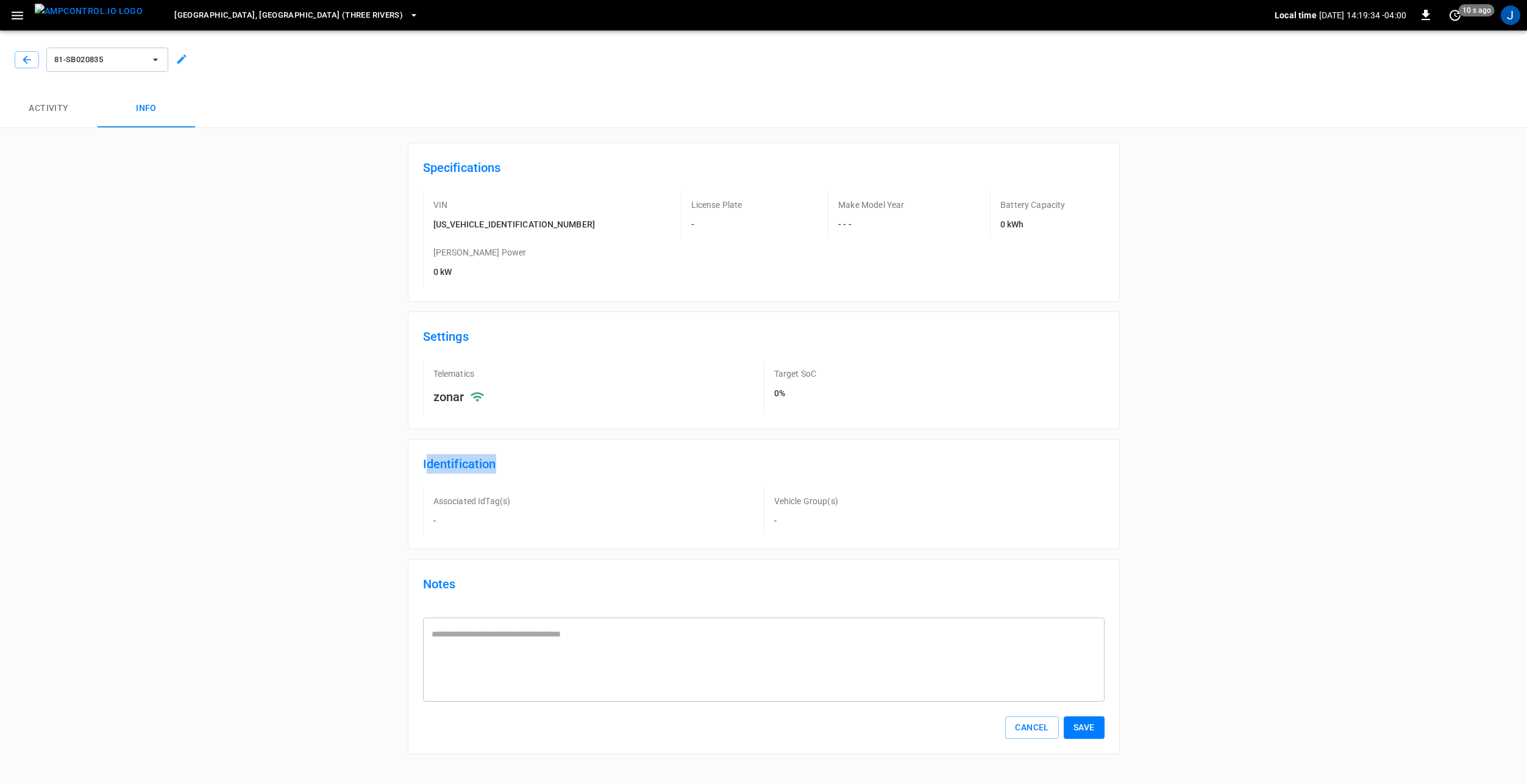
drag, startPoint x: 425, startPoint y: 416, endPoint x: 497, endPoint y: 421, distance: 72.2
click at [497, 454] on h6 "Identification" at bounding box center [764, 469] width 682 height 29
drag, startPoint x: 497, startPoint y: 421, endPoint x: 523, endPoint y: 474, distance: 59.0
click at [532, 488] on div "Associated IdTag(s) -" at bounding box center [593, 511] width 341 height 46
drag, startPoint x: 432, startPoint y: 454, endPoint x: 522, endPoint y: 450, distance: 90.1
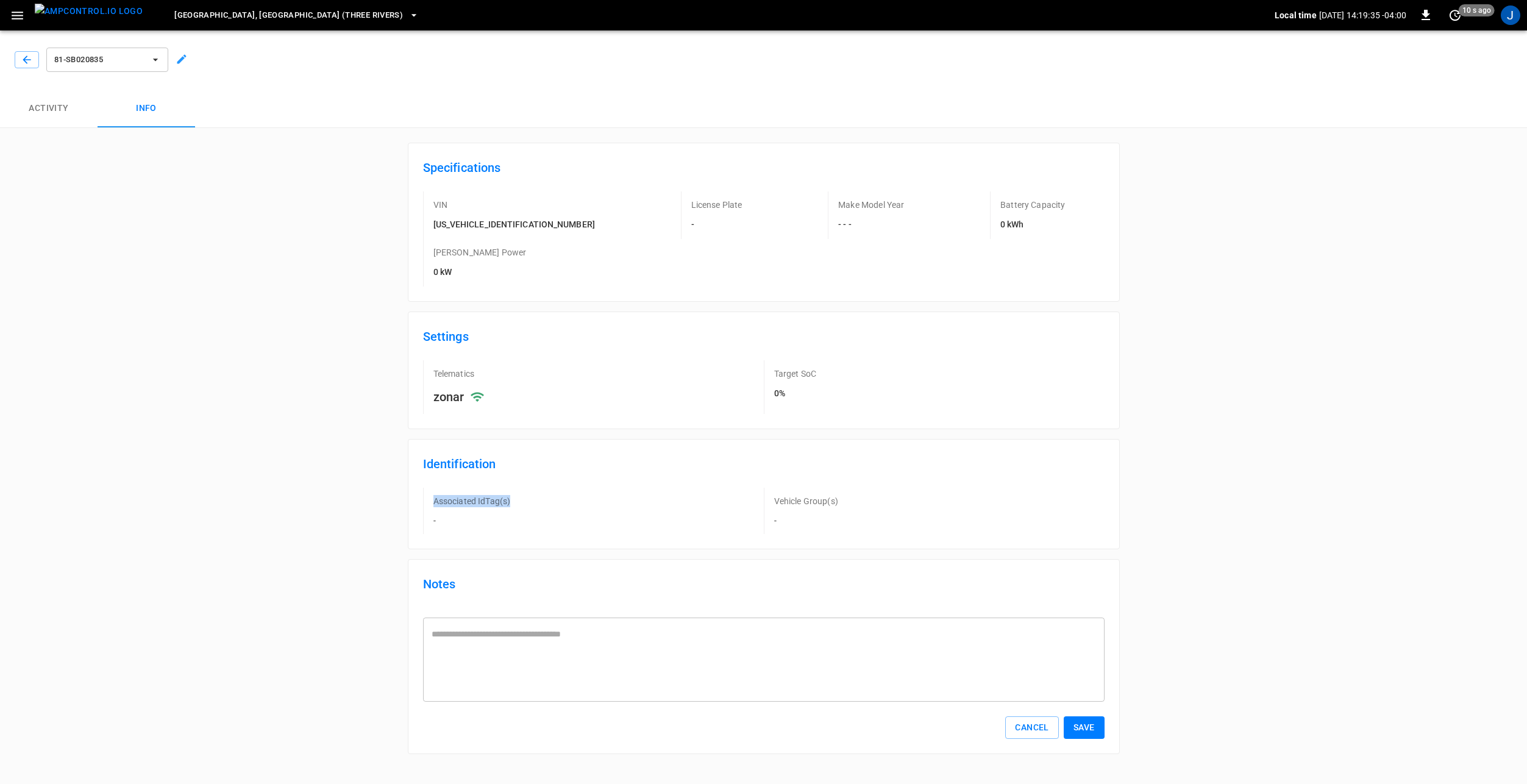
click at [522, 488] on div "Associated IdTag(s) -" at bounding box center [593, 511] width 341 height 46
drag, startPoint x: 522, startPoint y: 450, endPoint x: 454, endPoint y: 472, distance: 71.5
click at [455, 488] on div "Associated IdTag(s) -" at bounding box center [593, 511] width 341 height 46
drag, startPoint x: 431, startPoint y: 467, endPoint x: 463, endPoint y: 470, distance: 32.1
click at [463, 488] on div "Associated IdTag(s) -" at bounding box center [593, 511] width 341 height 46
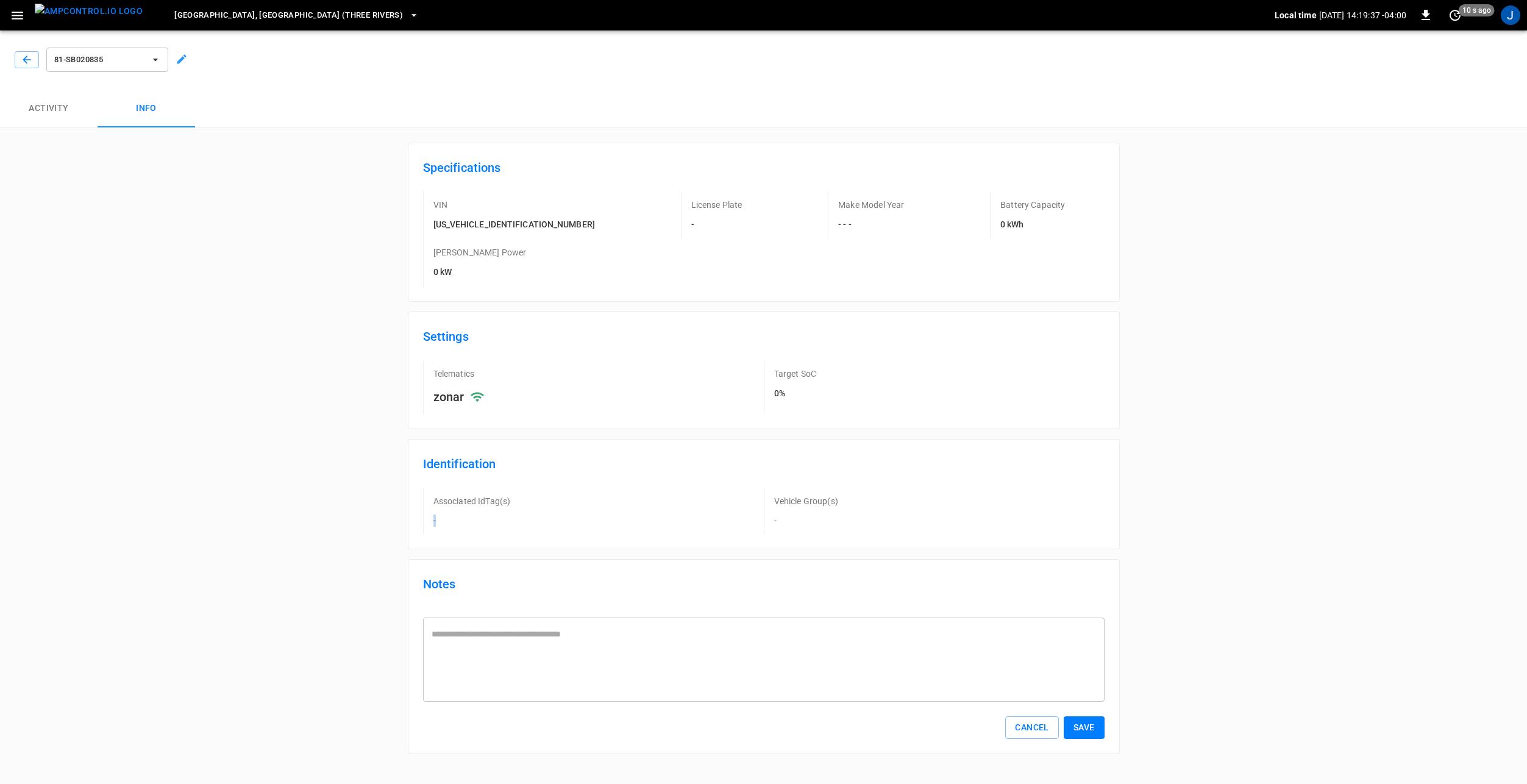
drag, startPoint x: 463, startPoint y: 470, endPoint x: 506, endPoint y: 475, distance: 43.3
click at [507, 488] on div "Associated IdTag(s) -" at bounding box center [593, 511] width 341 height 46
click at [51, 102] on button "Activity" at bounding box center [49, 108] width 97 height 39
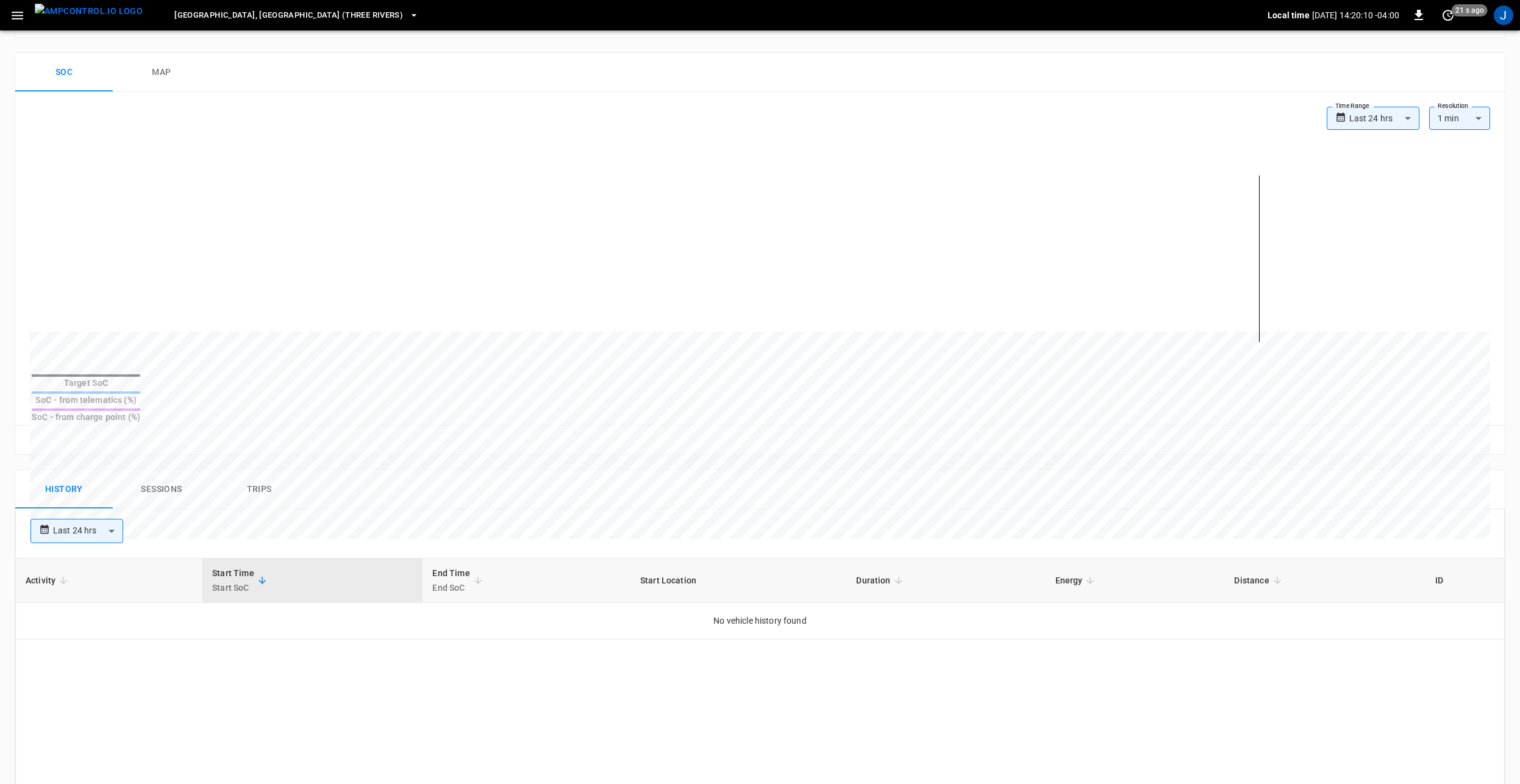
scroll to position [305, 0]
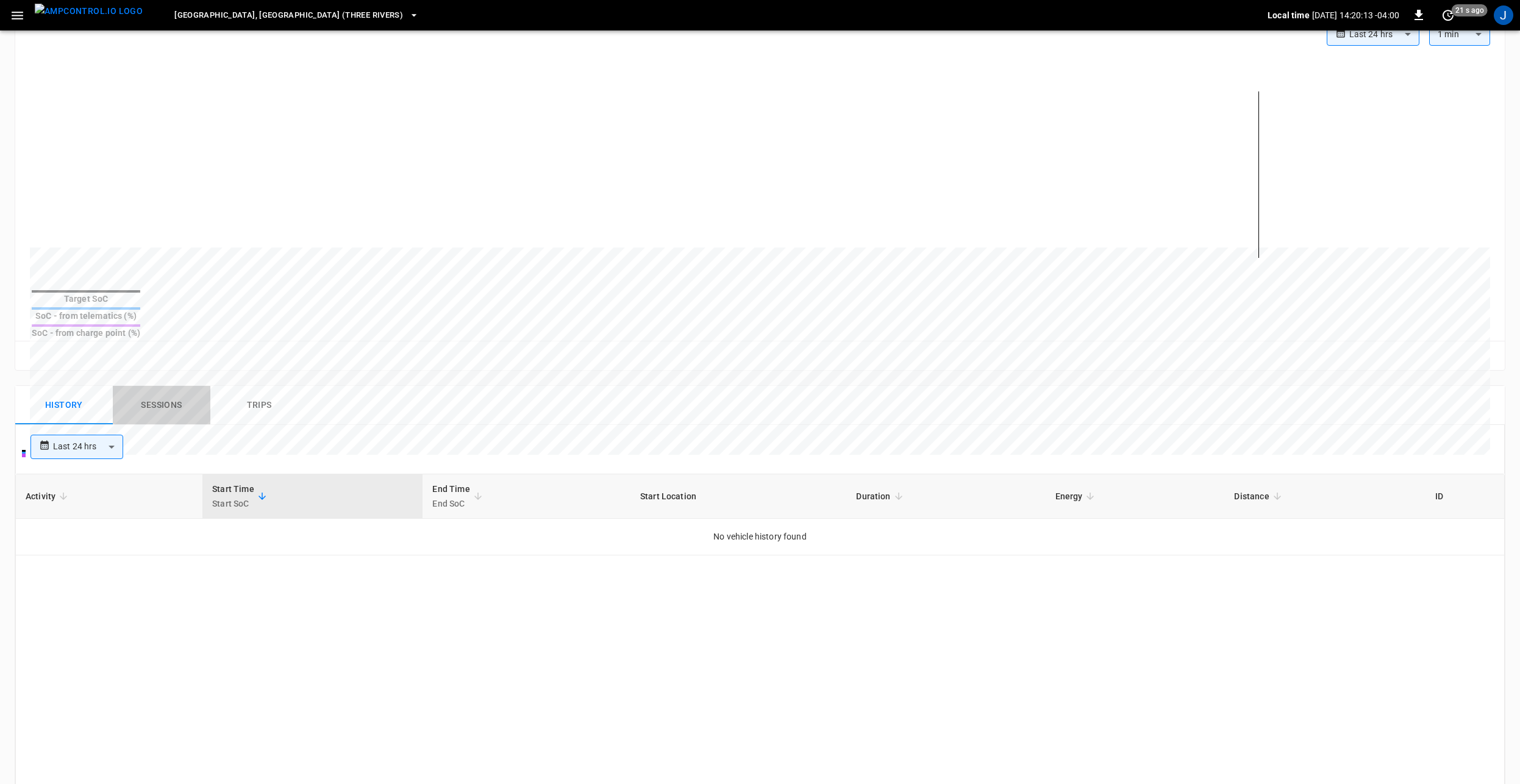
click at [159, 386] on button "Sessions" at bounding box center [162, 405] width 98 height 39
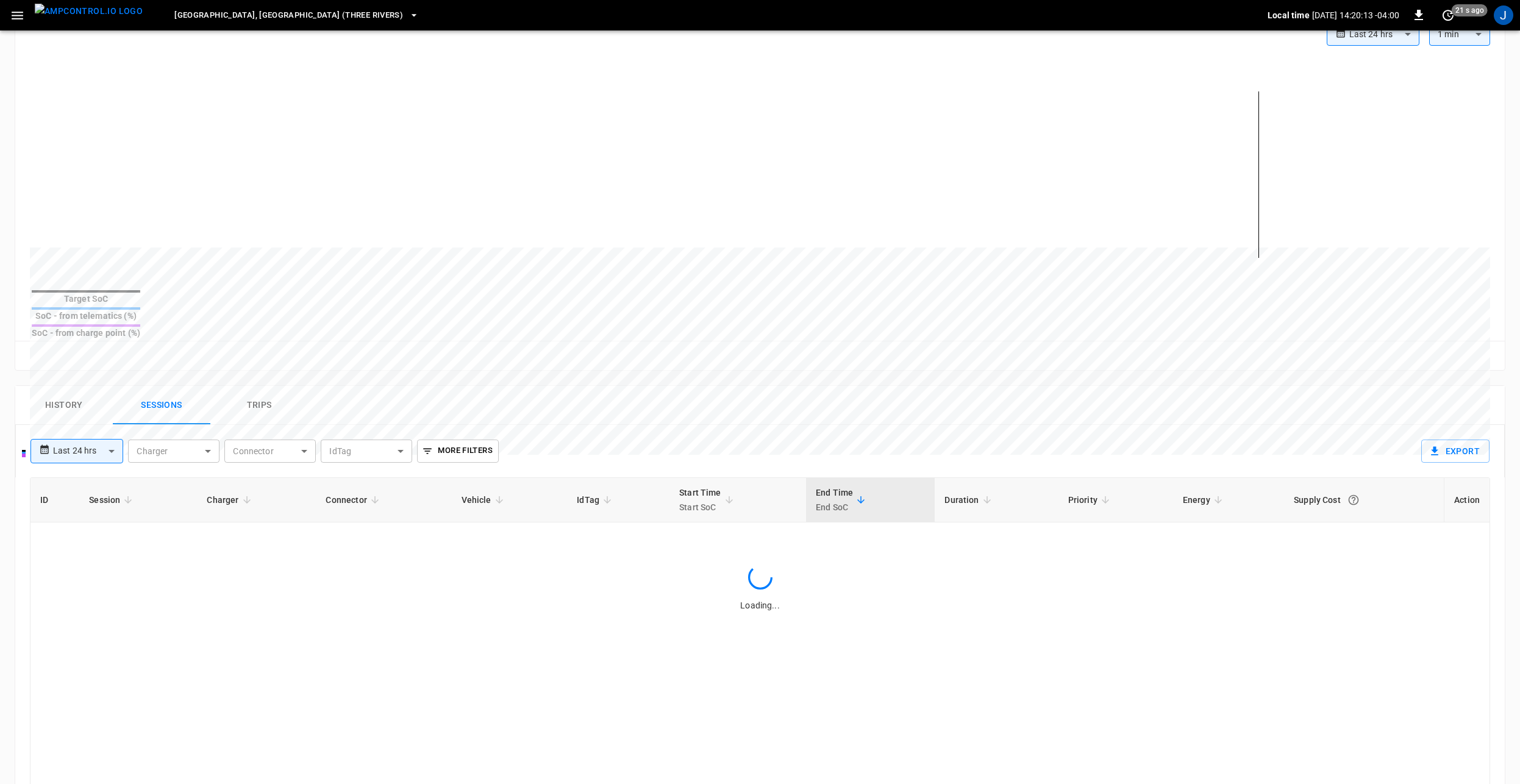
click at [72, 386] on button "History" at bounding box center [64, 405] width 98 height 39
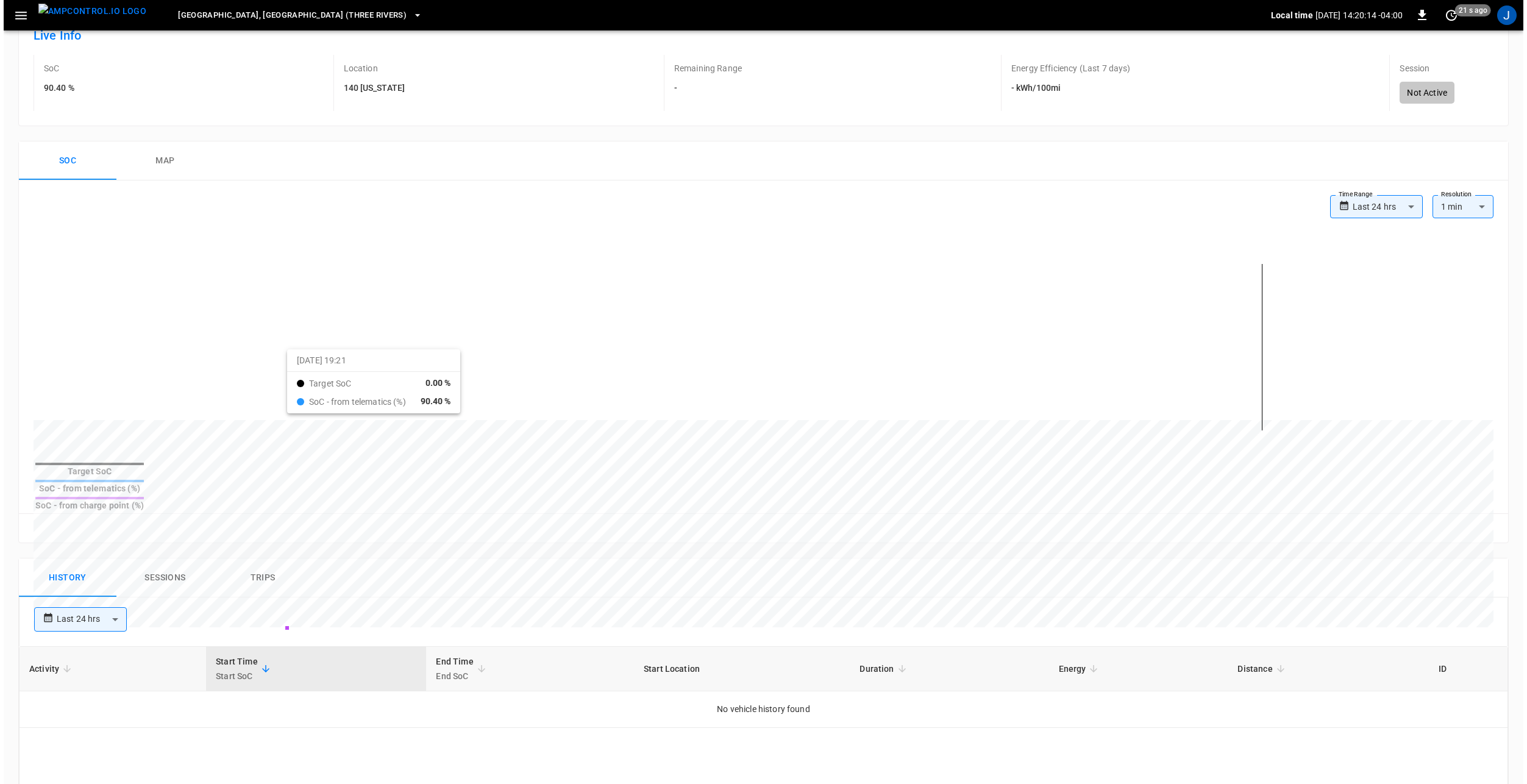
scroll to position [0, 0]
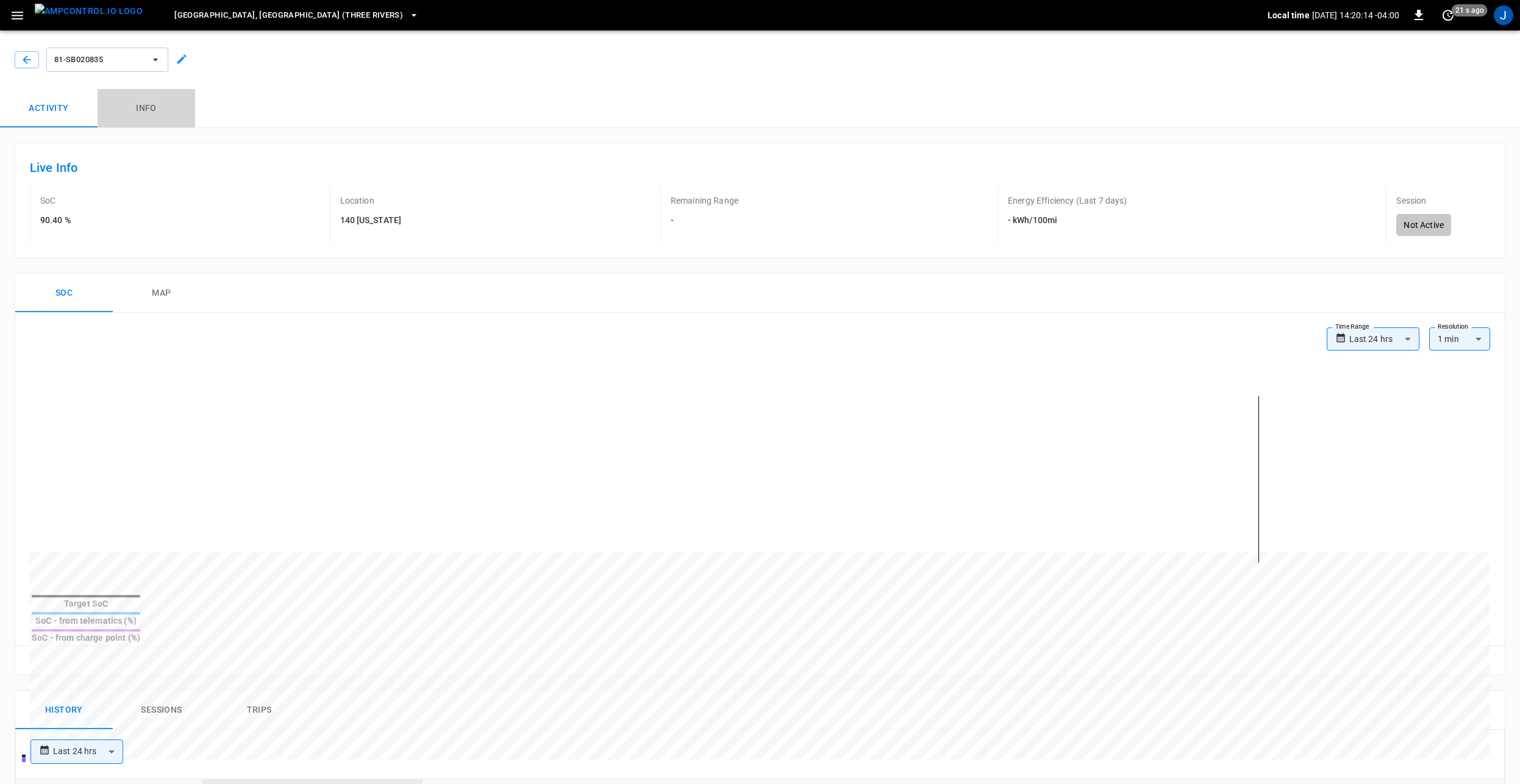
click at [153, 105] on button "Info" at bounding box center [146, 108] width 98 height 39
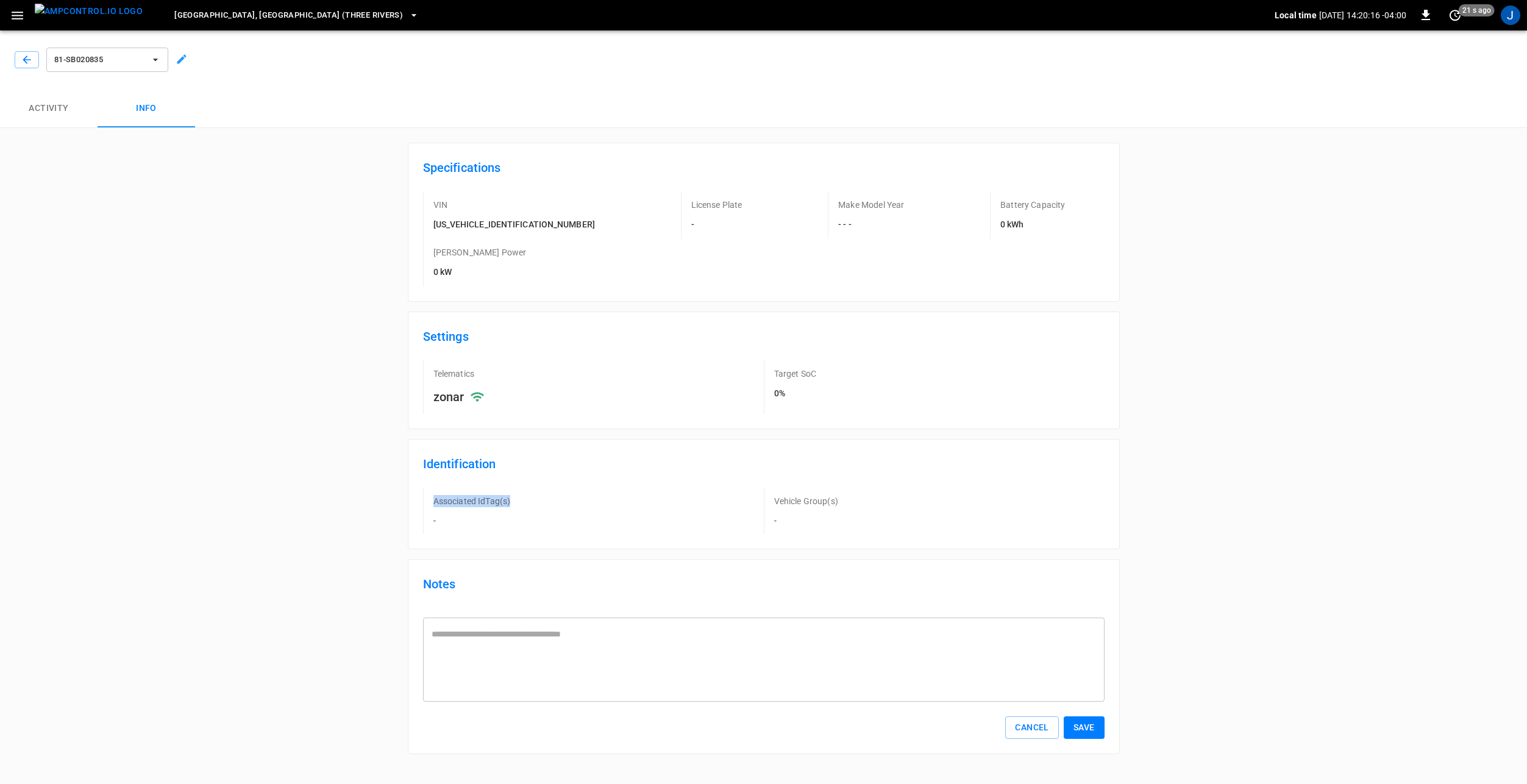
drag, startPoint x: 484, startPoint y: 454, endPoint x: 424, endPoint y: 451, distance: 60.1
click at [424, 488] on div "Associated IdTag(s) -" at bounding box center [593, 511] width 341 height 46
drag, startPoint x: 424, startPoint y: 451, endPoint x: 507, endPoint y: 477, distance: 87.0
click at [507, 488] on div "Associated IdTag(s) -" at bounding box center [593, 511] width 341 height 46
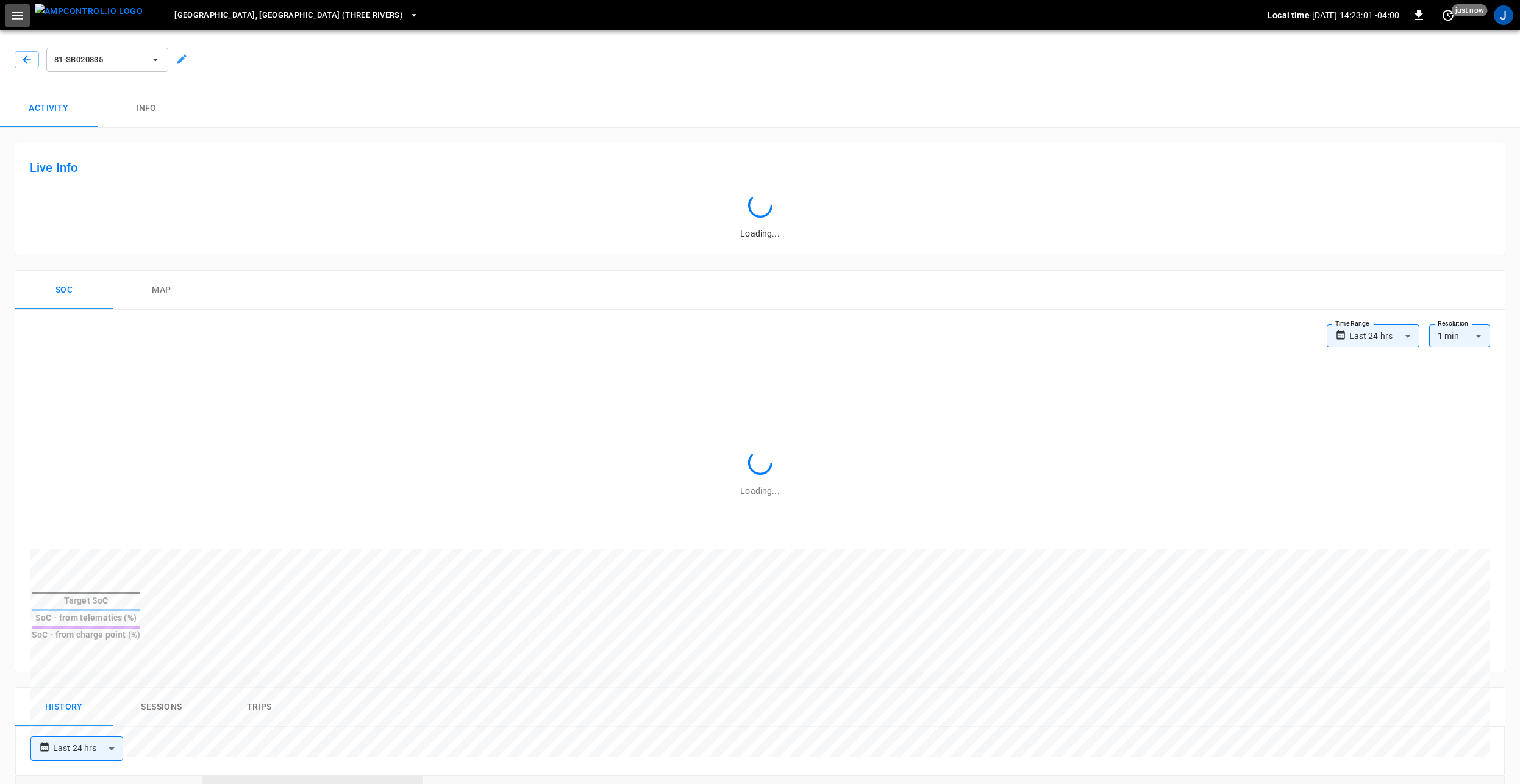
click at [26, 22] on button "button" at bounding box center [18, 16] width 25 height 22
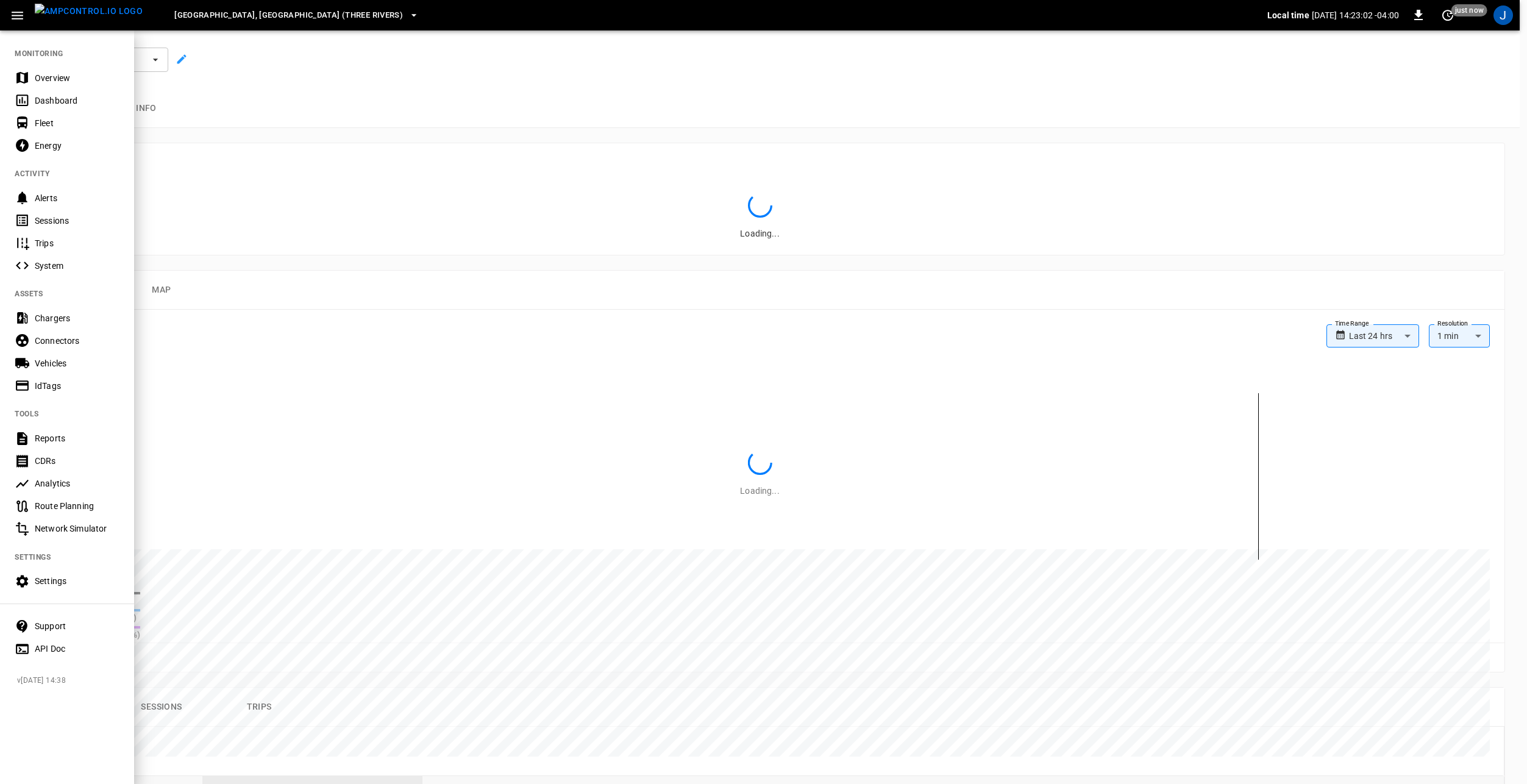
click at [67, 360] on div "Vehicles" at bounding box center [77, 364] width 85 height 12
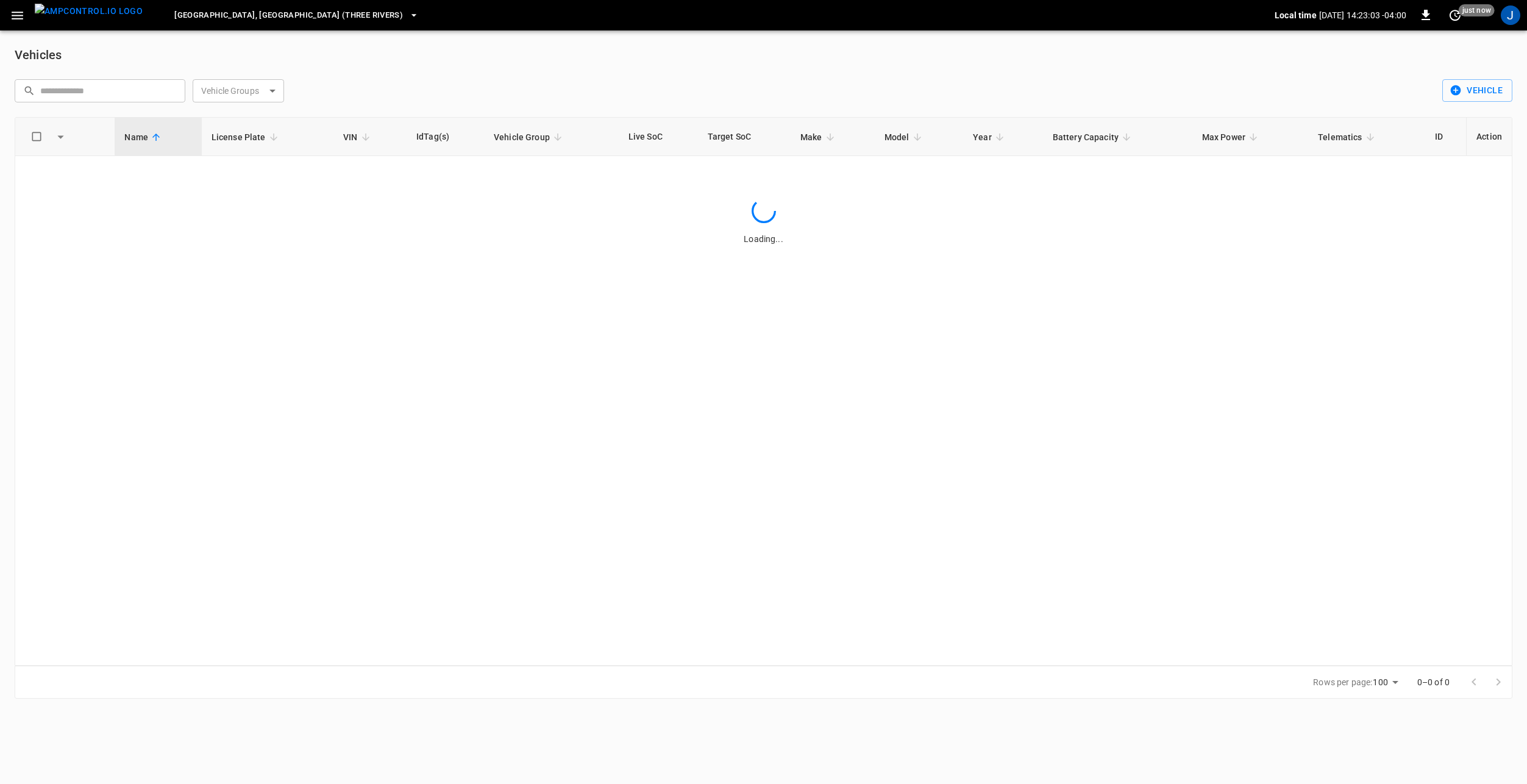
click at [239, 91] on body "Pittsburgh, PA (Three Rivers) Local time 2025-09-04 14:23:03 -04:00 0 just now …" at bounding box center [764, 357] width 1527 height 713
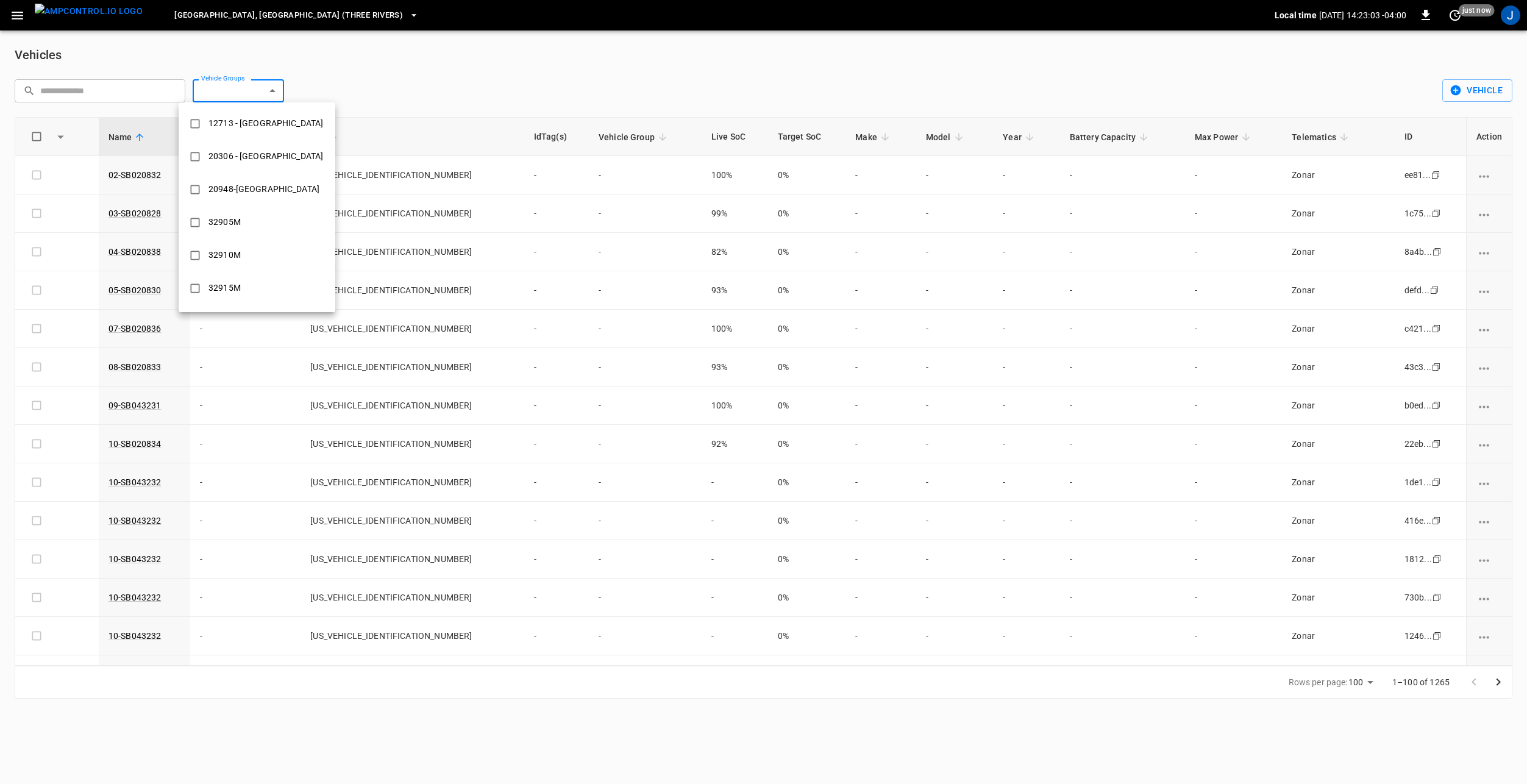
click at [242, 87] on div at bounding box center [764, 392] width 1527 height 784
click at [268, 86] on div "12713 - [GEOGRAPHIC_DATA] 20306 - [GEOGRAPHIC_DATA] 20948-[GEOGRAPHIC_DATA] 329…" at bounding box center [764, 392] width 1527 height 784
click at [264, 92] on body "Pittsburgh, PA (Three Rivers) Local time 2025-09-04 14:23:05 -04:00 0 just now …" at bounding box center [764, 357] width 1527 height 713
click at [237, 220] on div "32905M" at bounding box center [224, 222] width 47 height 22
type input "******"
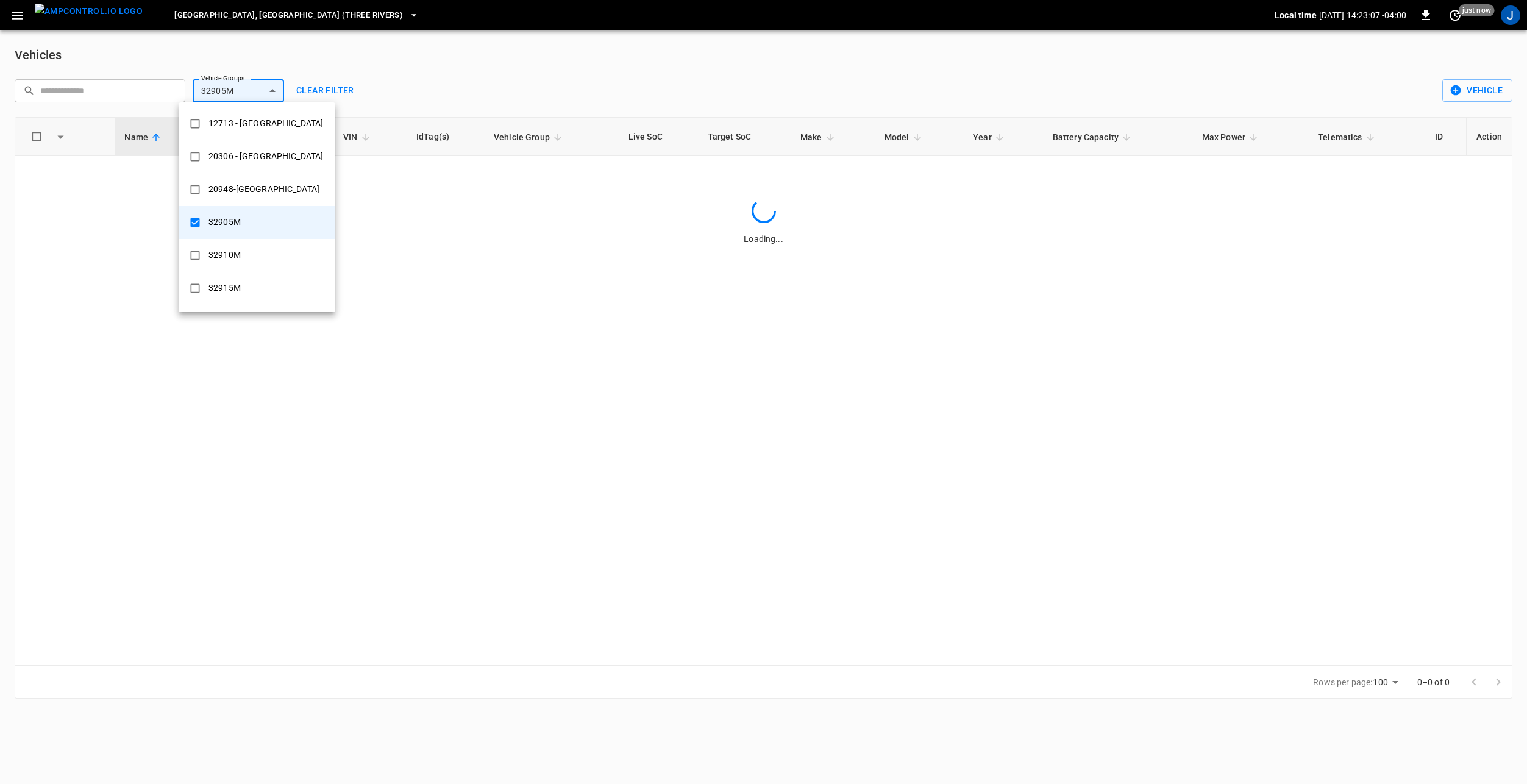
click at [559, 74] on div at bounding box center [764, 392] width 1527 height 784
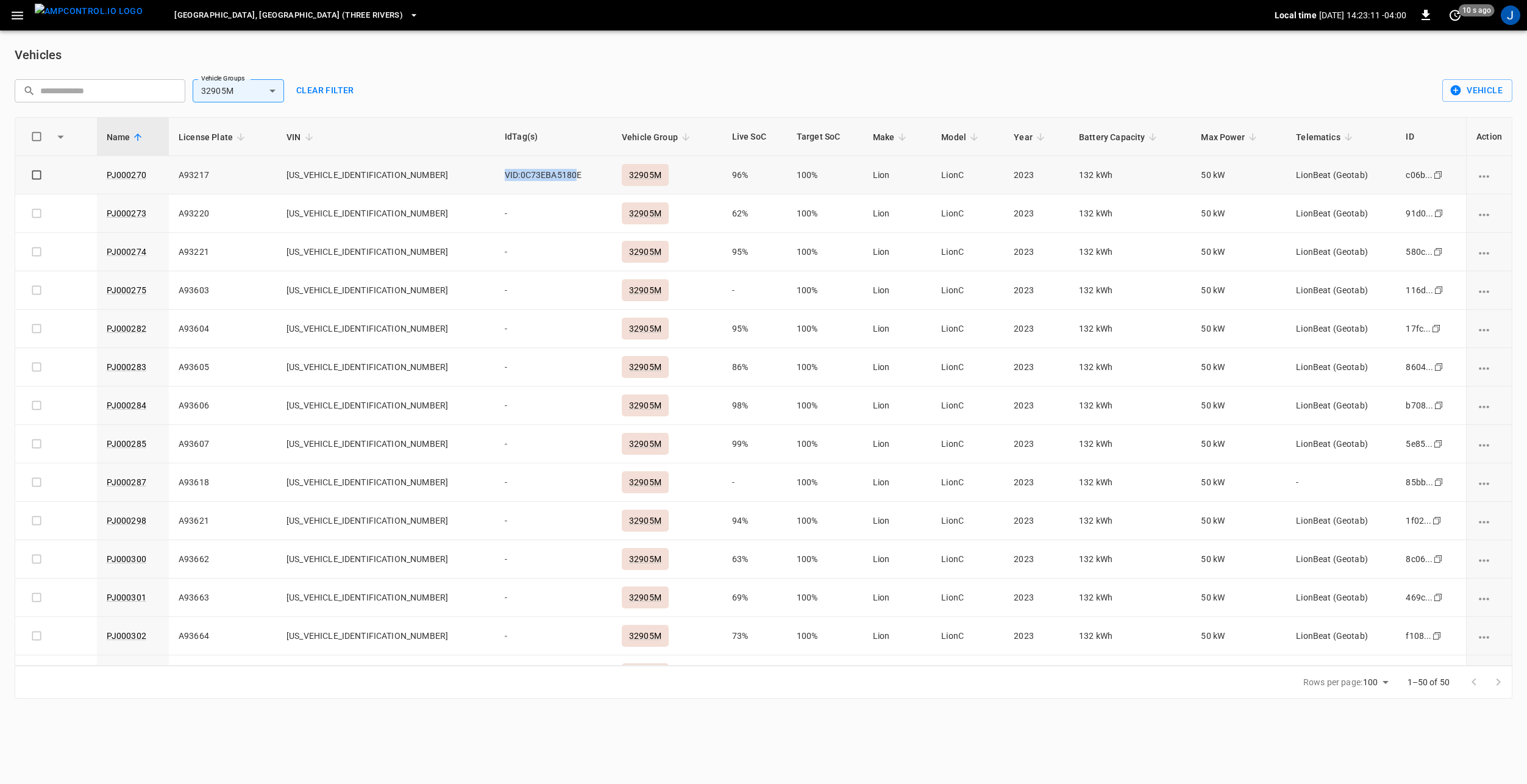
drag, startPoint x: 439, startPoint y: 171, endPoint x: 512, endPoint y: 174, distance: 73.1
click at [512, 174] on span "VID:0C73EBA5180E" at bounding box center [543, 175] width 77 height 10
drag, startPoint x: 512, startPoint y: 174, endPoint x: 477, endPoint y: 226, distance: 62.7
click at [495, 245] on td "-" at bounding box center [553, 252] width 117 height 38
click at [17, 16] on icon "button" at bounding box center [17, 16] width 15 height 15
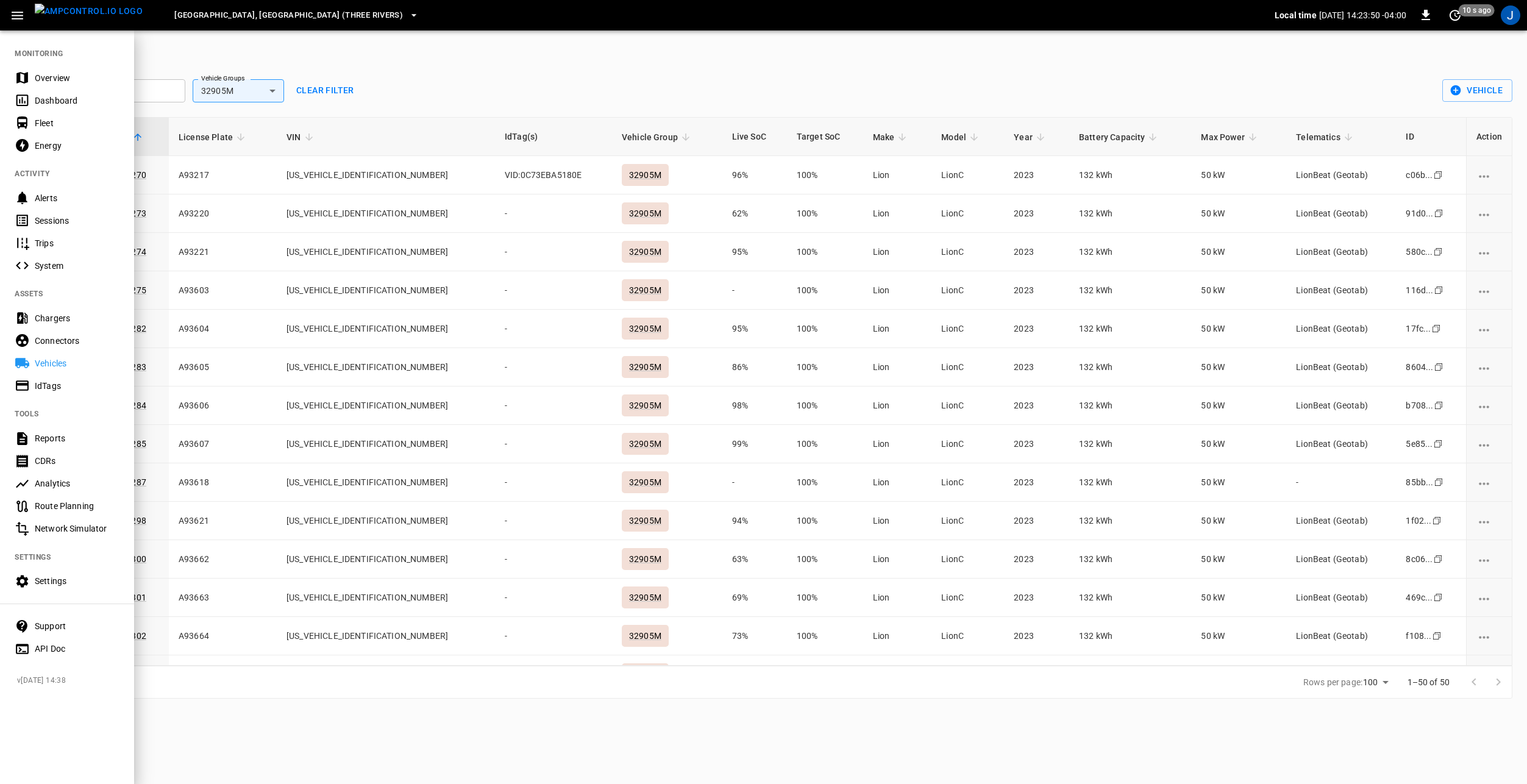
click at [71, 76] on div "Overview" at bounding box center [77, 78] width 85 height 12
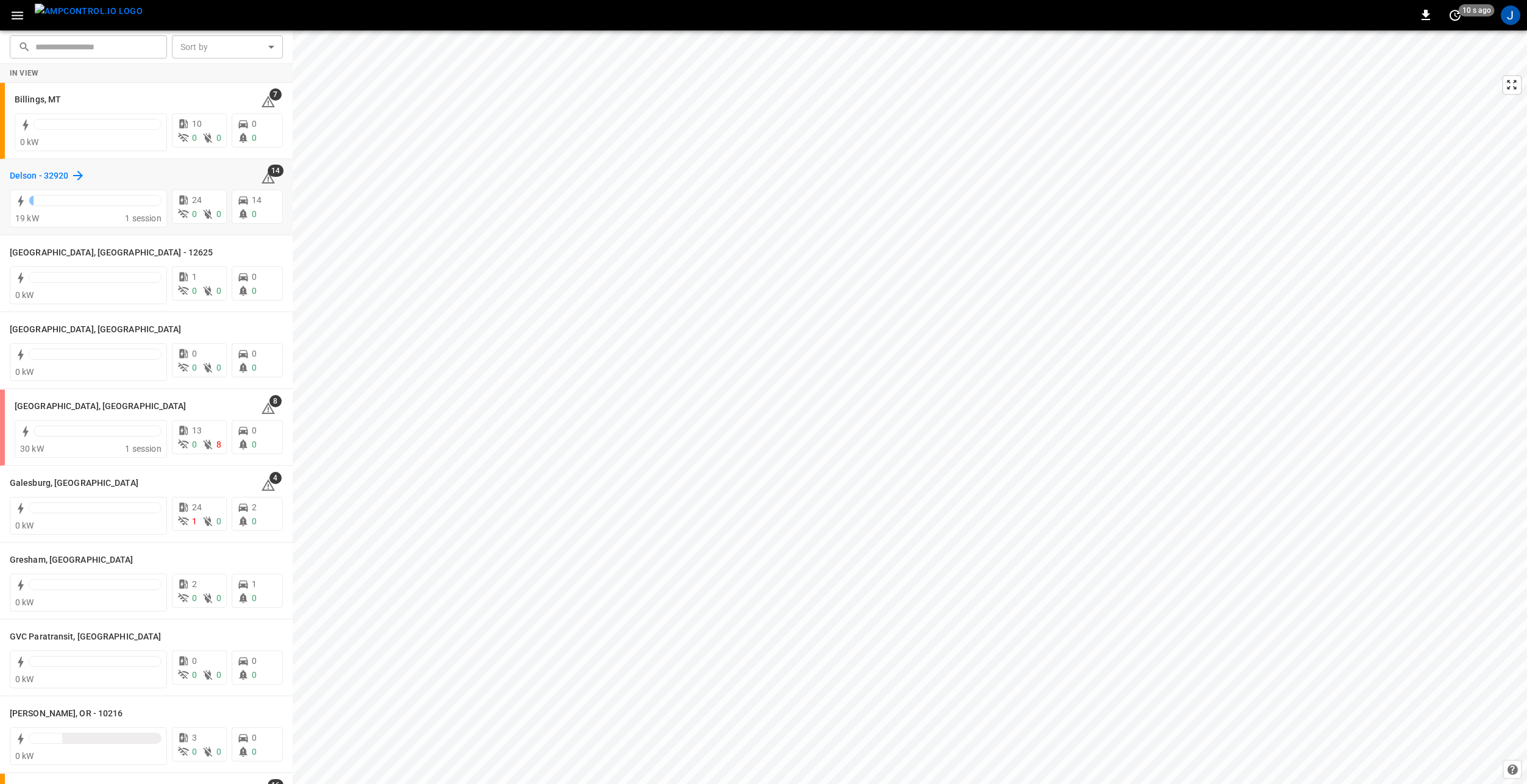
click at [34, 172] on h6 "Delson - 32920" at bounding box center [39, 176] width 59 height 13
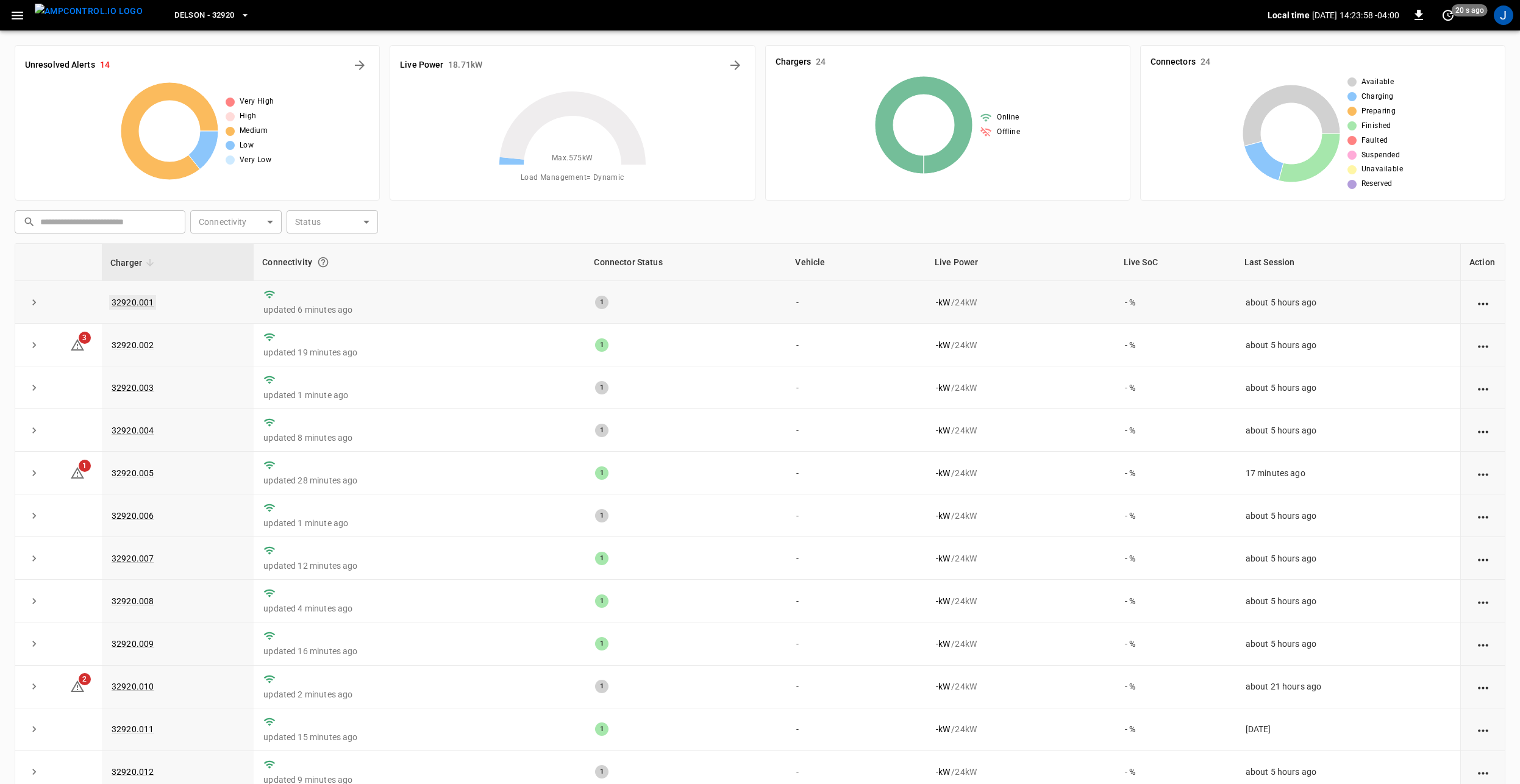
click at [139, 296] on link "32920.001" at bounding box center [132, 302] width 47 height 14
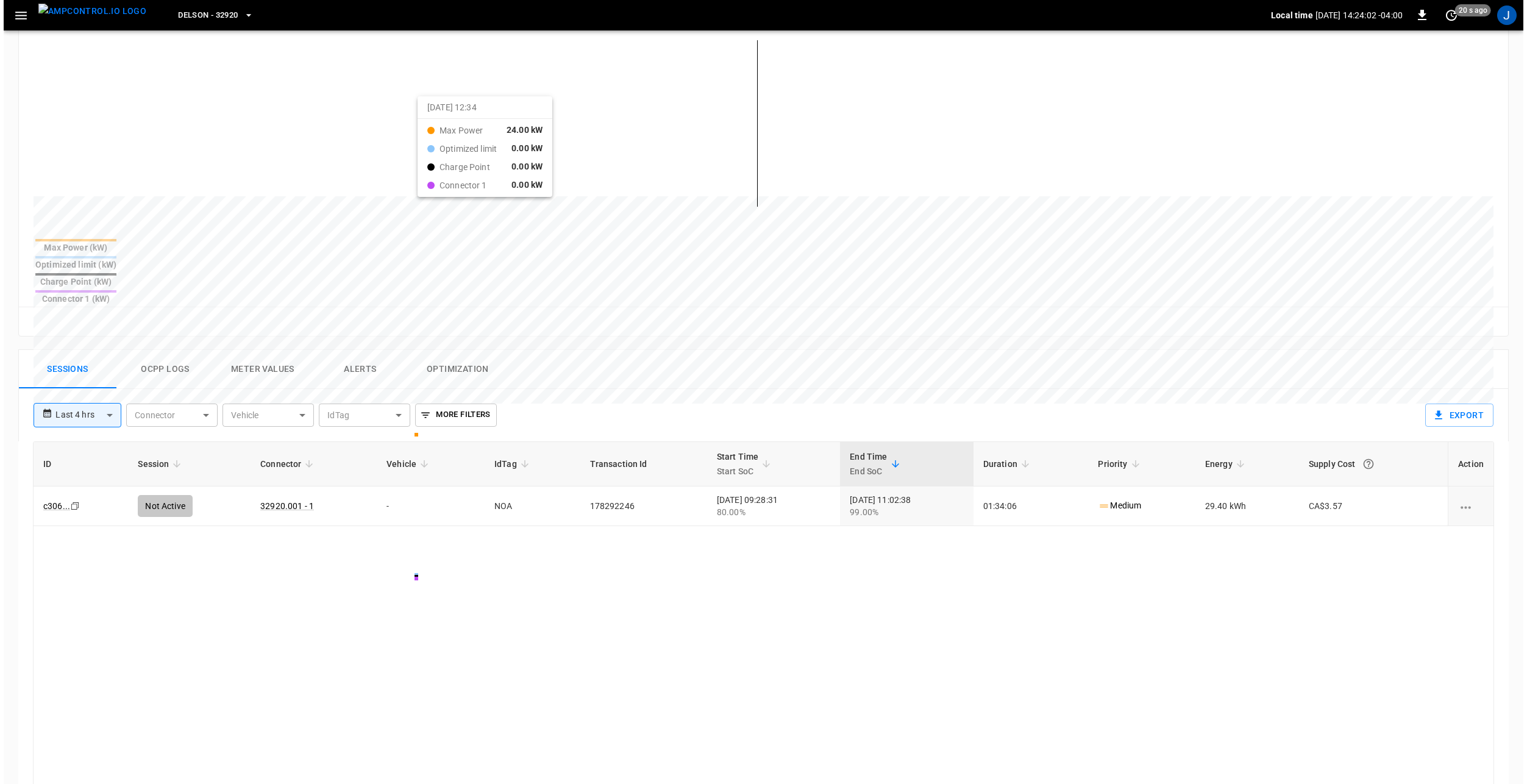
scroll to position [305, 0]
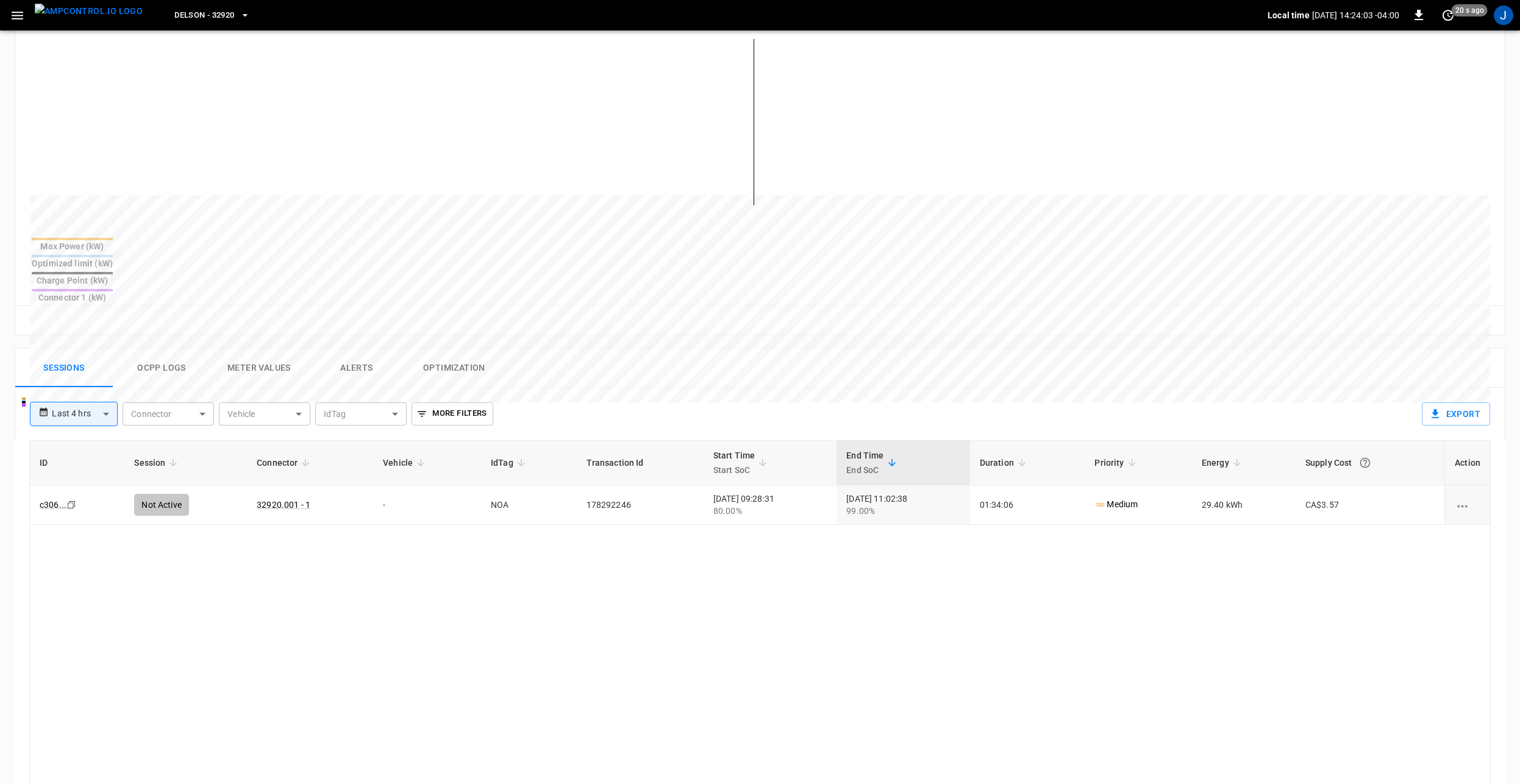
click at [176, 349] on button "Ocpp logs" at bounding box center [162, 368] width 98 height 39
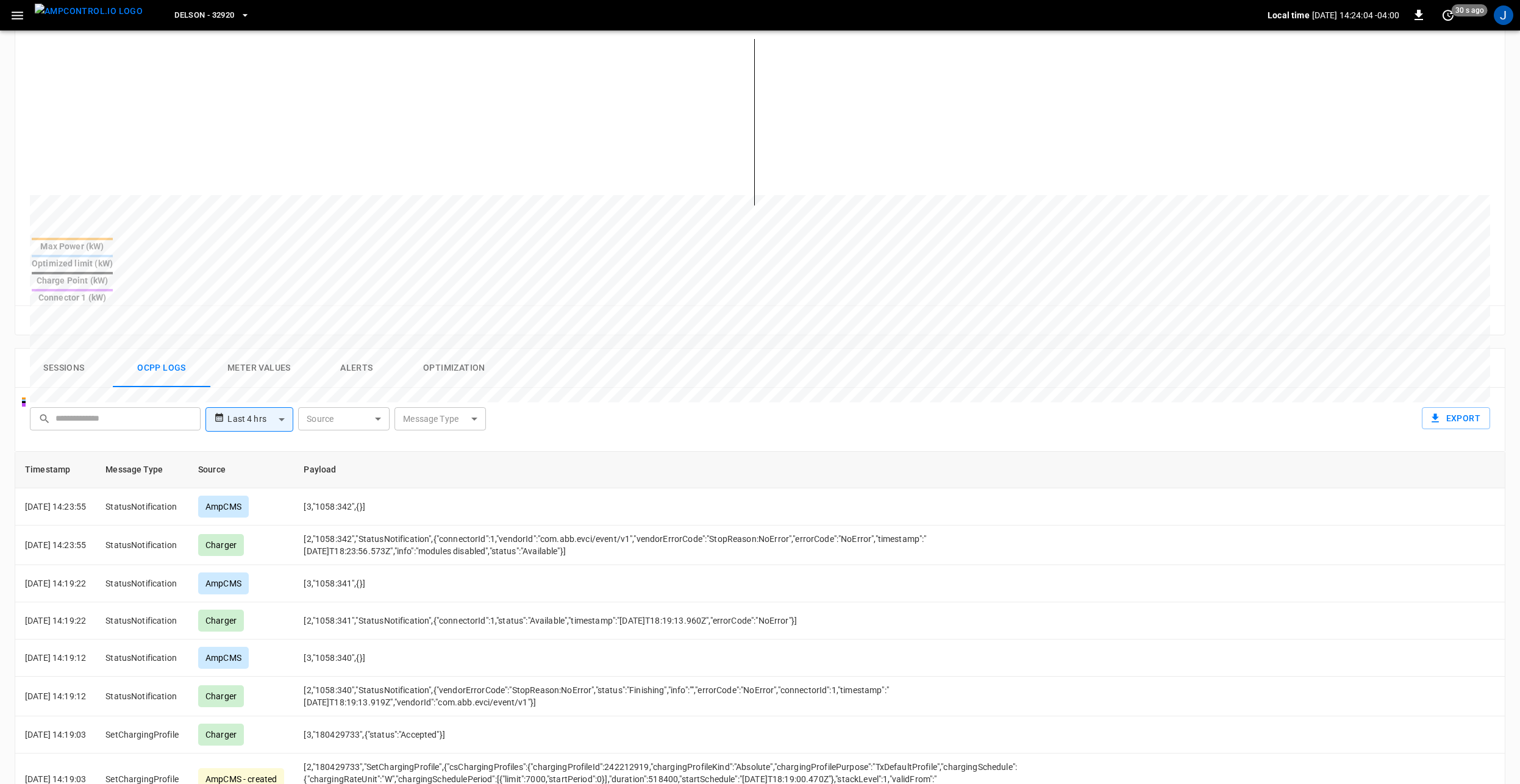
click at [436, 384] on body "**********" at bounding box center [760, 371] width 1520 height 1352
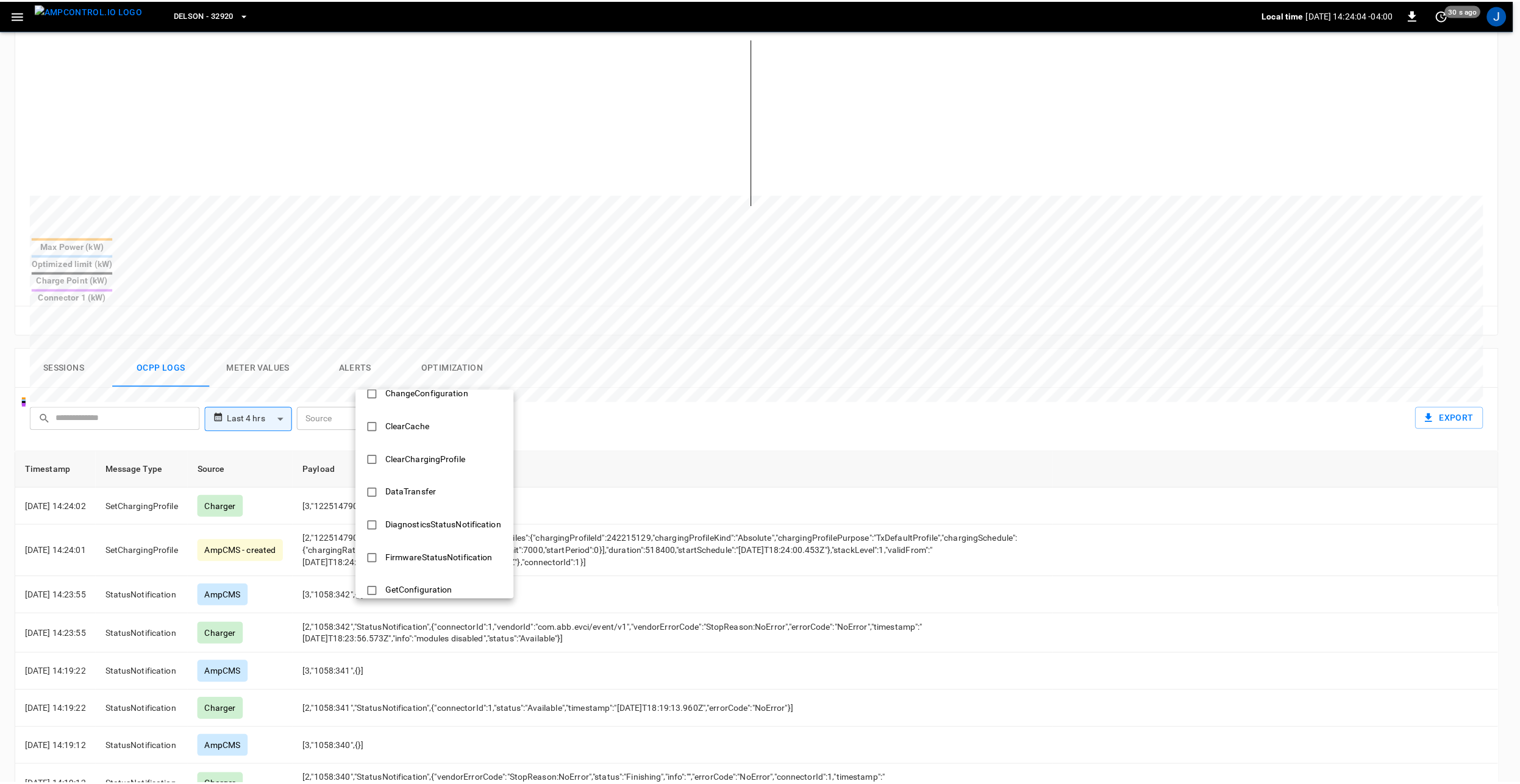
scroll to position [548, 0]
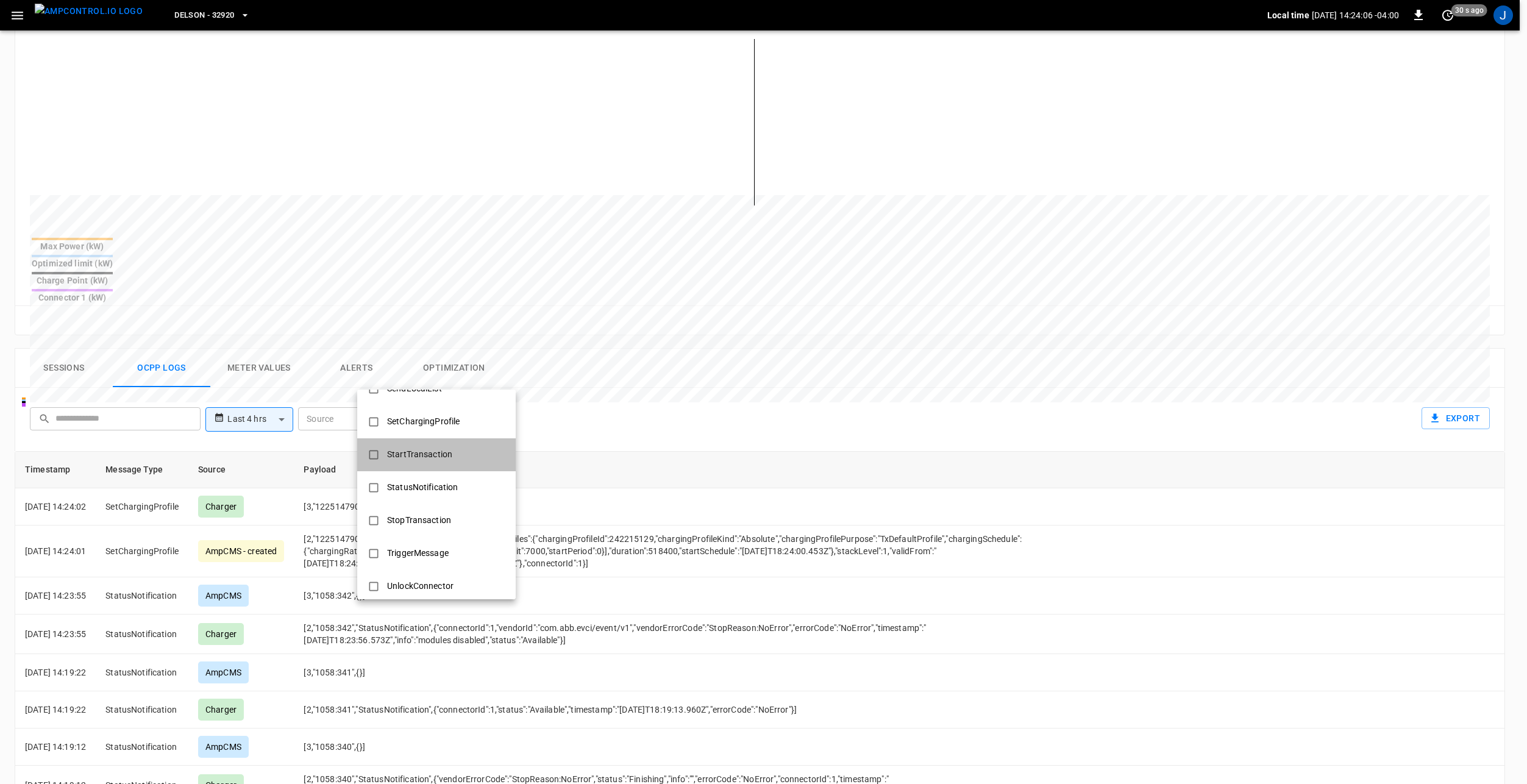
click at [468, 460] on li "StartTransaction" at bounding box center [437, 455] width 159 height 33
type input "**********"
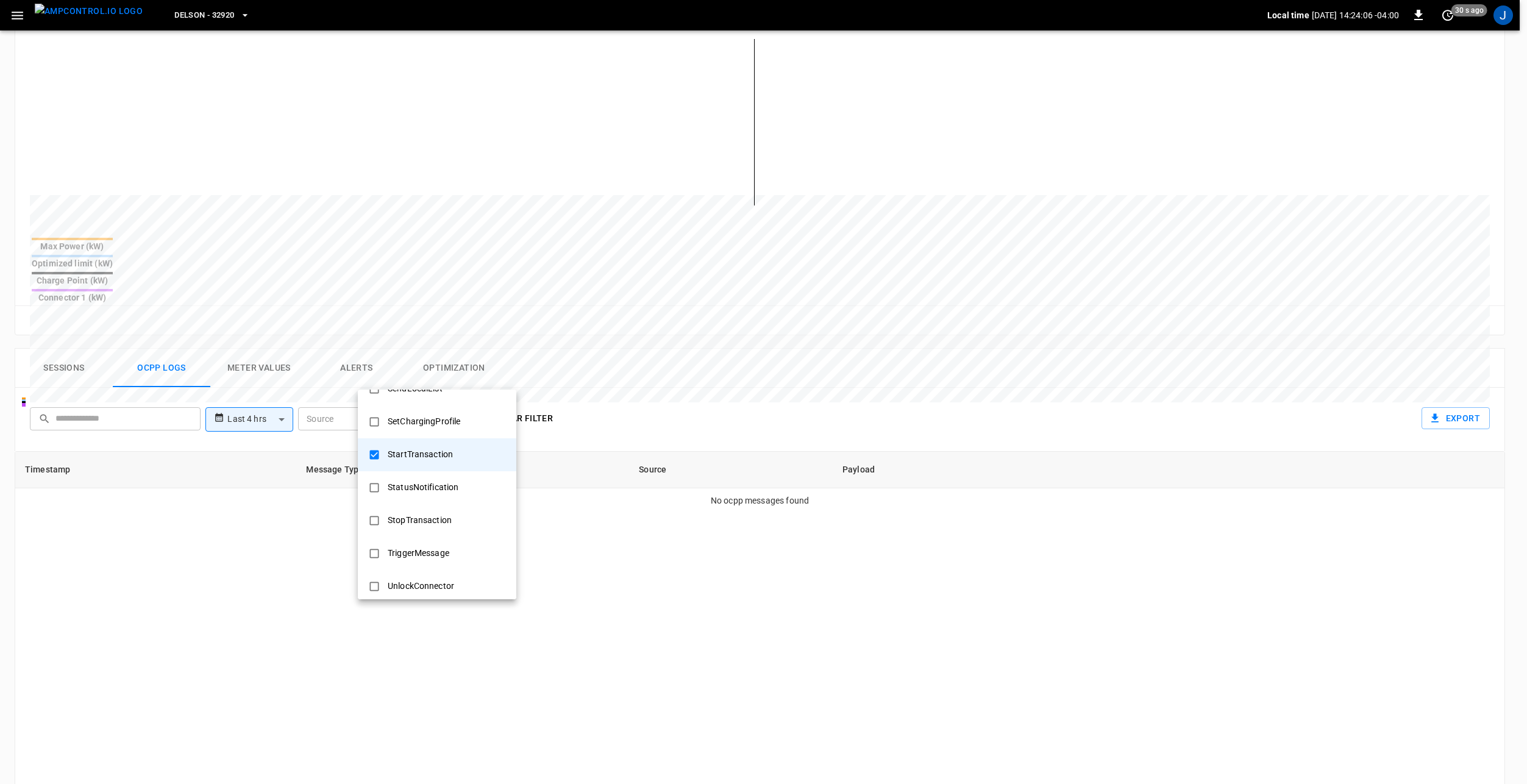
click at [704, 349] on div at bounding box center [764, 392] width 1527 height 784
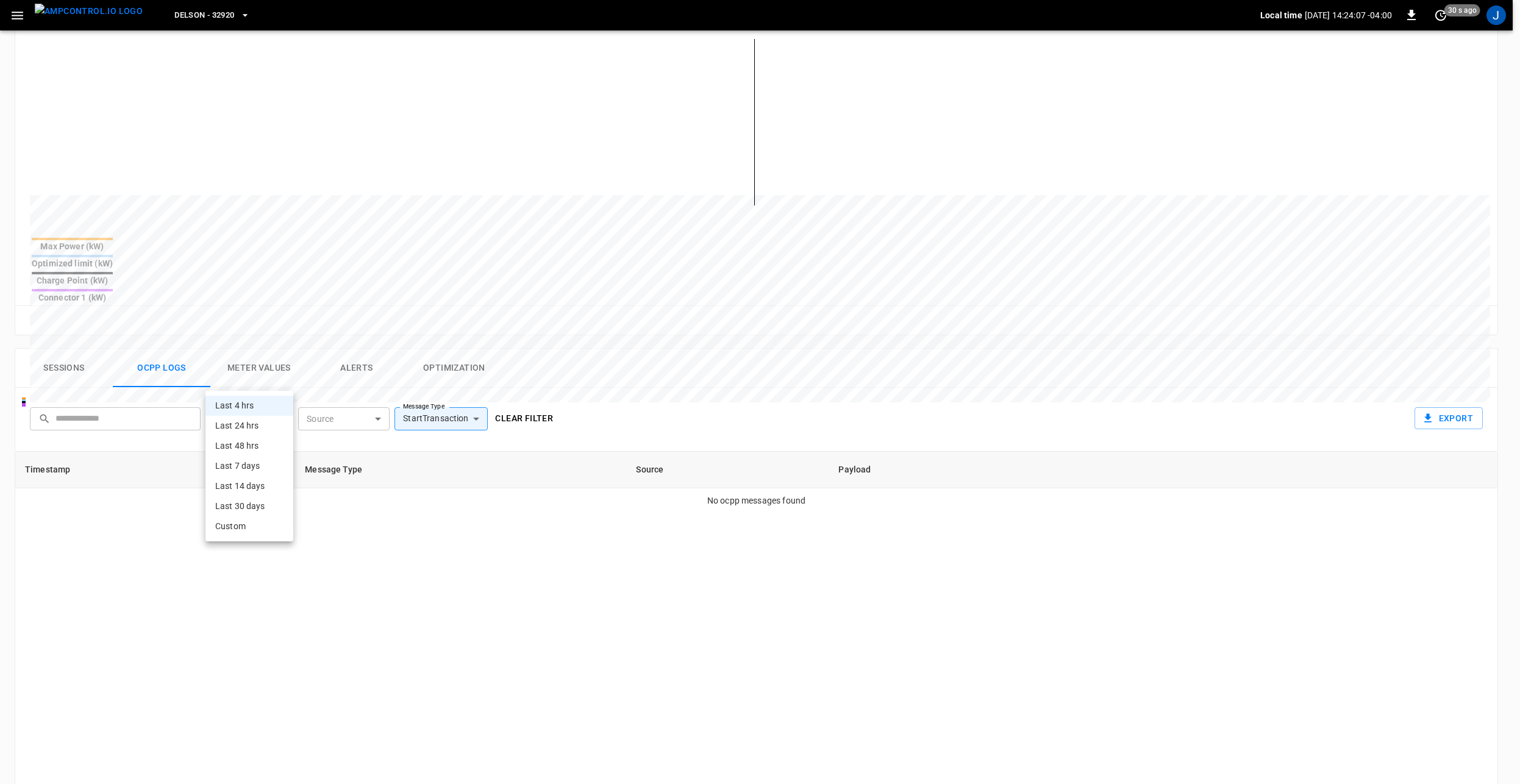
click at [250, 380] on body "**********" at bounding box center [760, 371] width 1520 height 1352
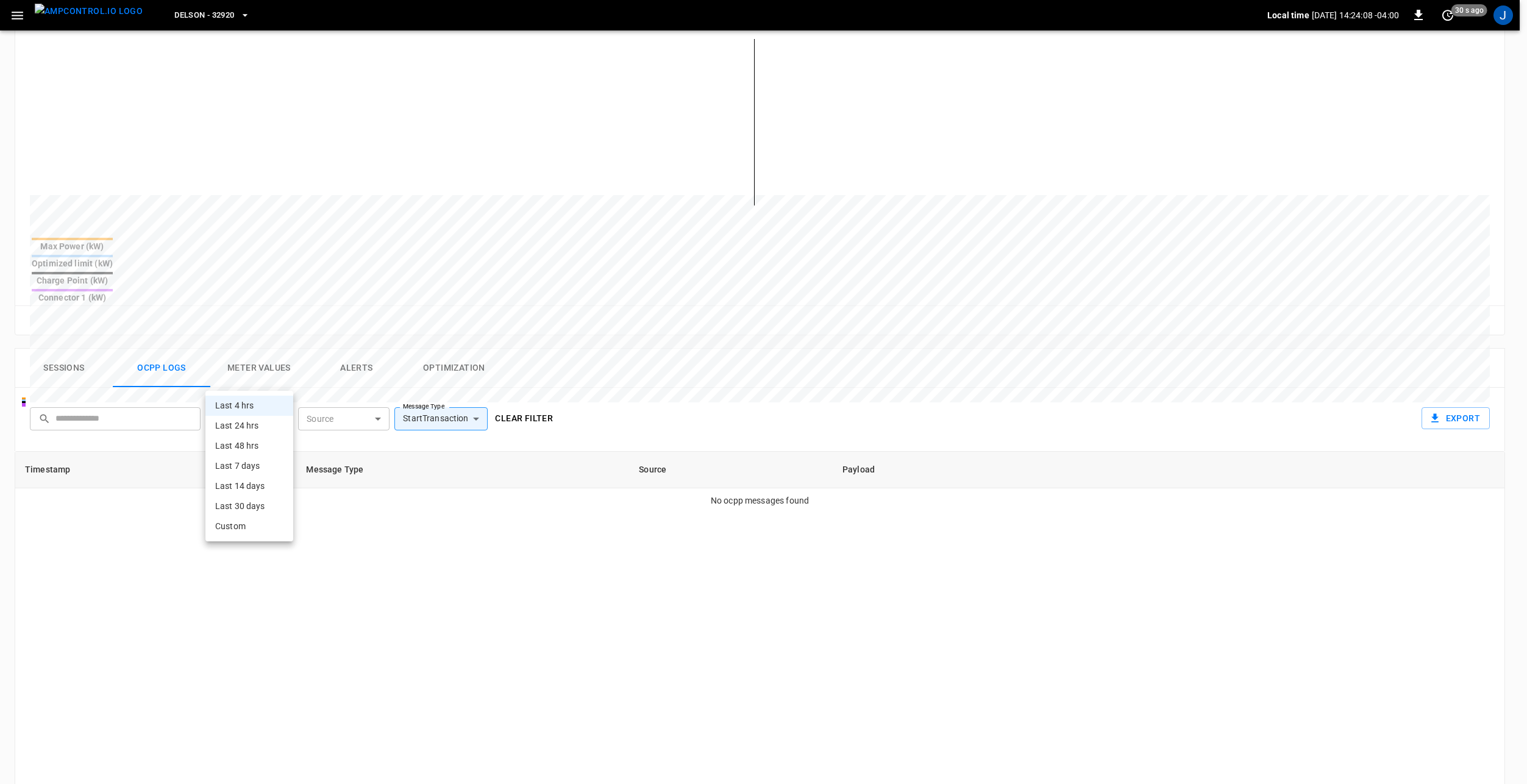
click at [254, 457] on li "Last 7 days" at bounding box center [249, 466] width 88 height 20
type input "**********"
type input "***"
type input "**********"
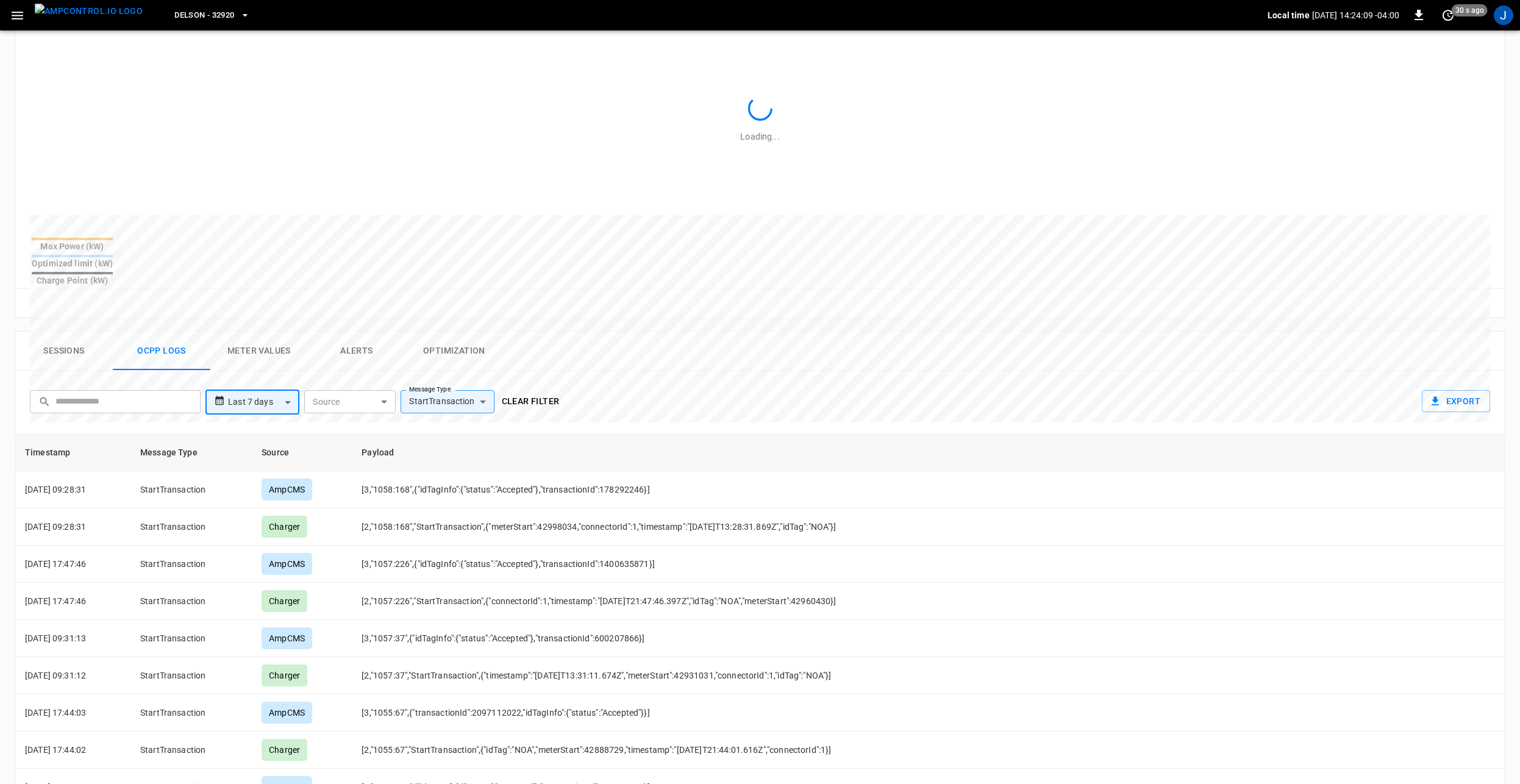
click at [748, 380] on div "**********" at bounding box center [758, 400] width 1466 height 39
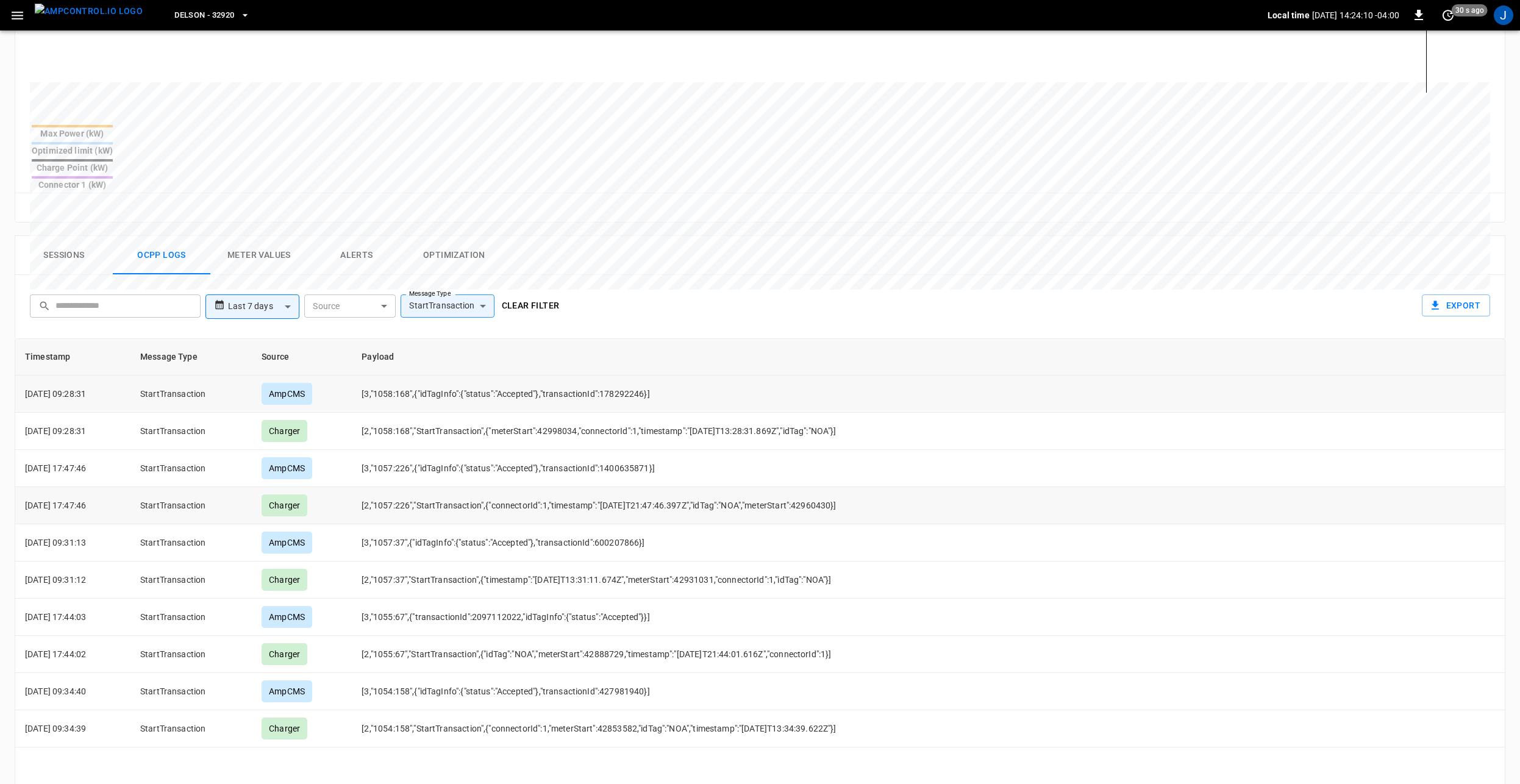
scroll to position [427, 0]
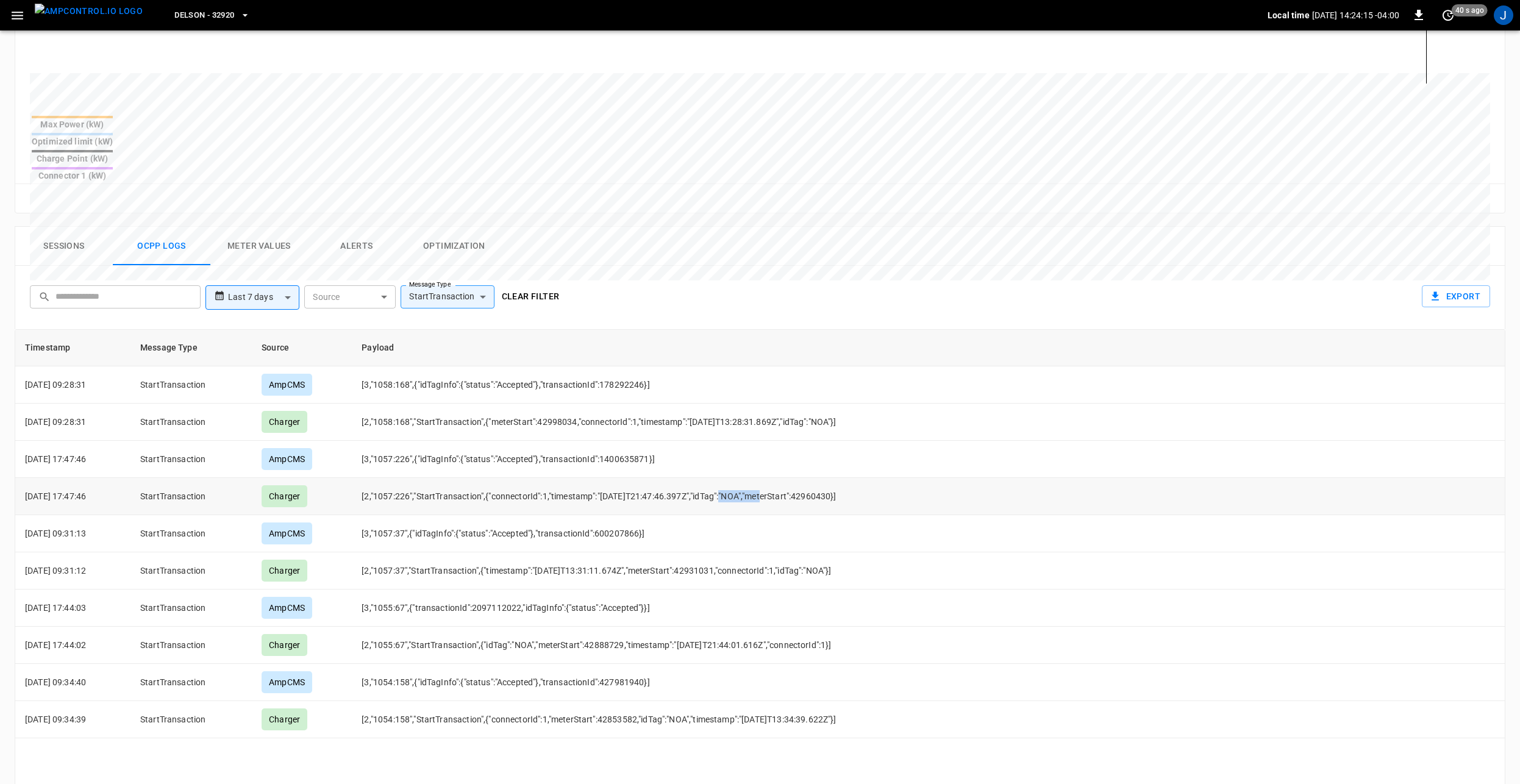
drag, startPoint x: 737, startPoint y: 451, endPoint x: 770, endPoint y: 451, distance: 33.0
click at [770, 478] on td "[2,"1057:226","StartTransaction",{"connectorId":1,"timestamp":"2025-09-03T21:47…" at bounding box center [705, 497] width 706 height 37
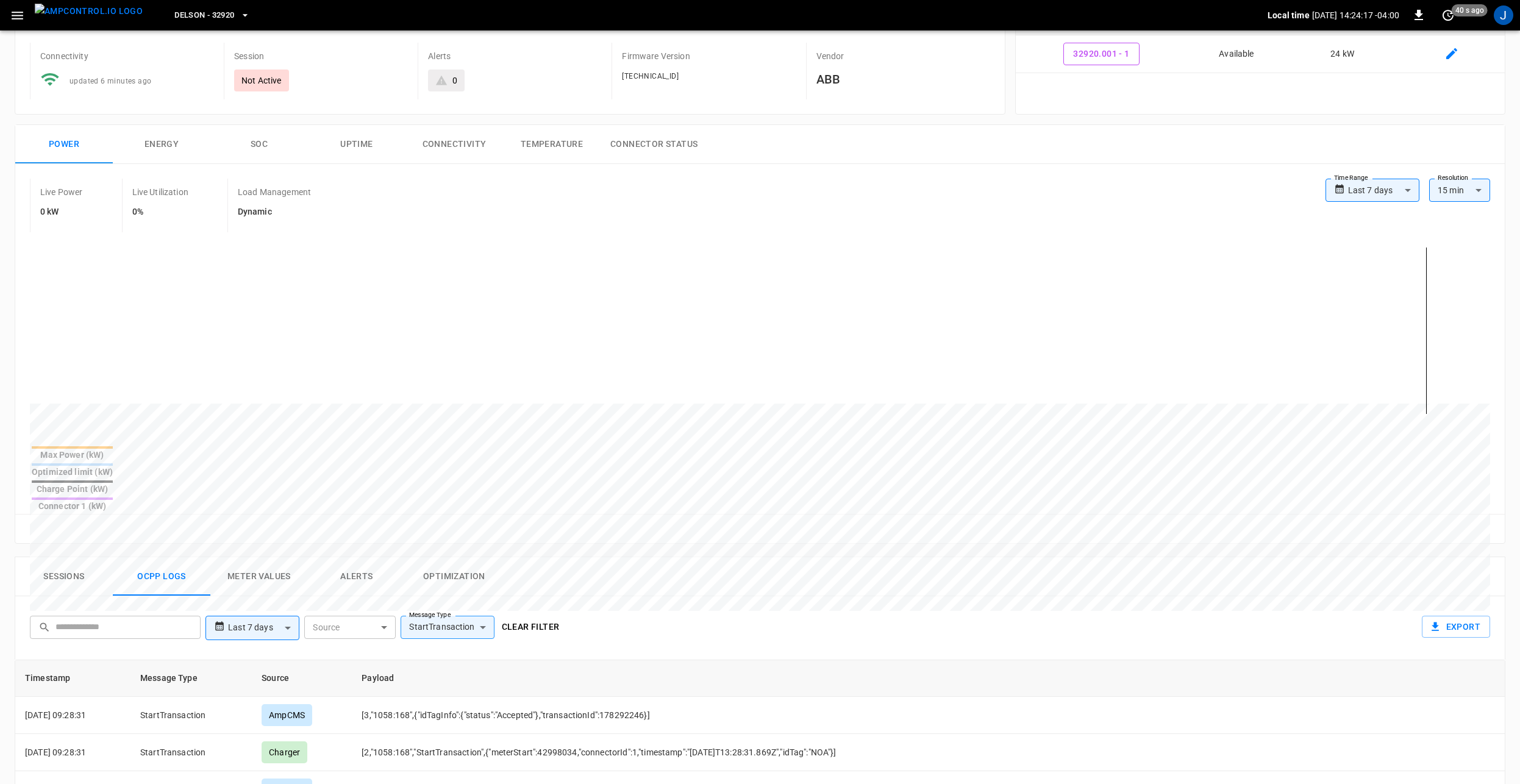
scroll to position [0, 0]
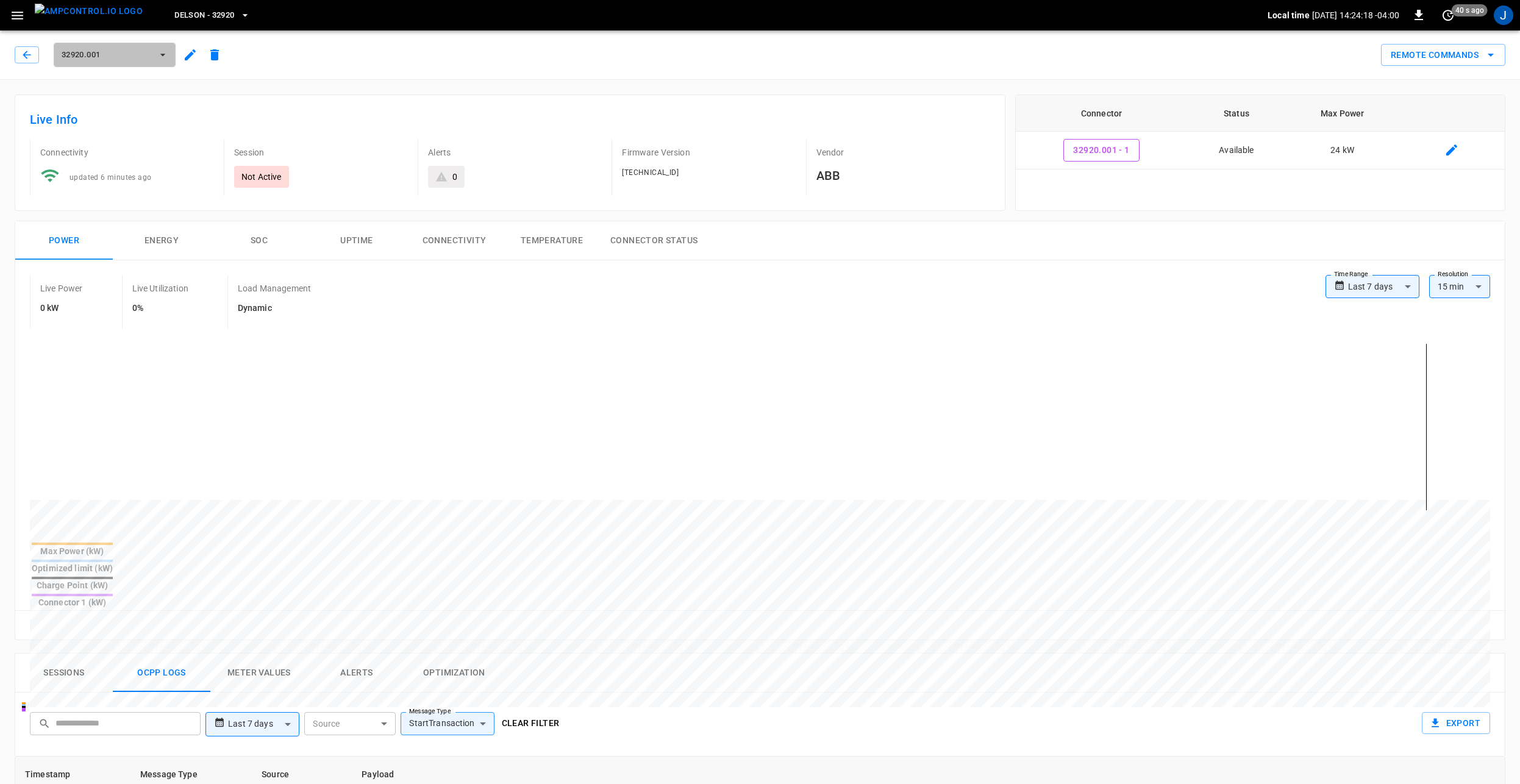
click at [126, 54] on span "32920.001" at bounding box center [107, 55] width 90 height 14
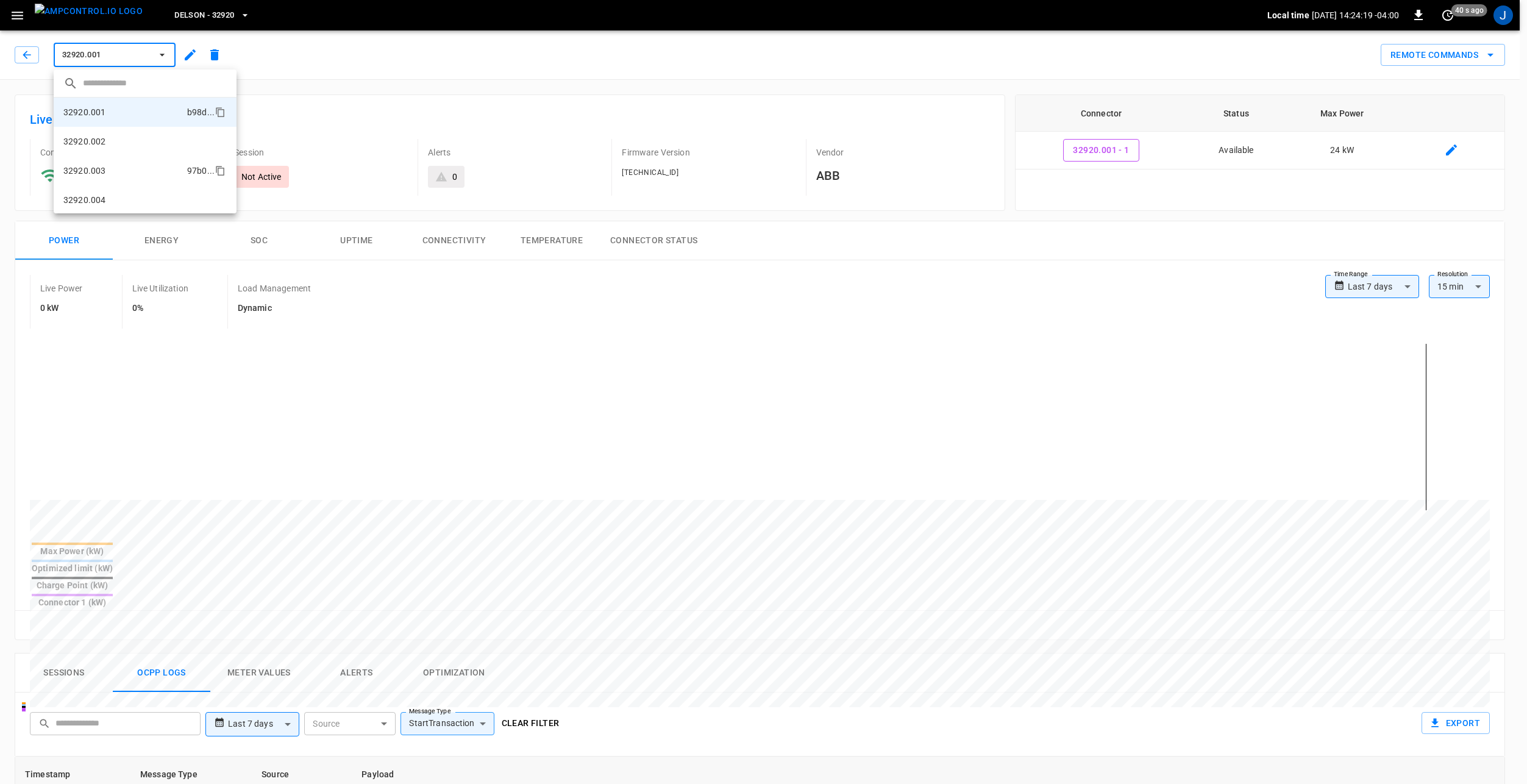
click at [138, 166] on li "32920.003 97b0 ..." at bounding box center [145, 171] width 183 height 29
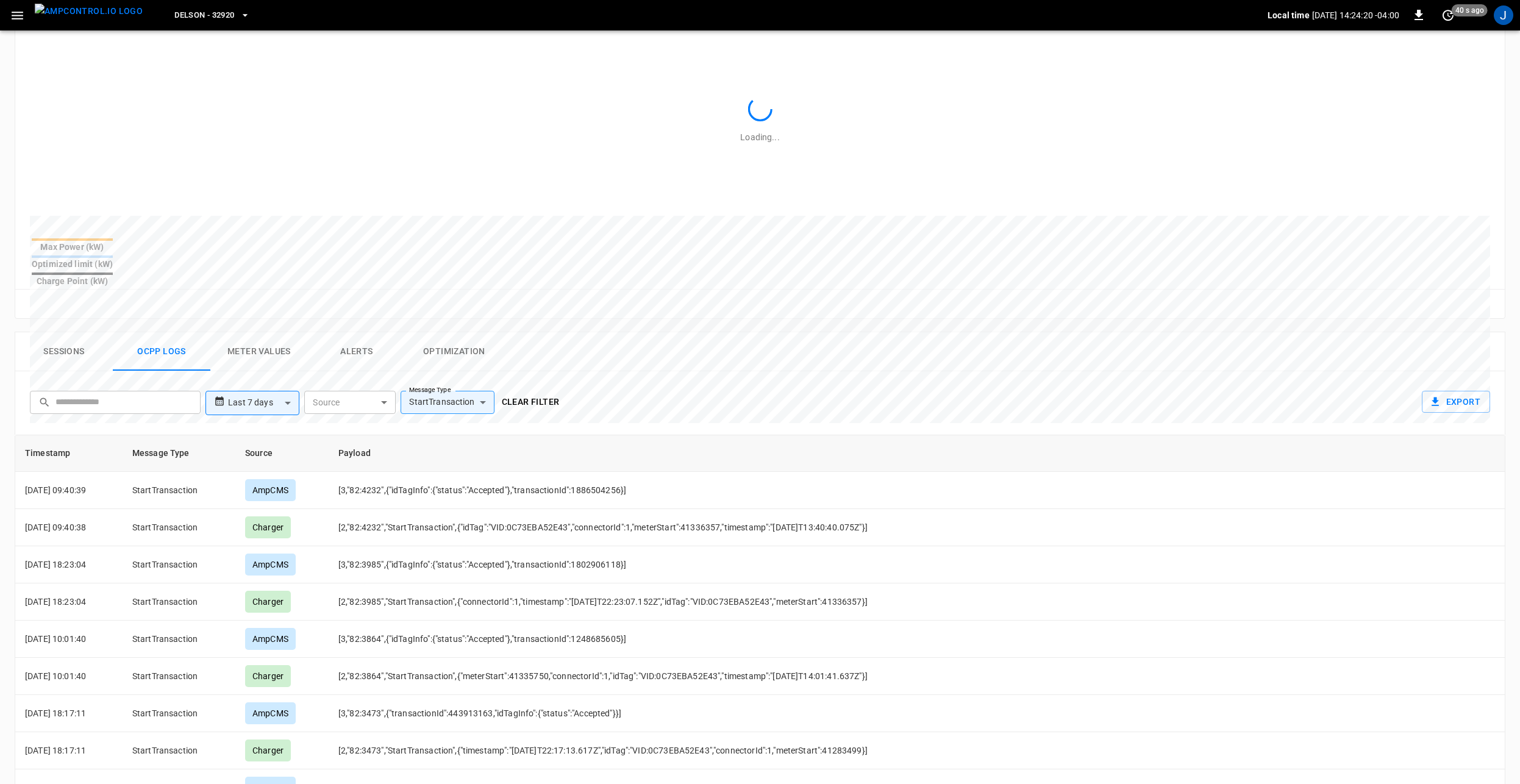
scroll to position [305, 0]
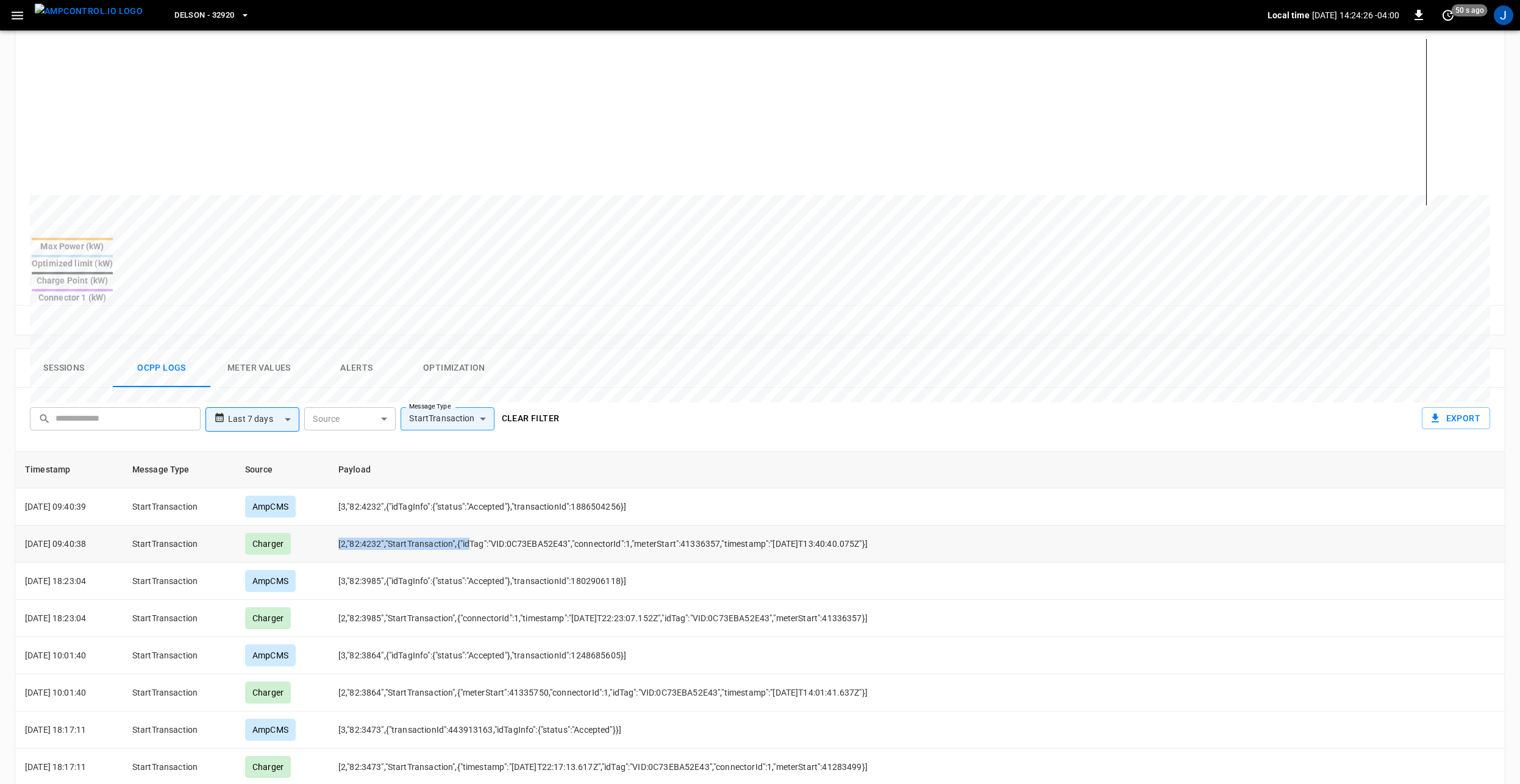
drag, startPoint x: 342, startPoint y: 499, endPoint x: 478, endPoint y: 514, distance: 136.8
click at [478, 525] on td "[2,"82:4232","StartTransaction",{"idTag":"VID:0C73EBA52E43","connectorId":1,"me…" at bounding box center [693, 544] width 729 height 37
drag, startPoint x: 478, startPoint y: 514, endPoint x: 546, endPoint y: 509, distance: 68.2
click at [546, 525] on td "[2,"82:4232","StartTransaction",{"idTag":"VID:0C73EBA52E43","connectorId":1,"me…" at bounding box center [693, 544] width 729 height 37
drag, startPoint x: 471, startPoint y: 502, endPoint x: 576, endPoint y: 505, distance: 105.0
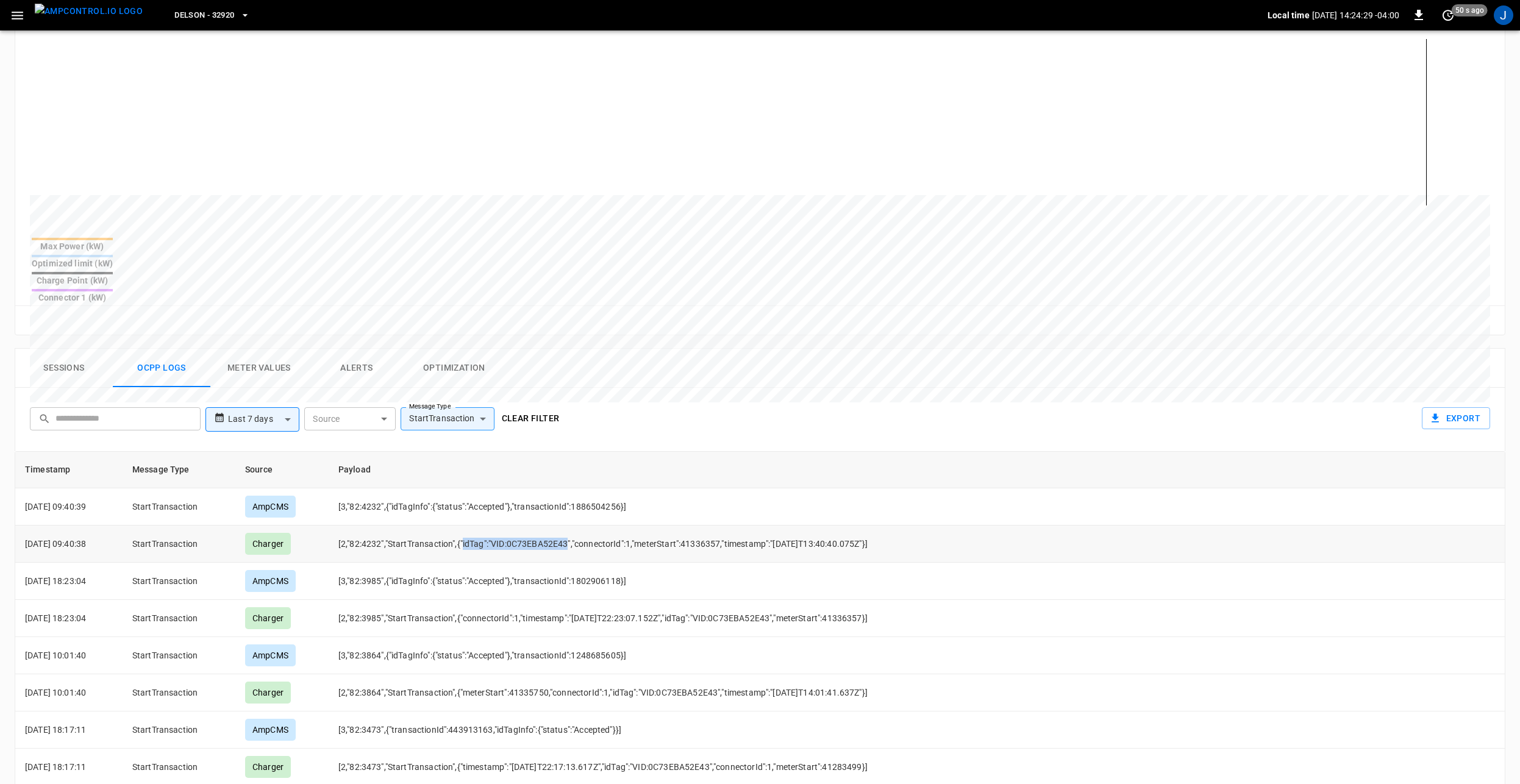
click at [576, 525] on td "[2,"82:4232","StartTransaction",{"idTag":"VID:0C73EBA52E43","connectorId":1,"me…" at bounding box center [693, 544] width 729 height 37
click at [512, 525] on td "[2,"82:4232","StartTransaction",{"idTag":"VID:0C73EBA52E43","connectorId":1,"me…" at bounding box center [693, 544] width 729 height 37
click at [545, 525] on td "[2,"82:4232","StartTransaction",{"idTag":"VID:0C73EBA52E43","connectorId":1,"me…" at bounding box center [693, 544] width 729 height 37
click at [549, 525] on td "[2,"82:4232","StartTransaction",{"idTag":"VID:0C73EBA52E43","connectorId":1,"me…" at bounding box center [693, 544] width 729 height 37
click at [539, 525] on td "[2,"82:4232","StartTransaction",{"idTag":"VID:0C73EBA52E43","connectorId":1,"me…" at bounding box center [693, 544] width 729 height 37
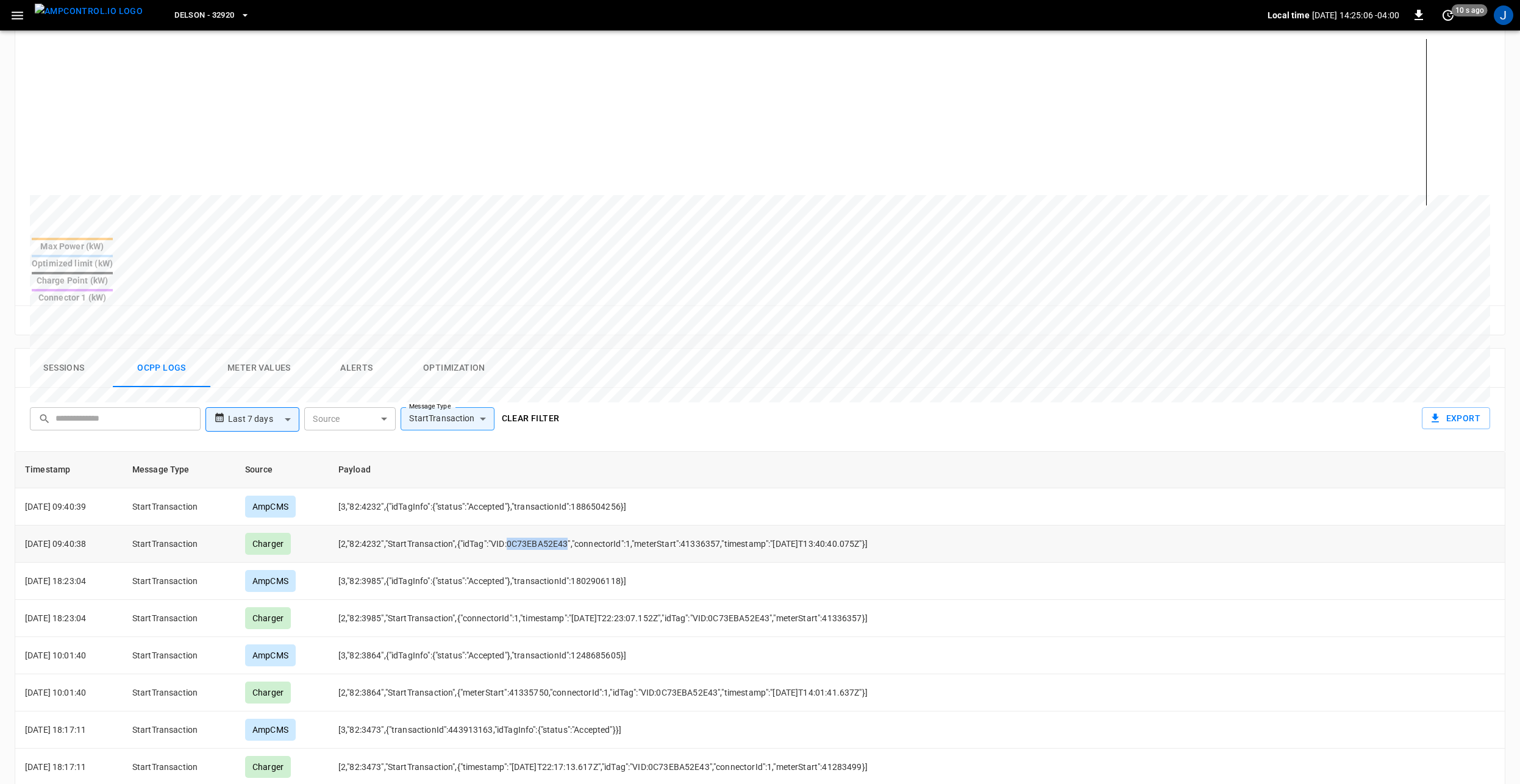
click at [539, 525] on td "[2,"82:4232","StartTransaction",{"idTag":"VID:0C73EBA52E43","connectorId":1,"me…" at bounding box center [693, 544] width 729 height 37
drag, startPoint x: 539, startPoint y: 496, endPoint x: 568, endPoint y: 500, distance: 29.3
copy td "0C73EBA52E43"
